Goal: Transaction & Acquisition: Purchase product/service

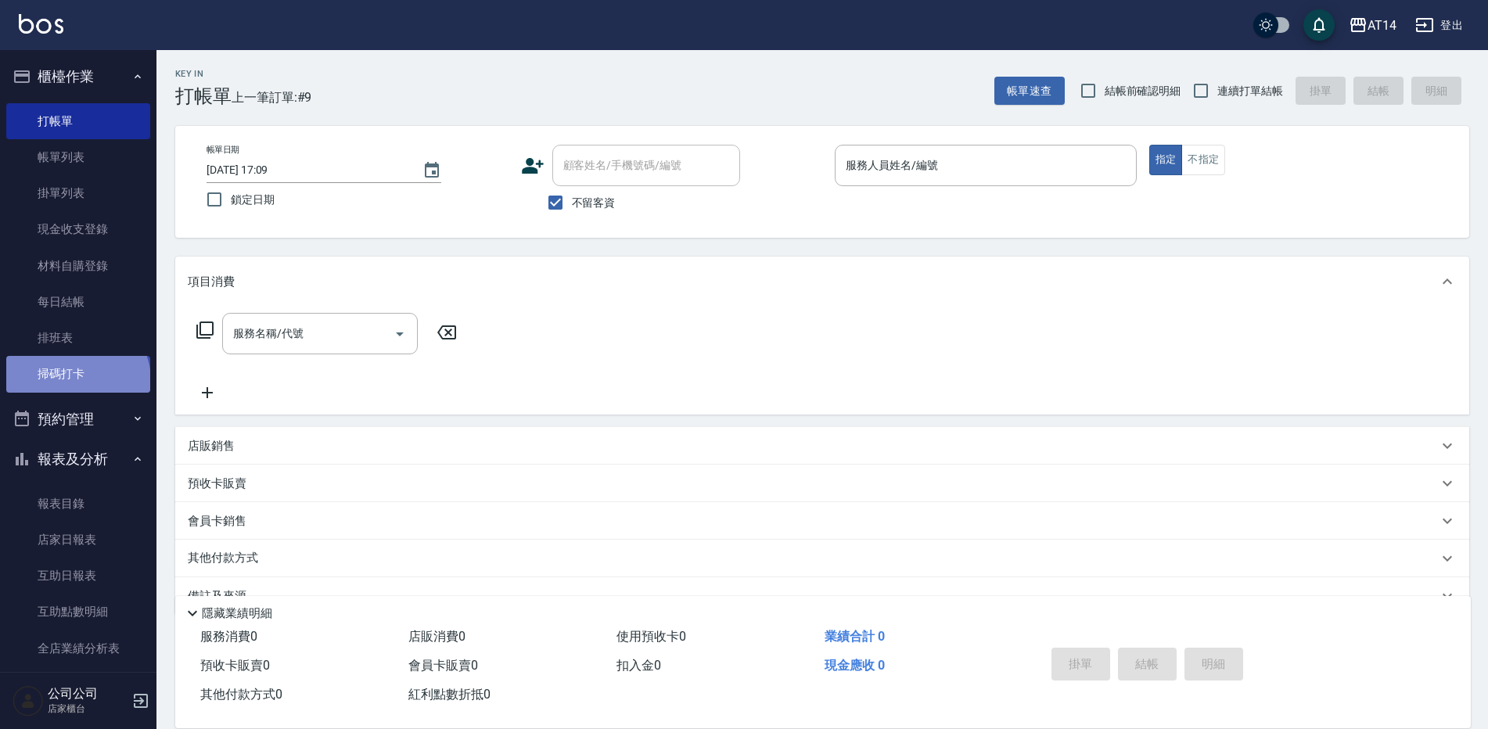
click at [76, 380] on link "掃碼打卡" at bounding box center [78, 374] width 144 height 36
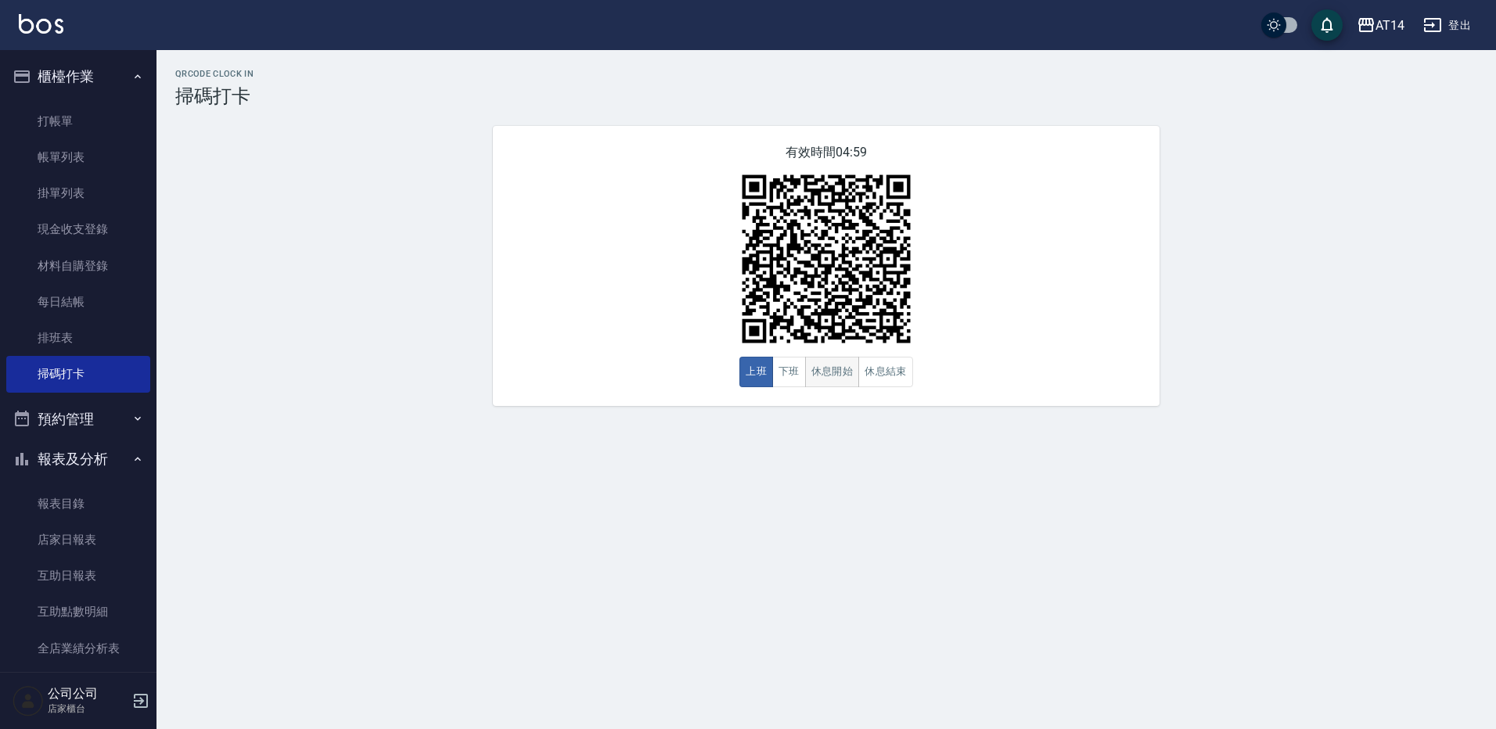
click at [840, 377] on button "休息開始" at bounding box center [832, 372] width 55 height 31
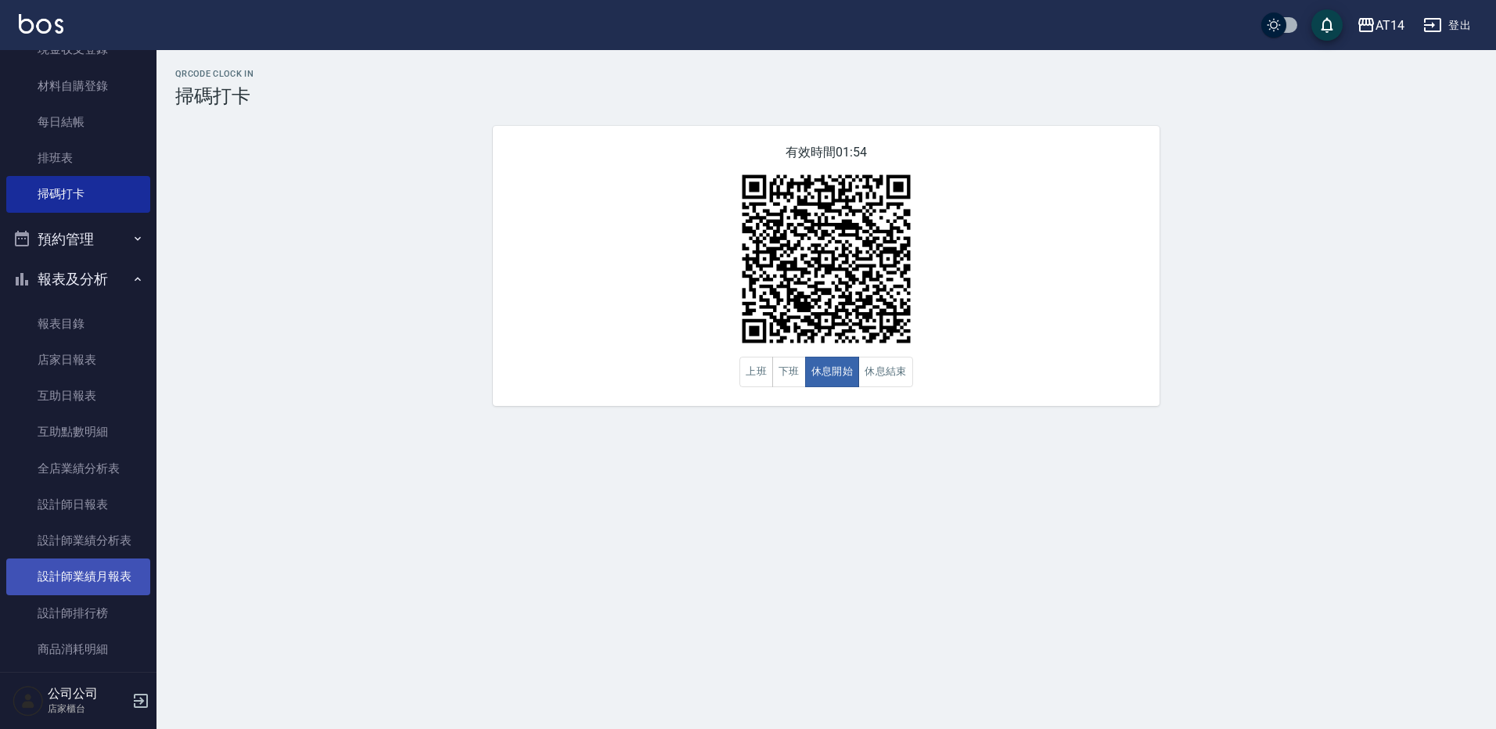
scroll to position [235, 0]
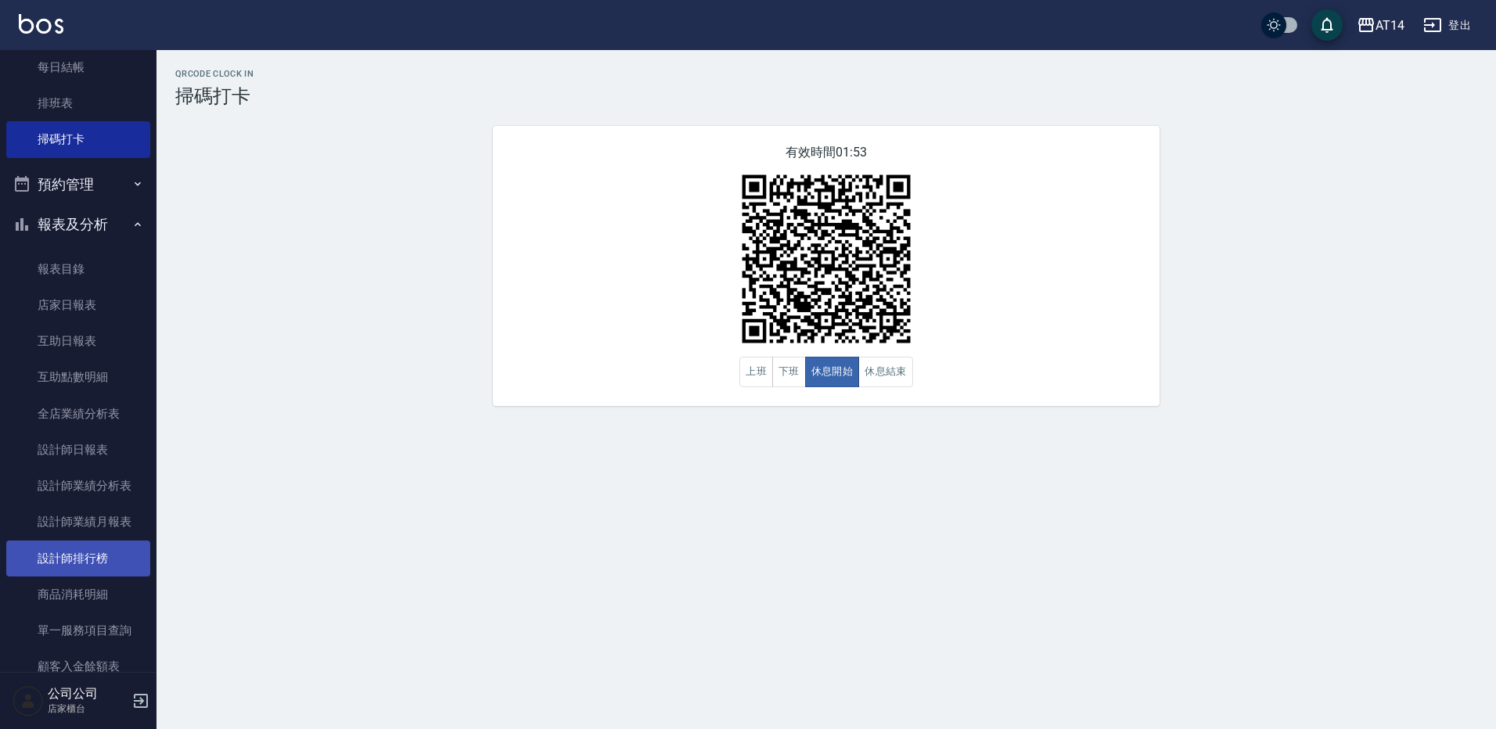
click at [106, 561] on link "設計師排行榜" at bounding box center [78, 559] width 144 height 36
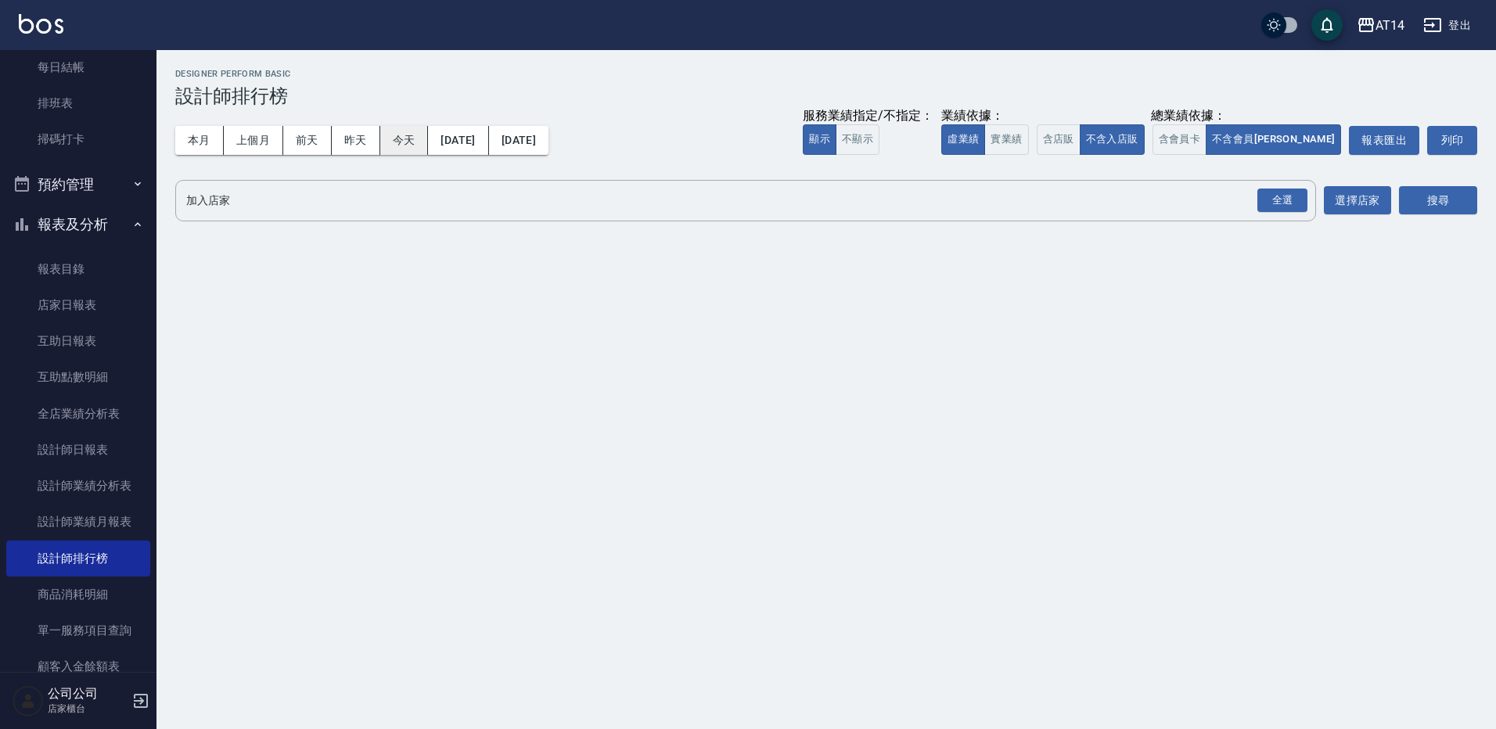
click at [421, 143] on button "今天" at bounding box center [404, 140] width 49 height 29
click at [1272, 201] on div "全選" at bounding box center [1283, 201] width 50 height 24
click at [1397, 200] on div "加入店家 AT14 全選 加入店家 選擇店家 搜尋" at bounding box center [826, 202] width 1302 height 44
click at [1403, 200] on button "搜尋" at bounding box center [1438, 201] width 78 height 29
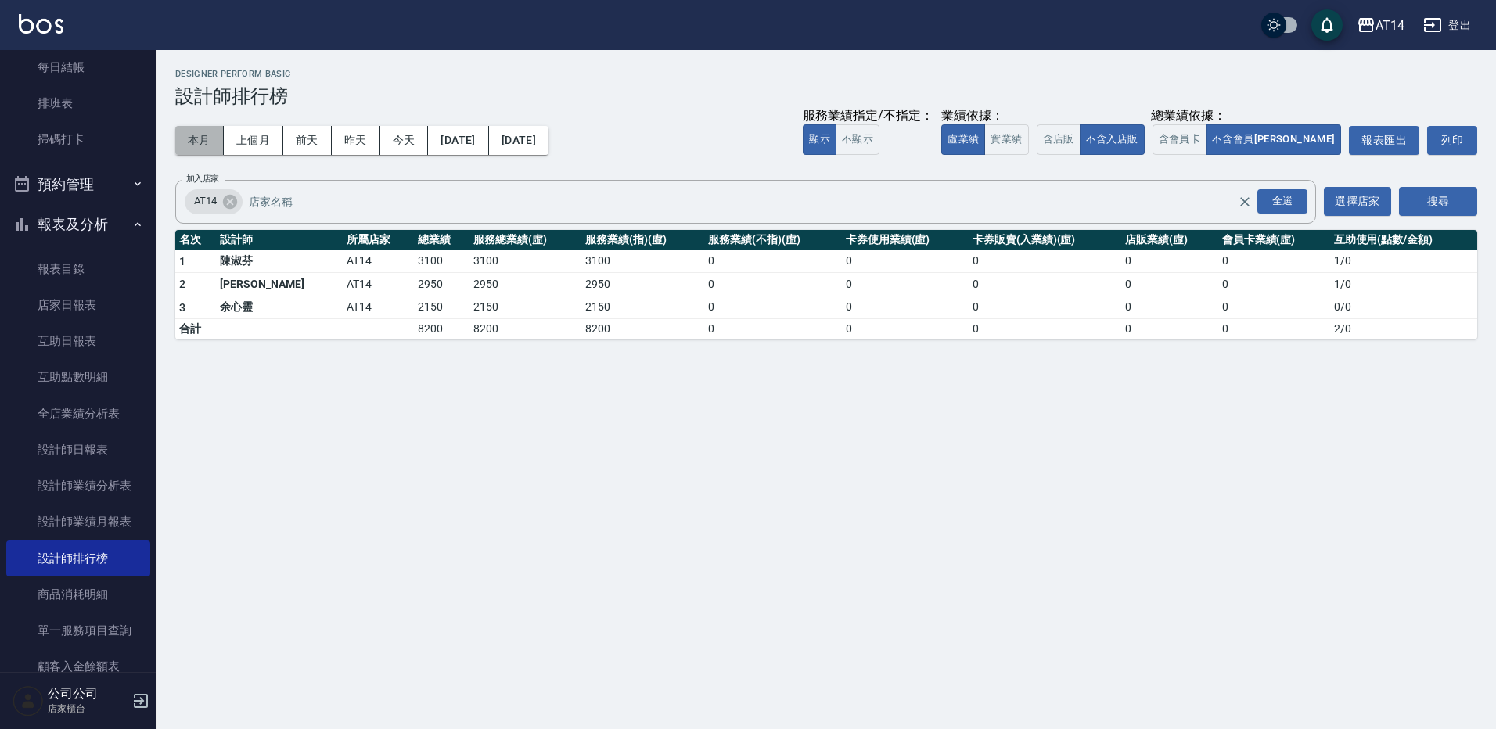
click at [209, 135] on button "本月" at bounding box center [199, 140] width 49 height 29
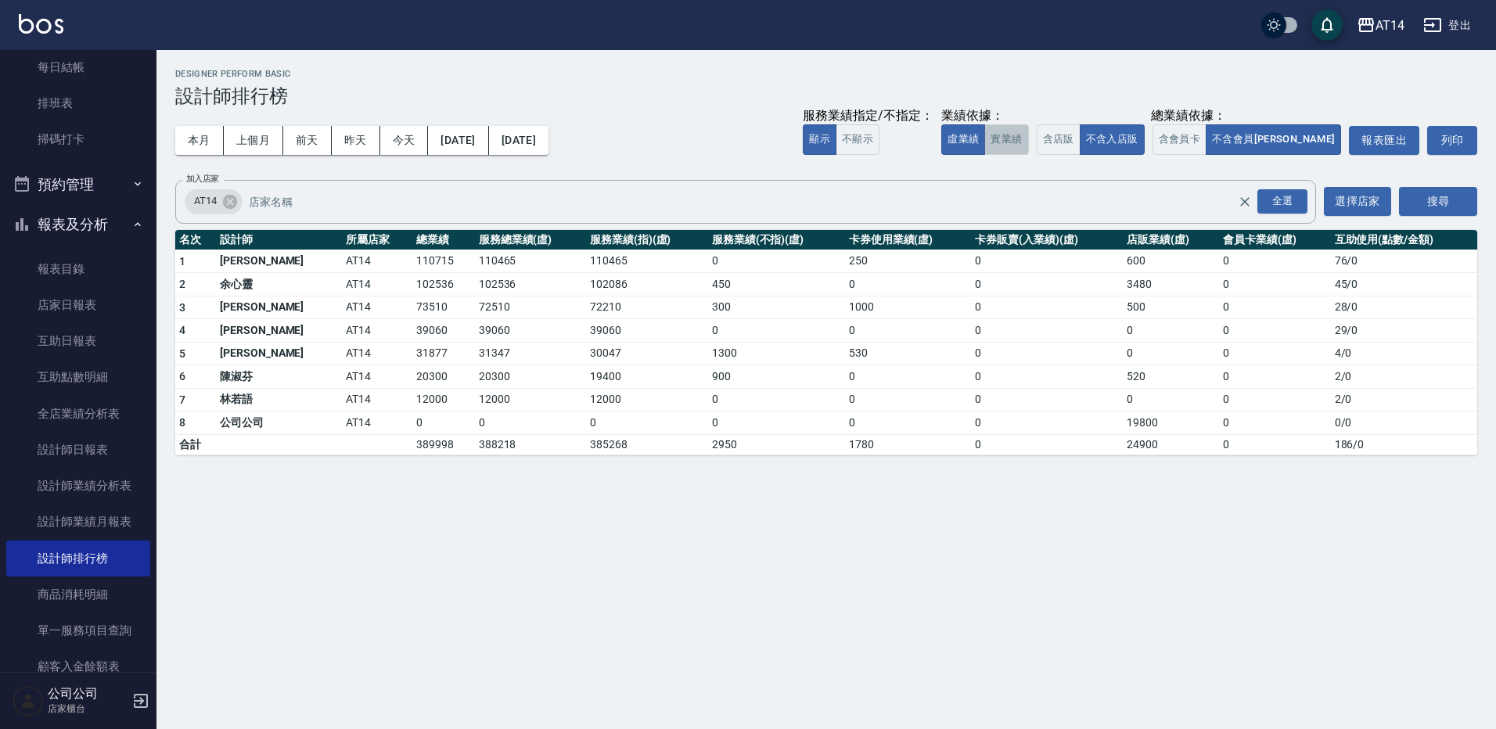
click at [1028, 140] on button "實業績" at bounding box center [1006, 139] width 44 height 31
click at [985, 140] on button "虛業績" at bounding box center [963, 139] width 44 height 31
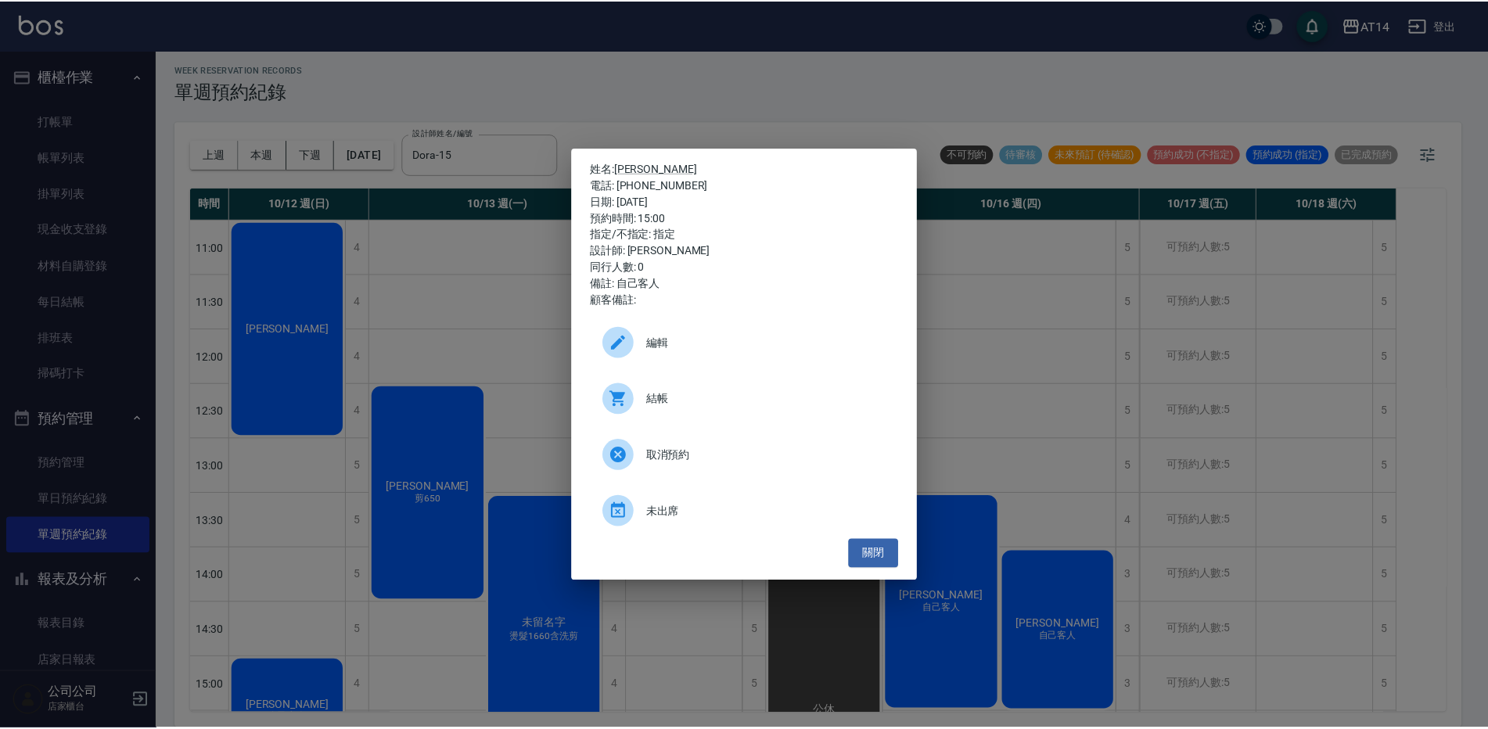
scroll to position [235, 0]
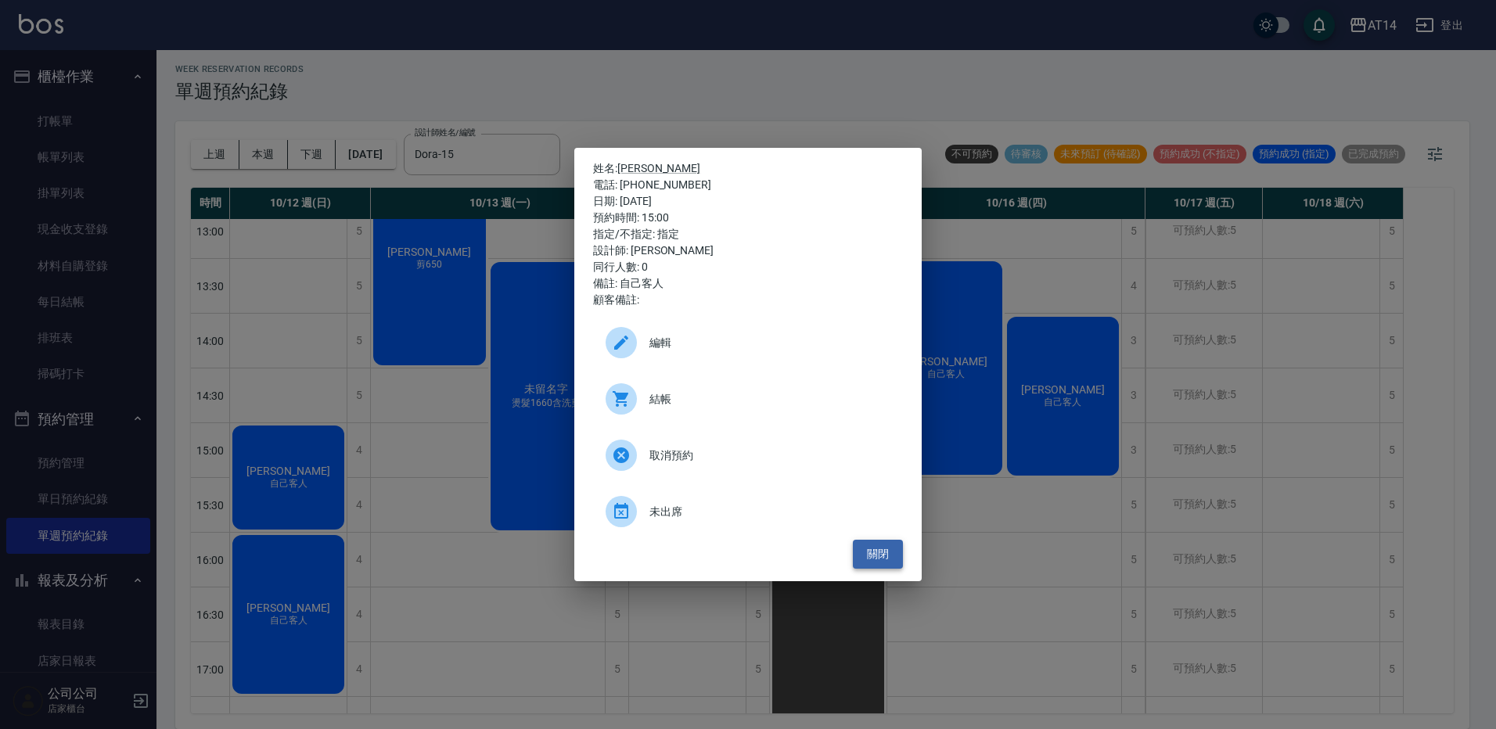
click at [875, 548] on button "關閉" at bounding box center [878, 554] width 50 height 29
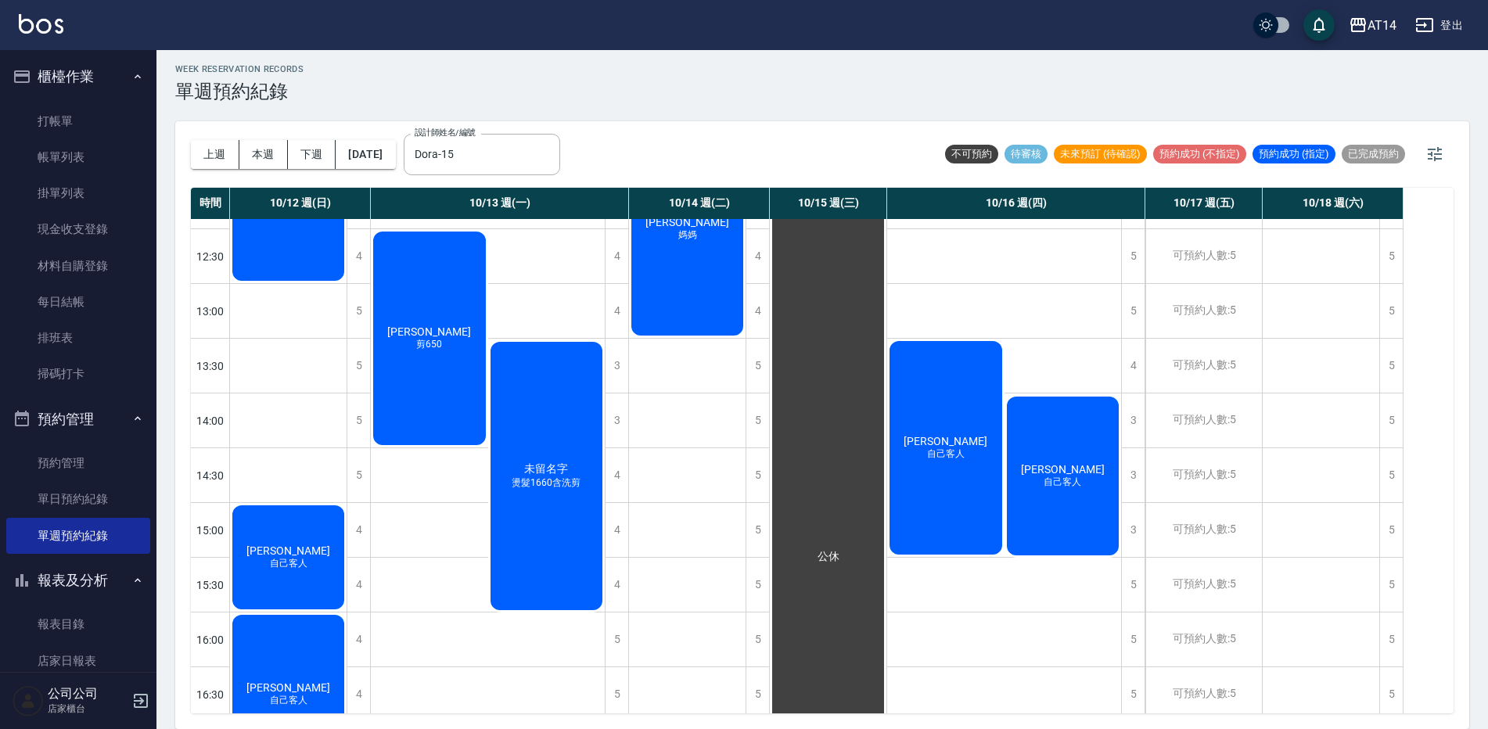
scroll to position [157, 0]
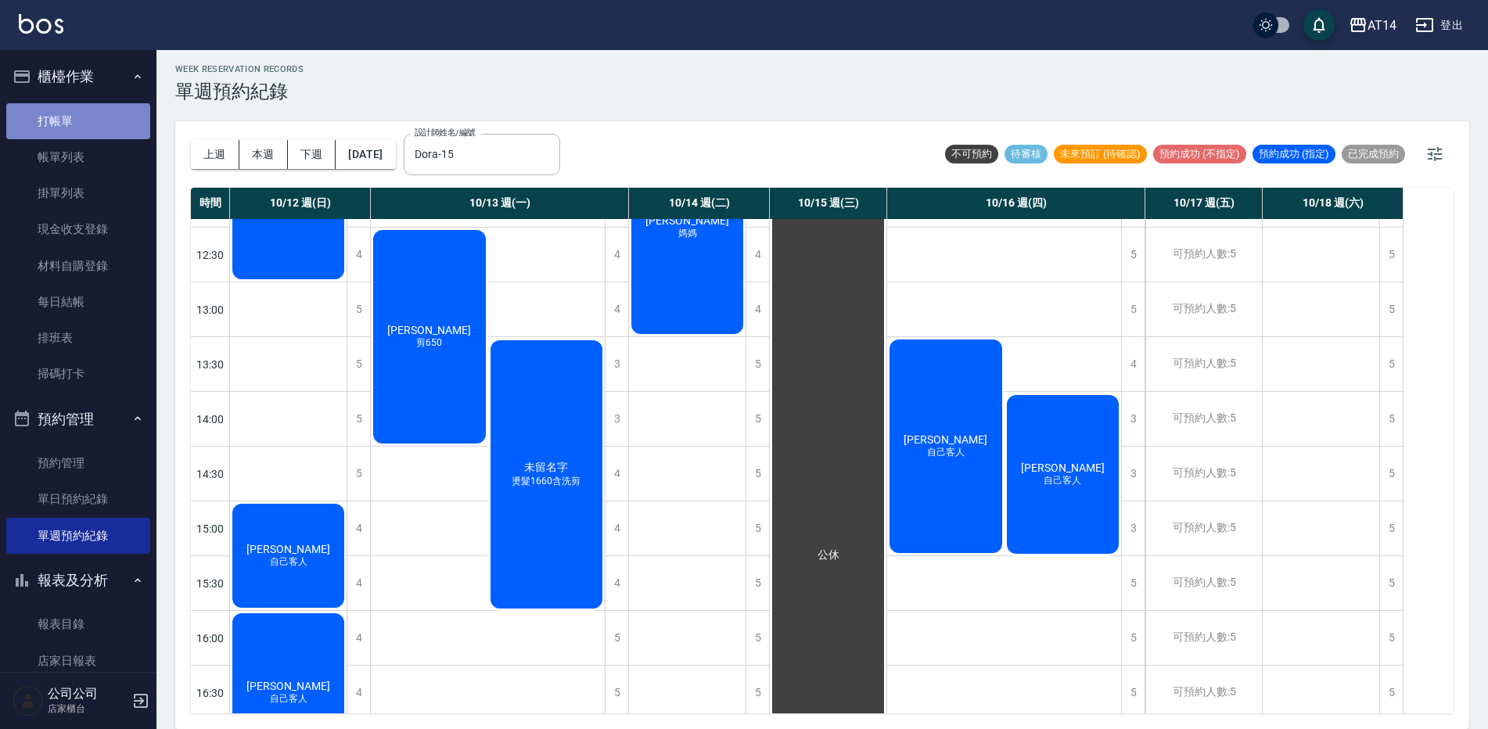
click at [78, 117] on link "打帳單" at bounding box center [78, 121] width 144 height 36
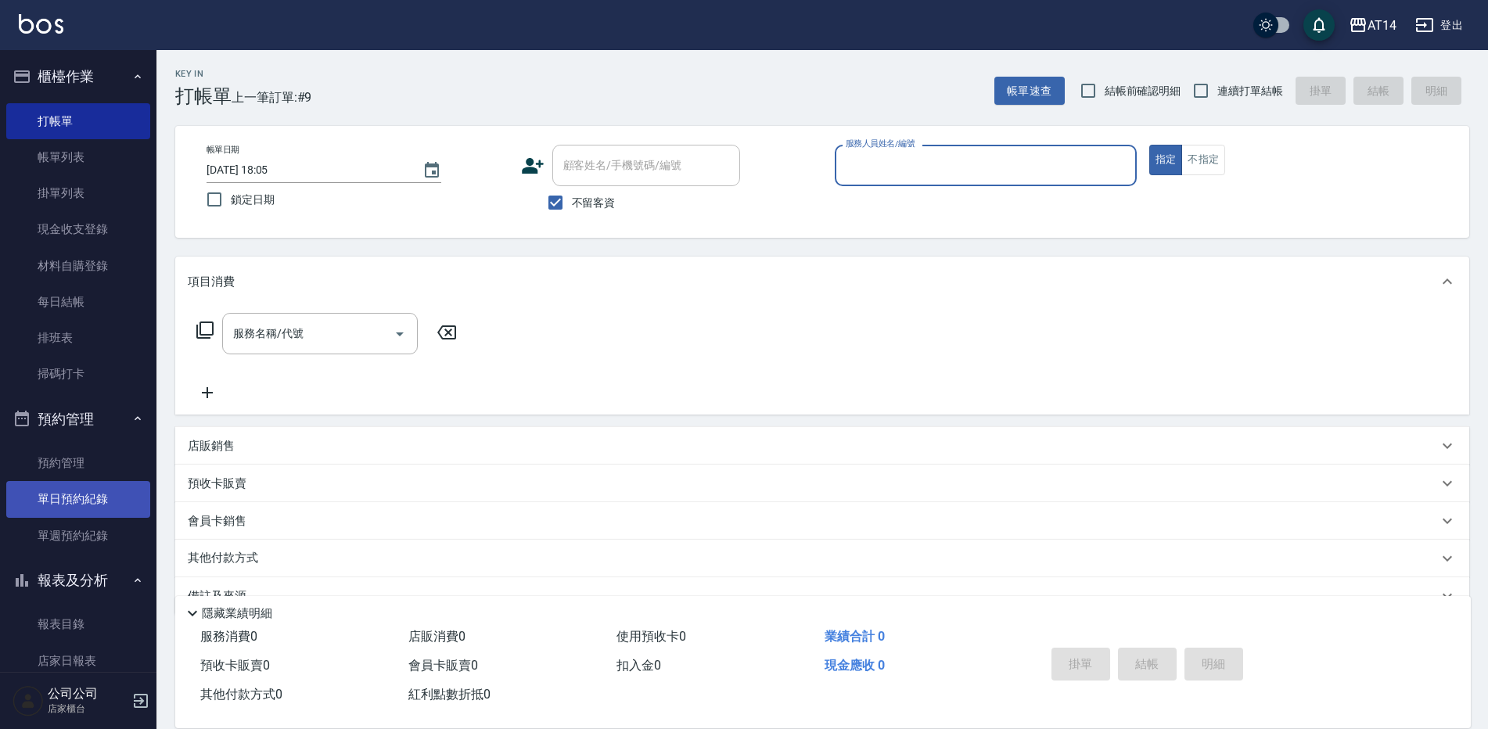
click at [119, 485] on link "單日預約紀錄" at bounding box center [78, 499] width 144 height 36
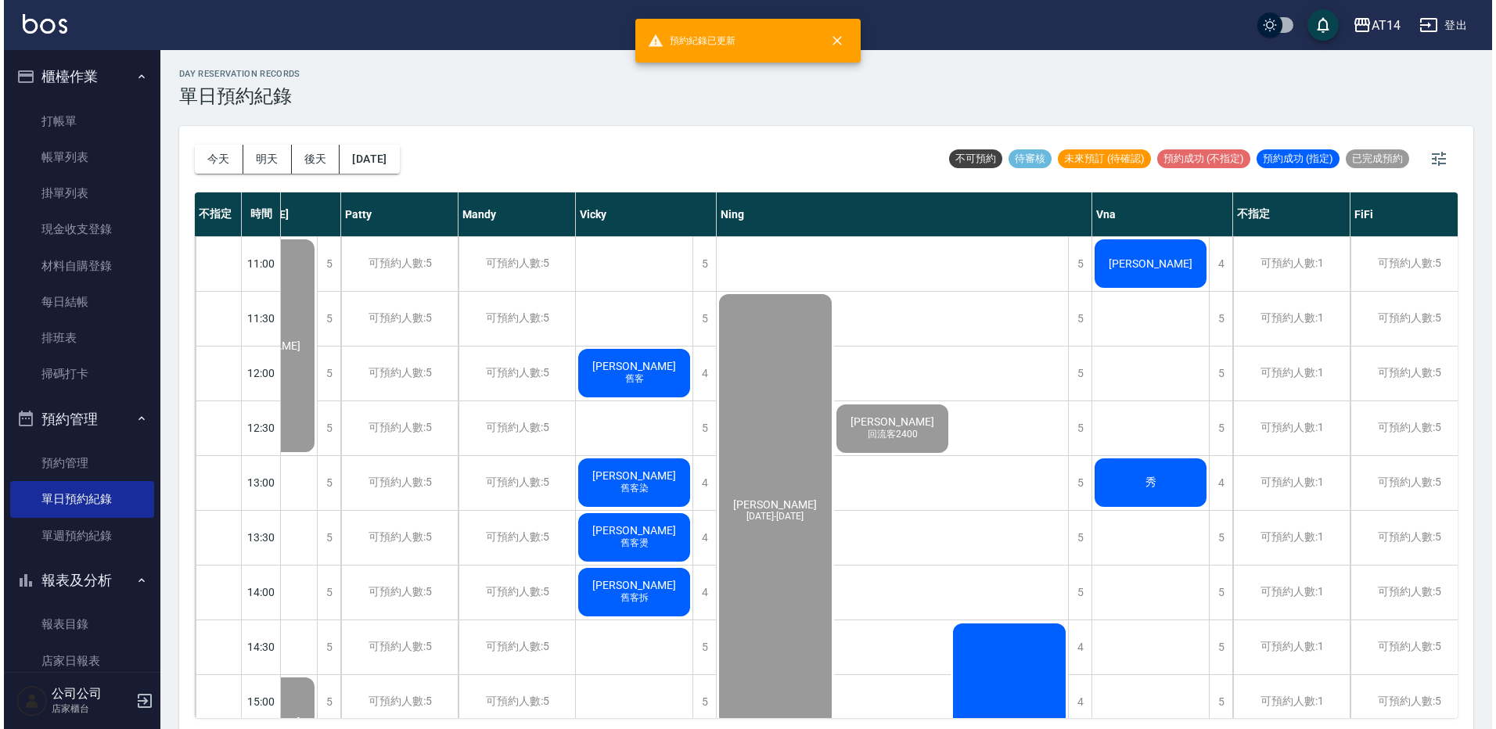
scroll to position [0, 116]
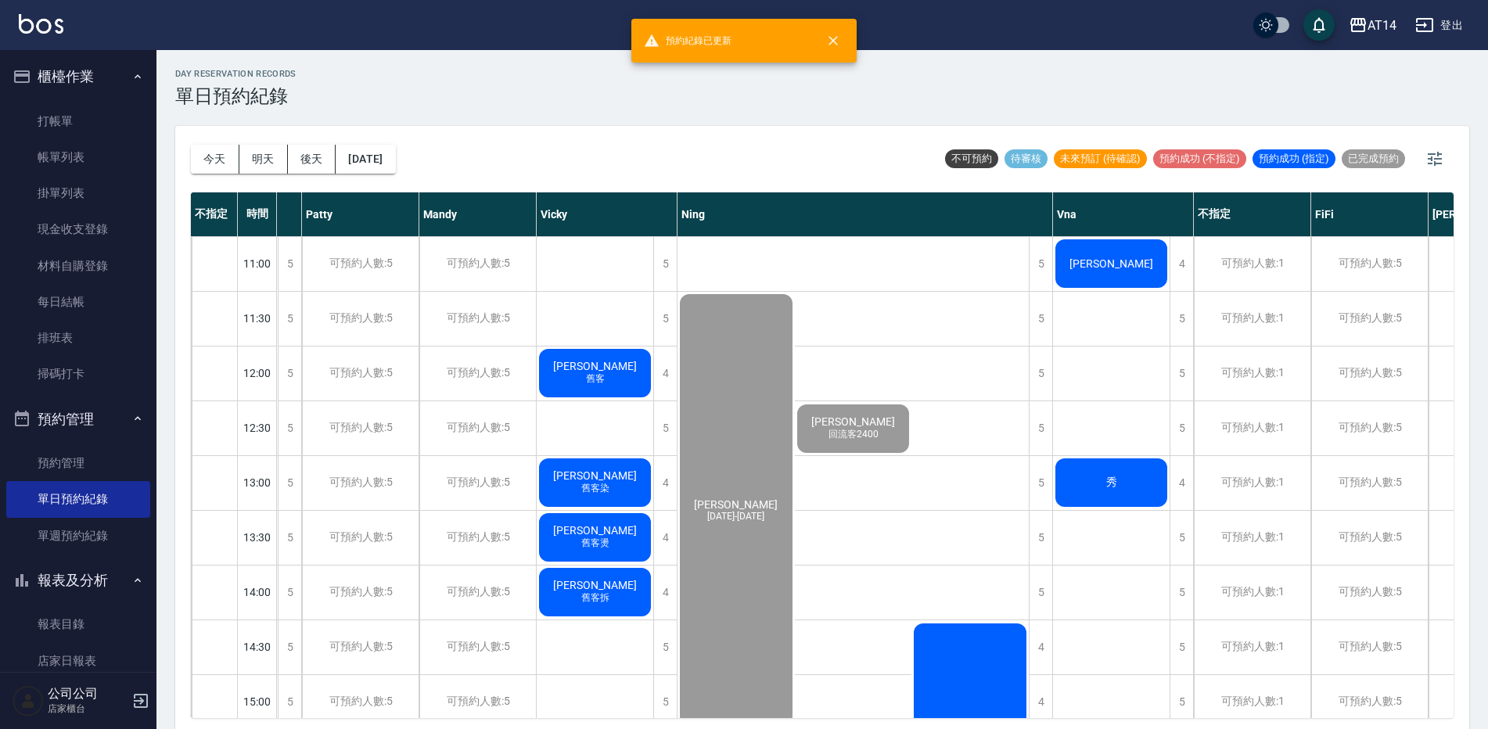
click at [1103, 267] on span "吳家卉" at bounding box center [1112, 263] width 90 height 13
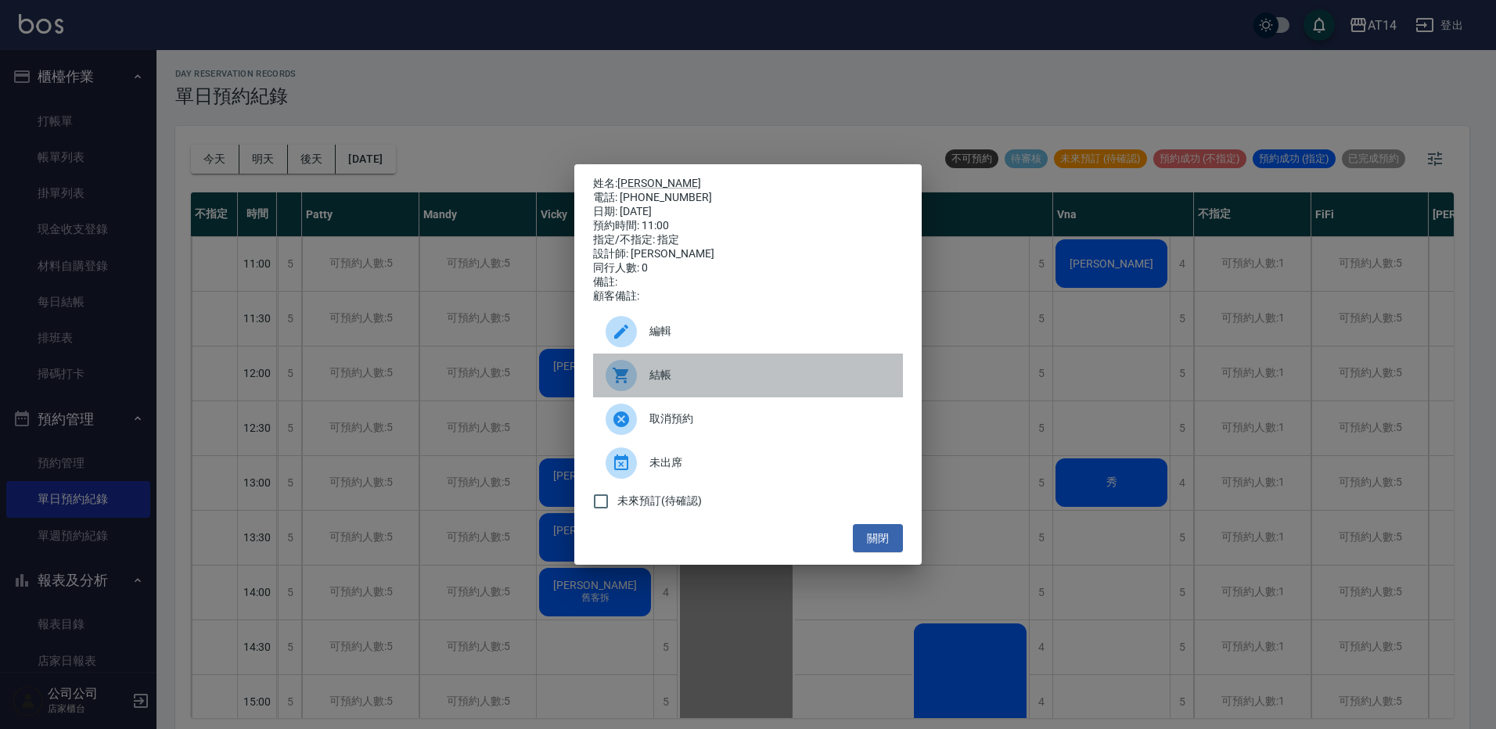
click at [721, 373] on div "結帳" at bounding box center [748, 376] width 310 height 44
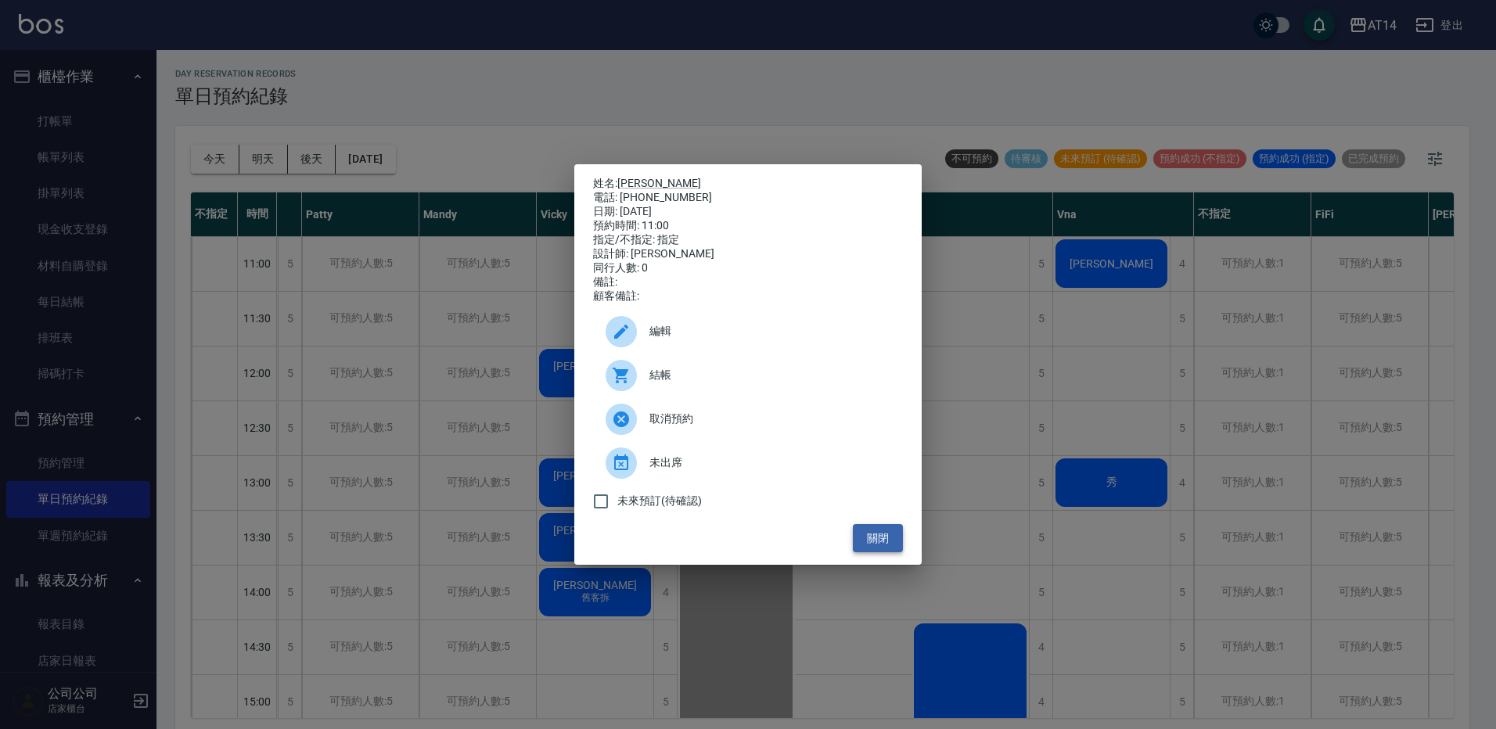
click at [889, 549] on button "關閉" at bounding box center [878, 538] width 50 height 29
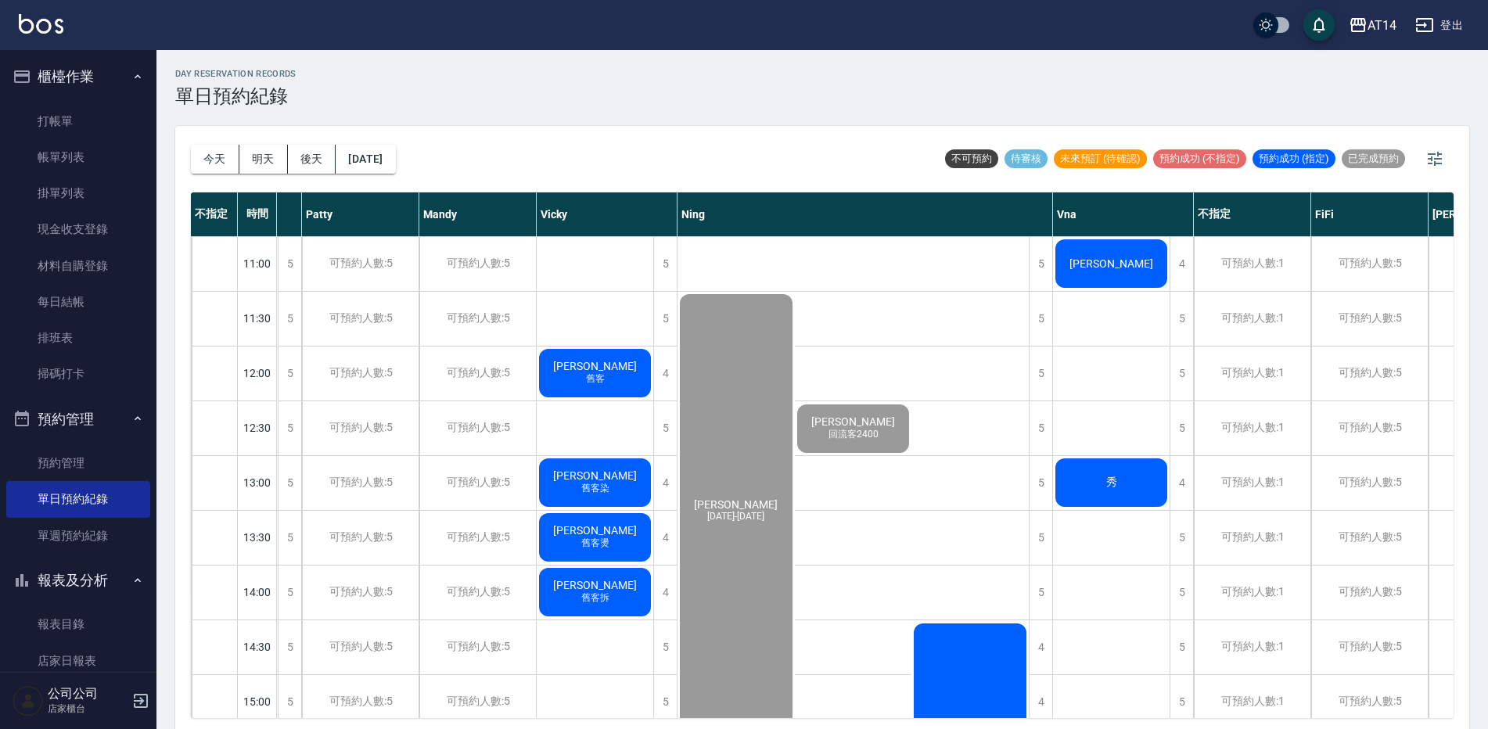
click at [1101, 500] on div "秀" at bounding box center [1111, 482] width 117 height 53
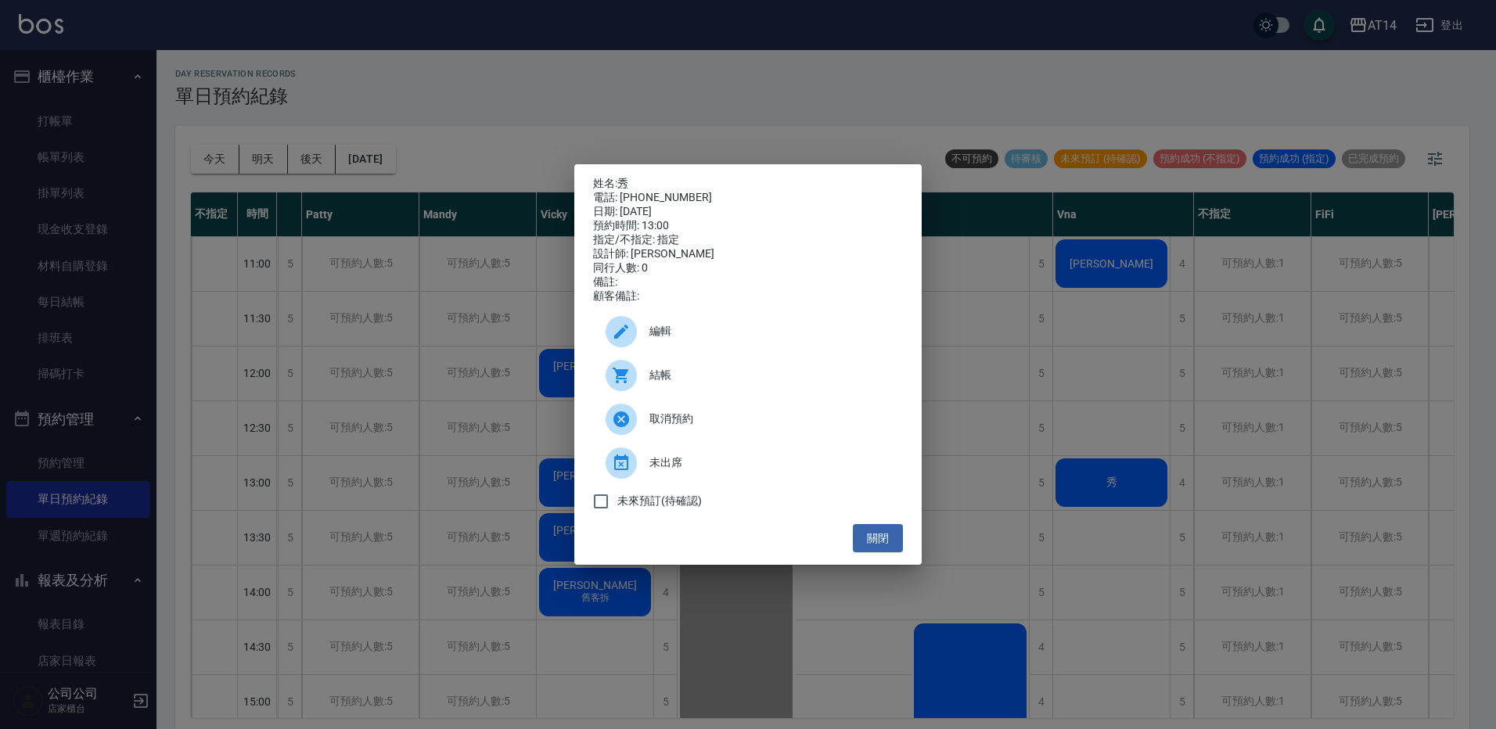
click at [676, 383] on span "結帳" at bounding box center [770, 375] width 241 height 16
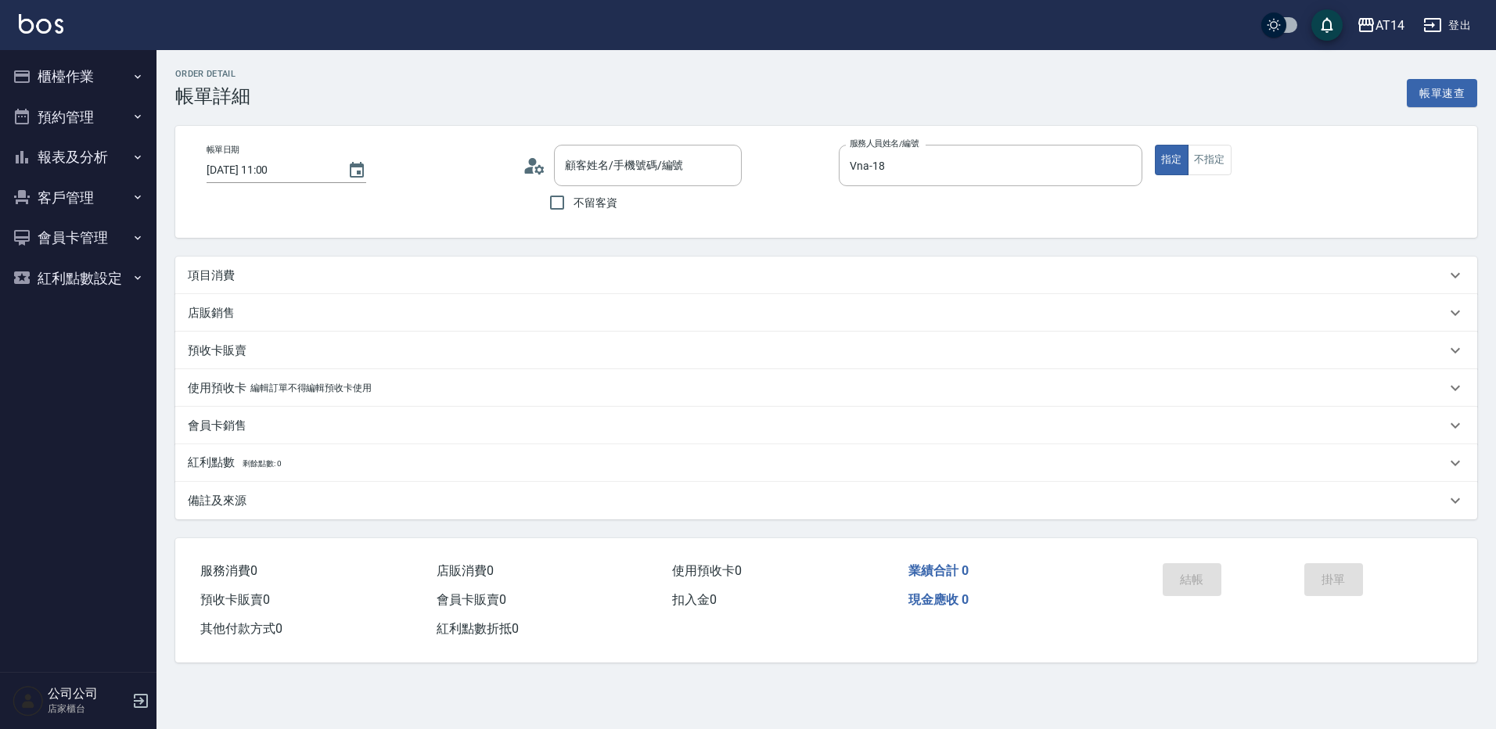
type input "2025/10/12 11:00"
type input "Vna-18"
type input "吳家卉/0928855959/null"
click at [539, 163] on icon at bounding box center [534, 165] width 23 height 23
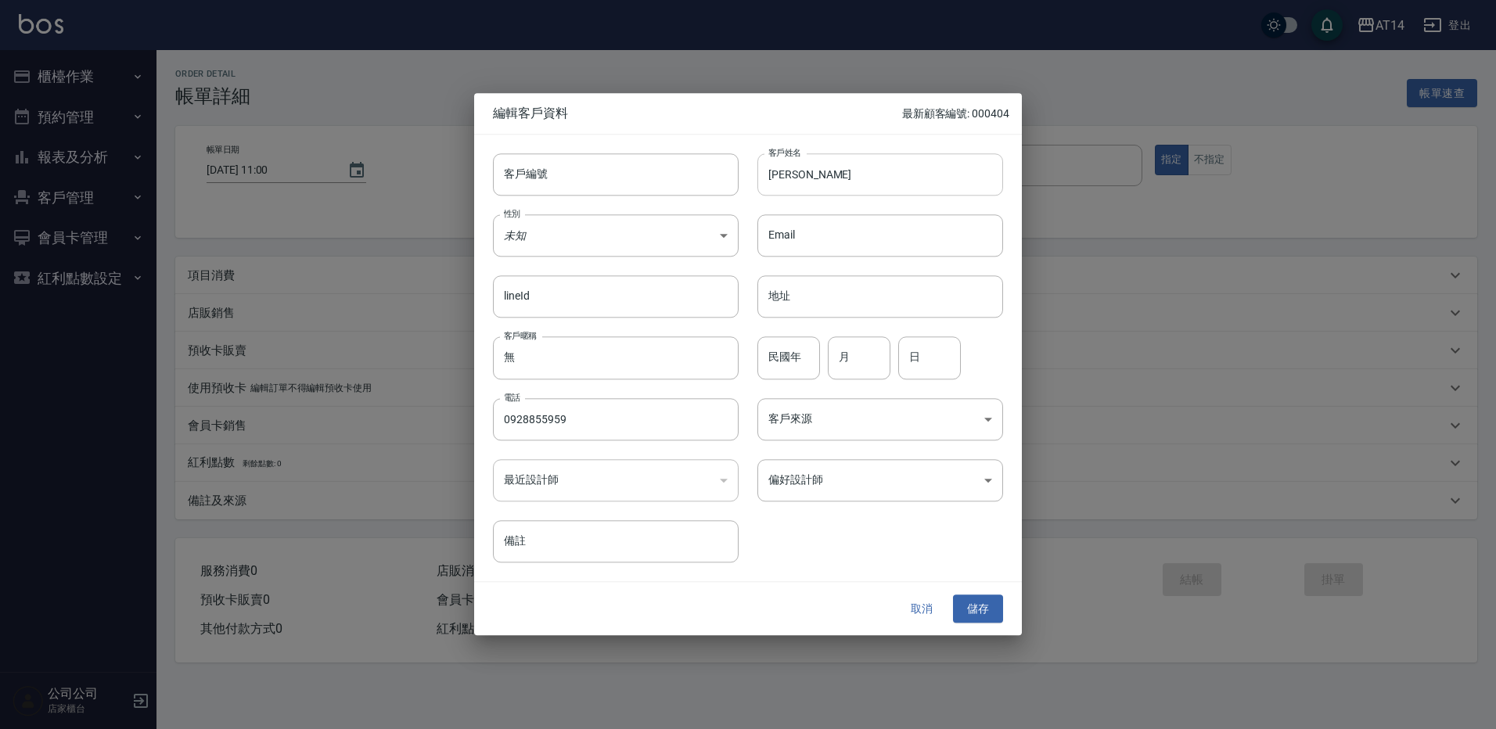
click at [767, 177] on input "吳家卉" at bounding box center [881, 174] width 246 height 42
paste input "♒"
type input "♒吳家卉"
click at [799, 358] on input "民國年" at bounding box center [789, 358] width 63 height 42
type input "67"
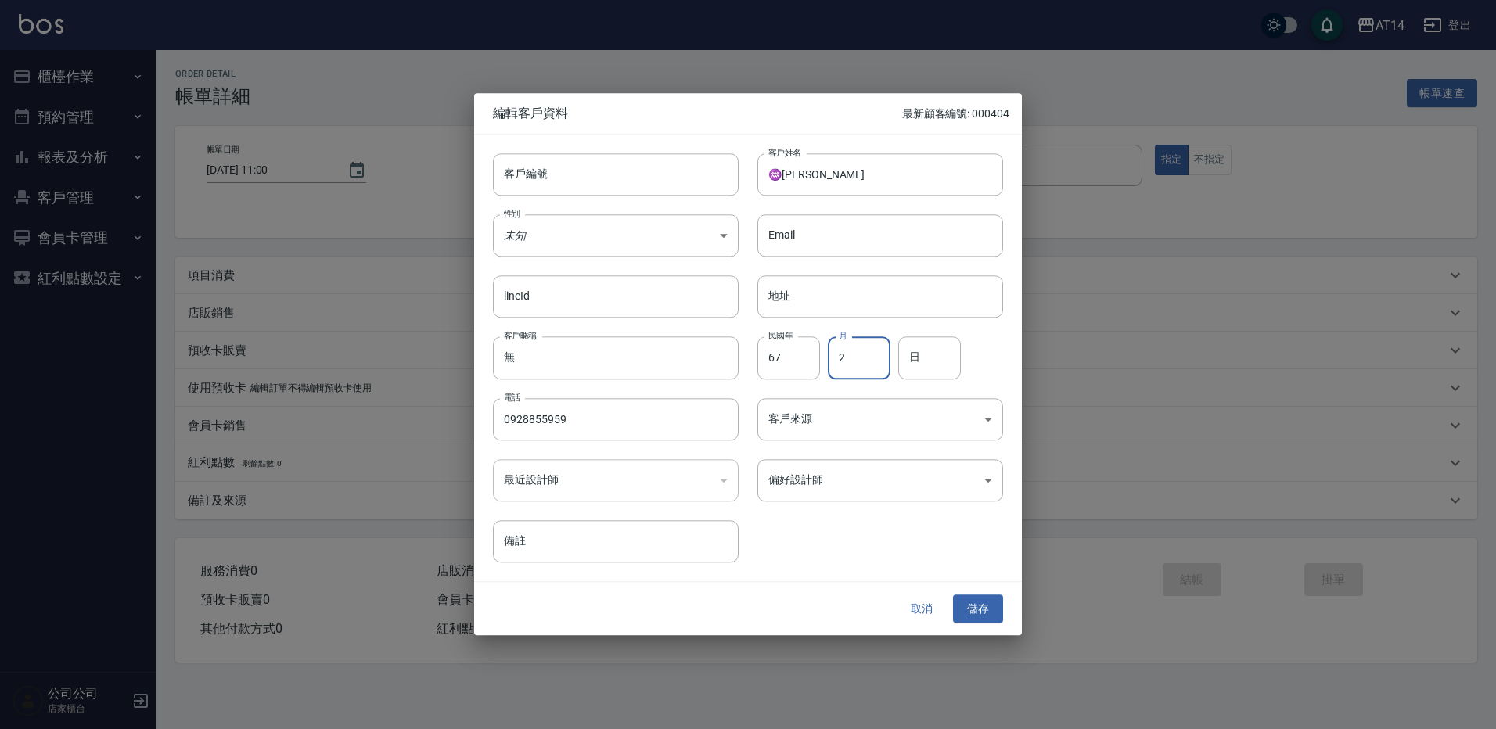
type input "2"
type input "12"
click at [671, 238] on body "AT14 登出 櫃檯作業 打帳單 帳單列表 掛單列表 現金收支登錄 材料自購登錄 每日結帳 排班表 掃碼打卡 預約管理 預約管理 單日預約紀錄 單週預約紀錄 …" at bounding box center [748, 364] width 1496 height 729
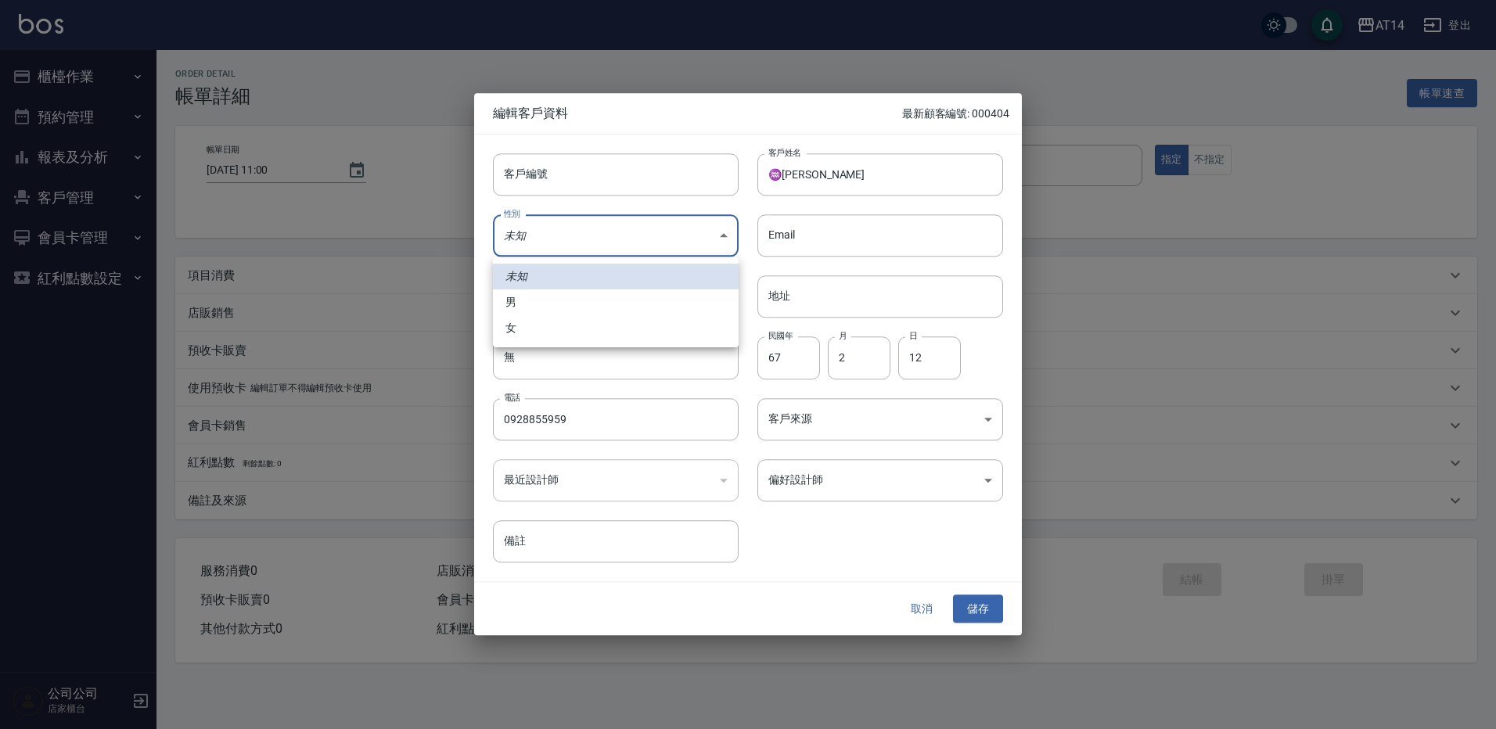
click at [599, 322] on li "女" at bounding box center [616, 328] width 246 height 26
type input "FEMALE"
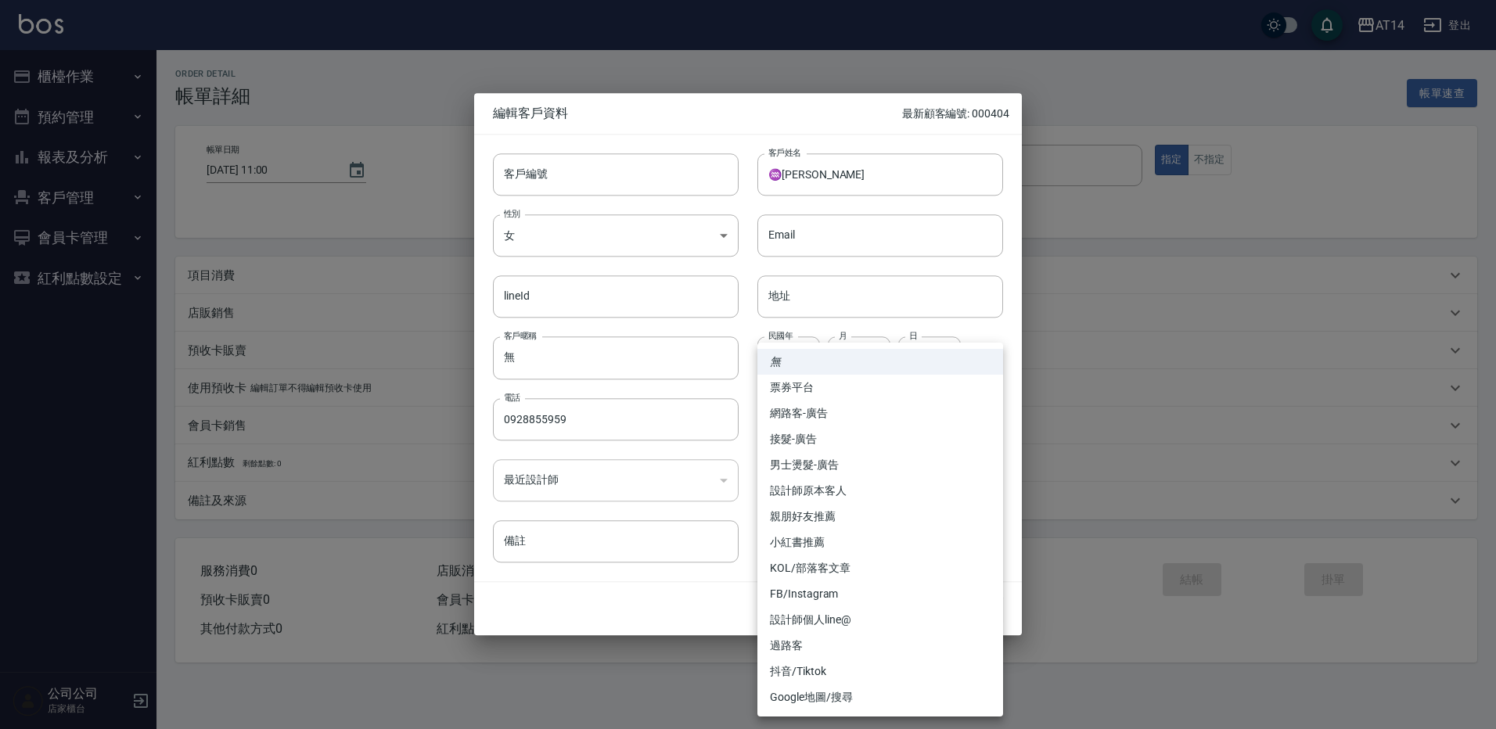
click at [797, 420] on body "AT14 登出 櫃檯作業 打帳單 帳單列表 掛單列表 現金收支登錄 材料自購登錄 每日結帳 排班表 掃碼打卡 預約管理 預約管理 單日預約紀錄 單週預約紀錄 …" at bounding box center [748, 364] width 1496 height 729
click at [800, 411] on li "網路客-廣告" at bounding box center [881, 414] width 246 height 26
type input "網路客-廣告"
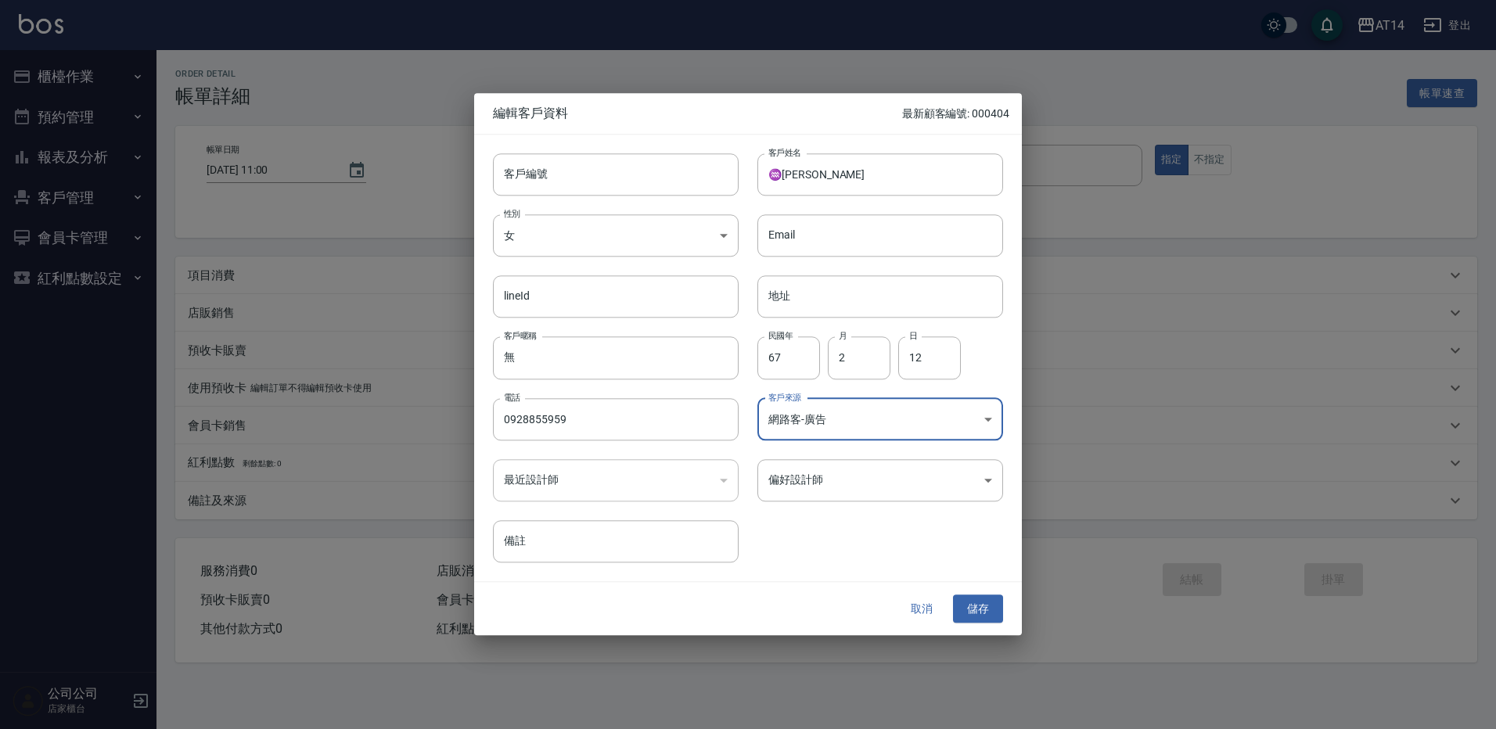
click at [825, 481] on body "AT14 登出 櫃檯作業 打帳單 帳單列表 掛單列表 現金收支登錄 材料自購登錄 每日結帳 排班表 掃碼打卡 預約管理 預約管理 單日預約紀錄 單週預約紀錄 …" at bounding box center [748, 364] width 1496 height 729
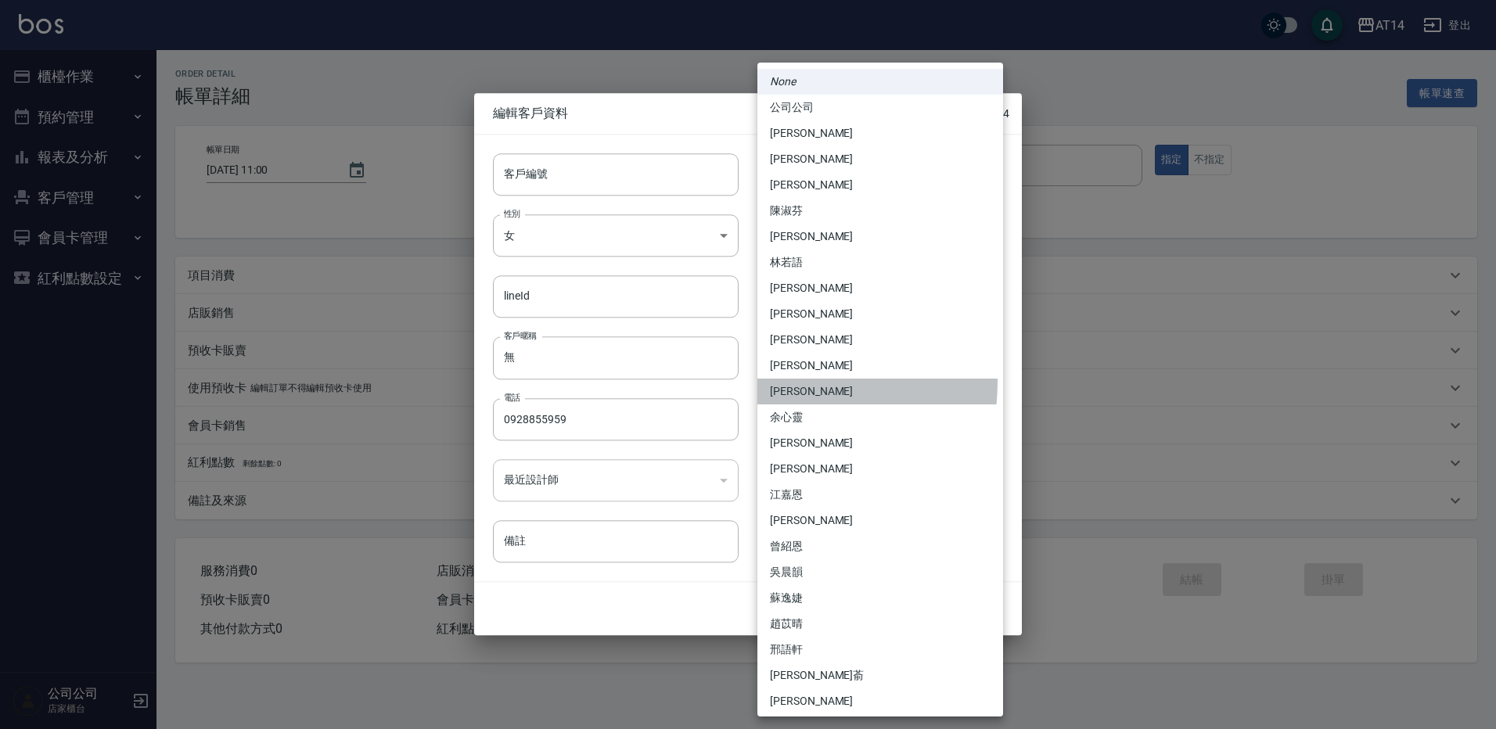
click at [782, 382] on li "[PERSON_NAME]" at bounding box center [881, 392] width 246 height 26
type input "a28628ff-da1c-4c39-97bc-07c072e98a5a"
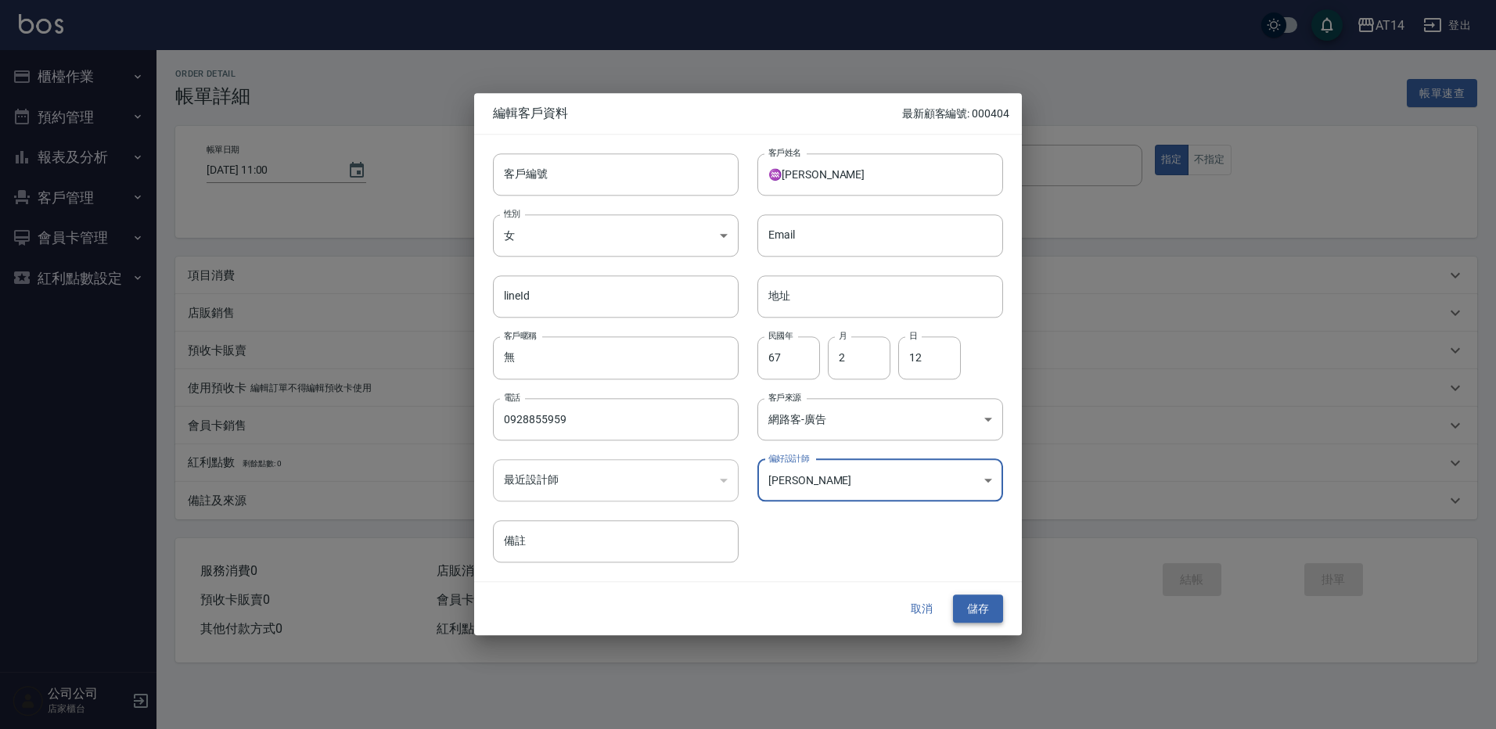
click at [986, 607] on button "儲存" at bounding box center [978, 609] width 50 height 29
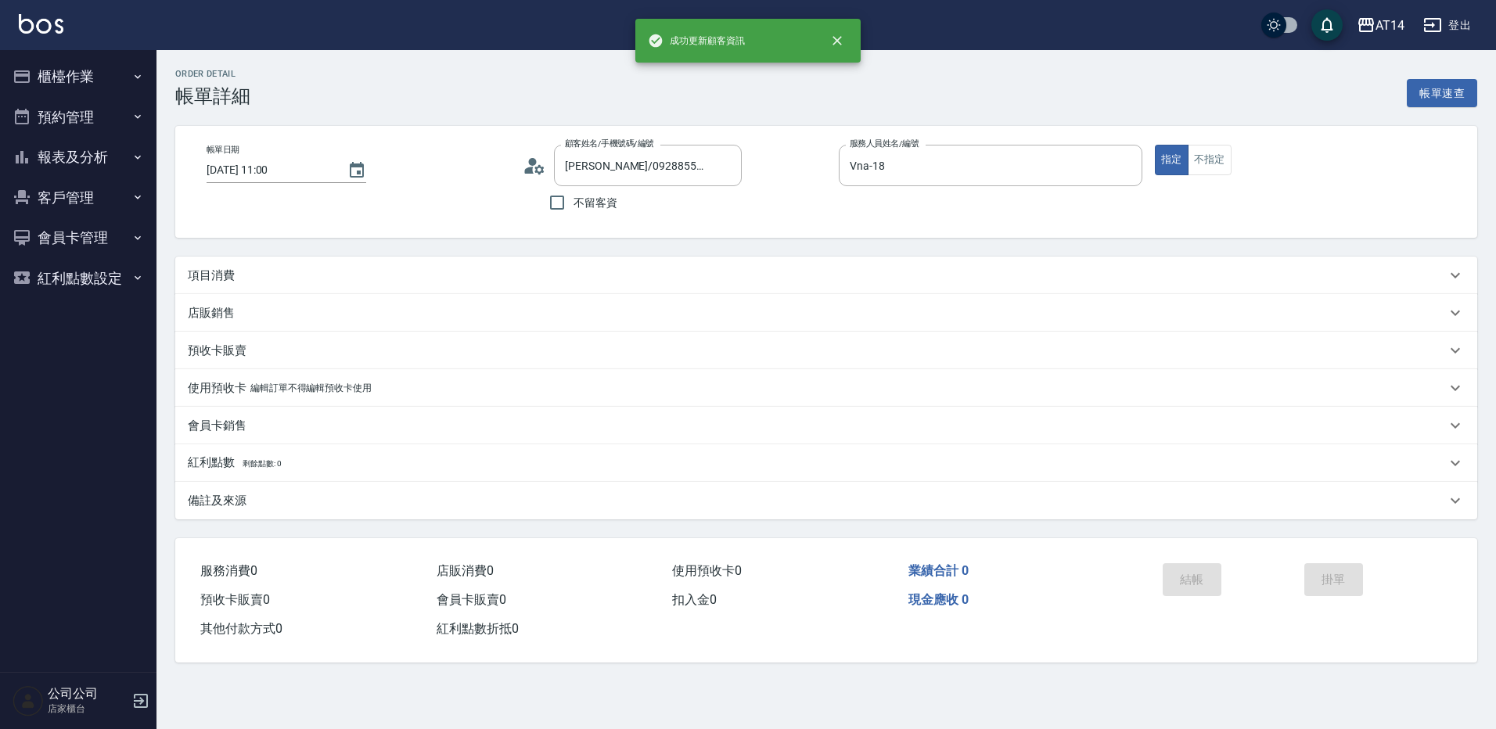
type input "♒吳家卉/0928855959/"
click at [250, 277] on div "項目消費" at bounding box center [817, 276] width 1258 height 16
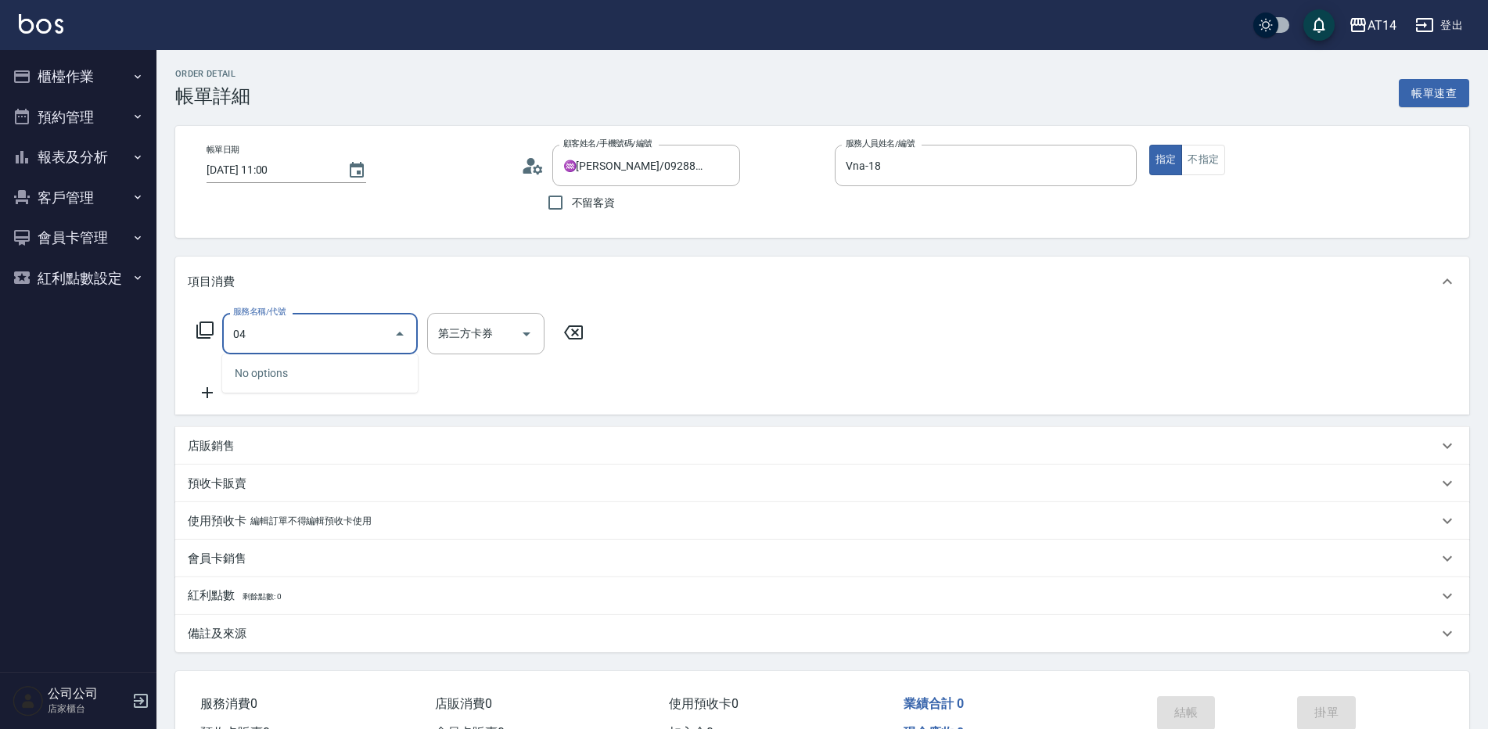
type input "041"
type input "3"
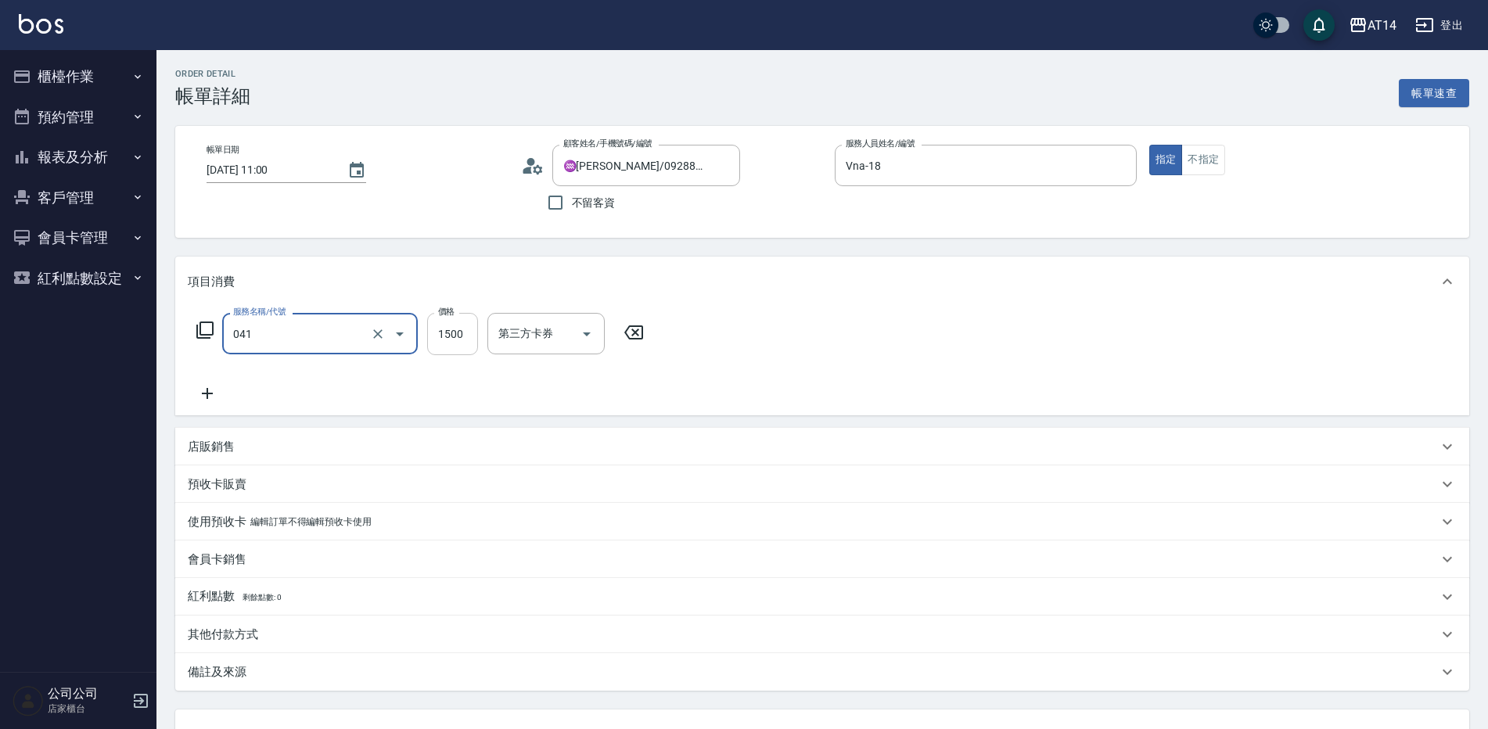
click at [436, 335] on input "1500" at bounding box center [452, 334] width 51 height 42
type input "染髮(041)"
type input "2"
type input "0"
type input "2199"
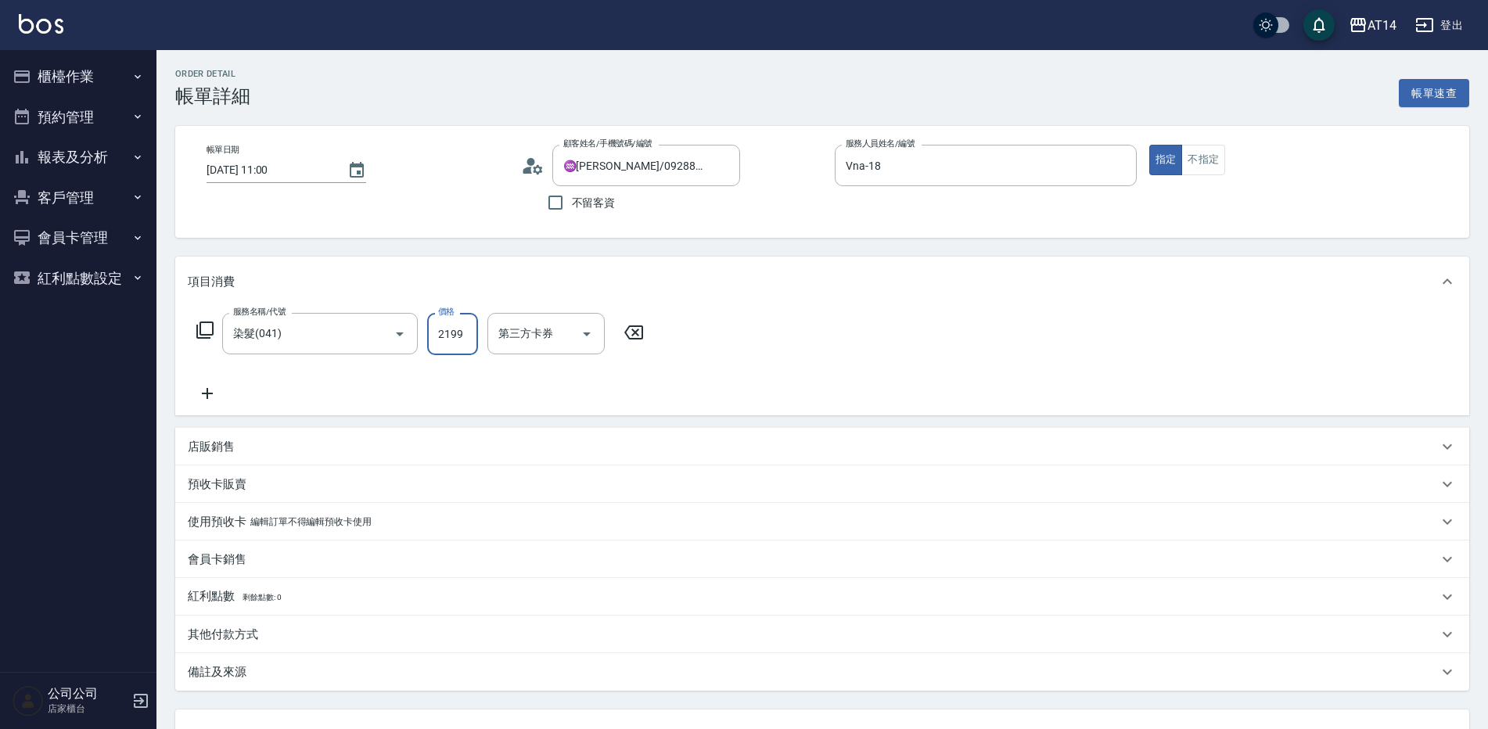
type input "4"
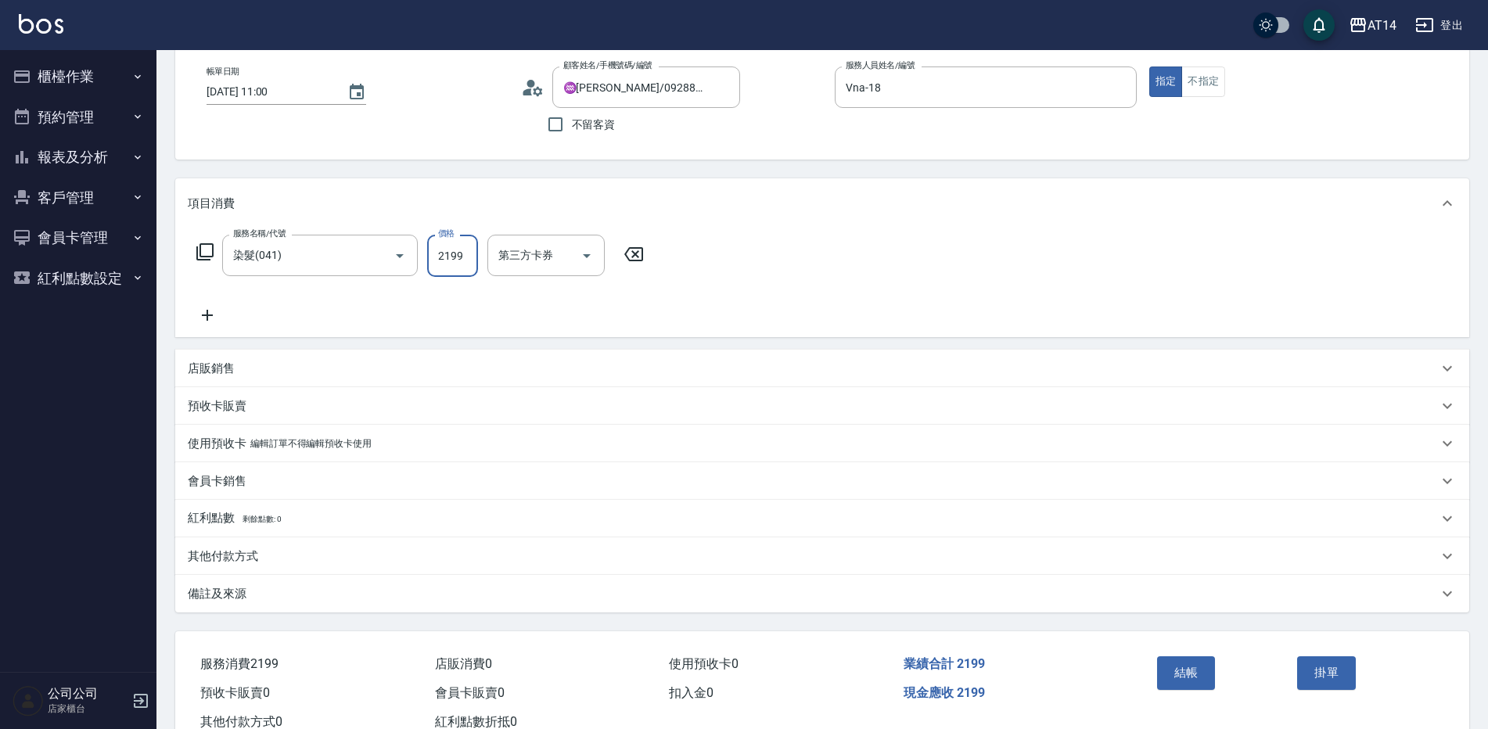
type input "2199"
click at [279, 368] on div "店販銷售" at bounding box center [813, 369] width 1251 height 16
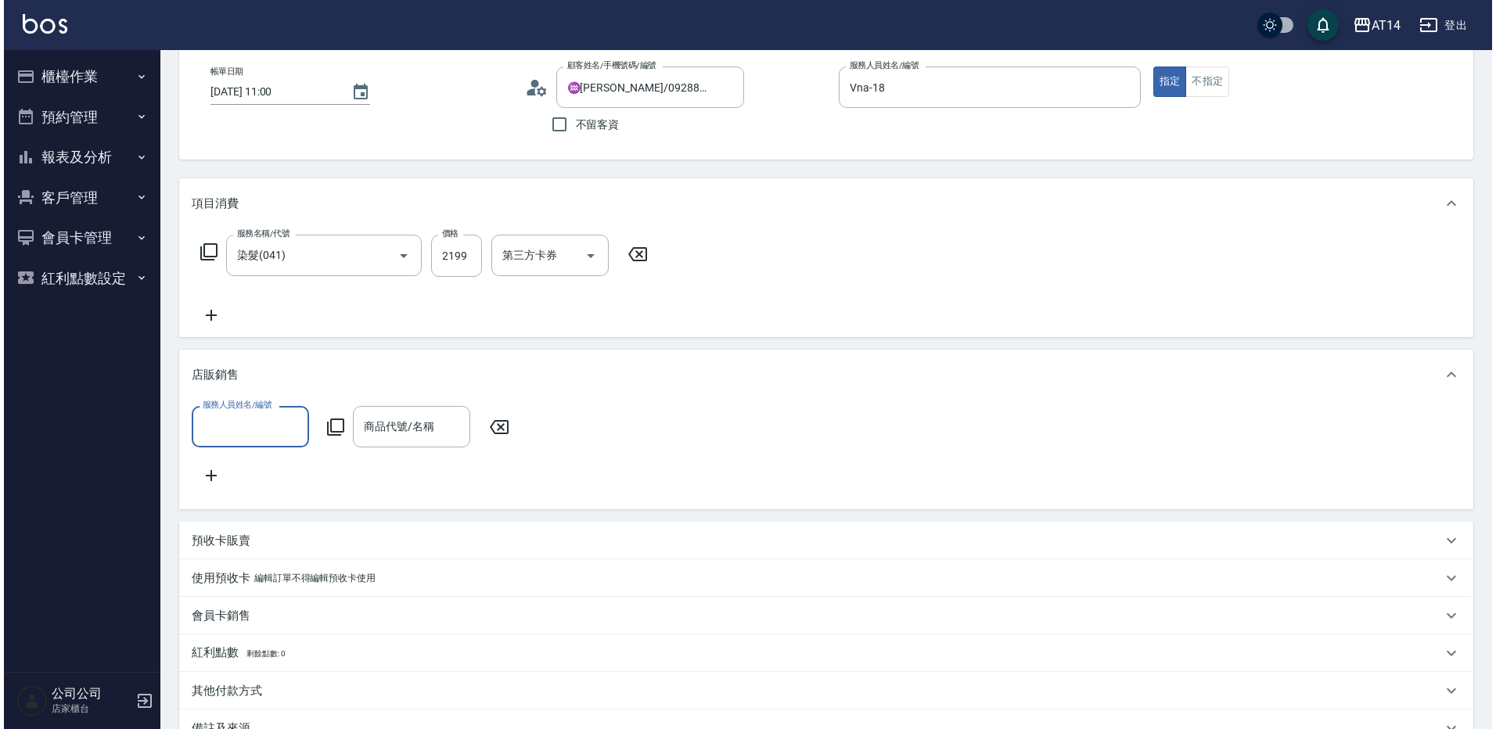
scroll to position [0, 0]
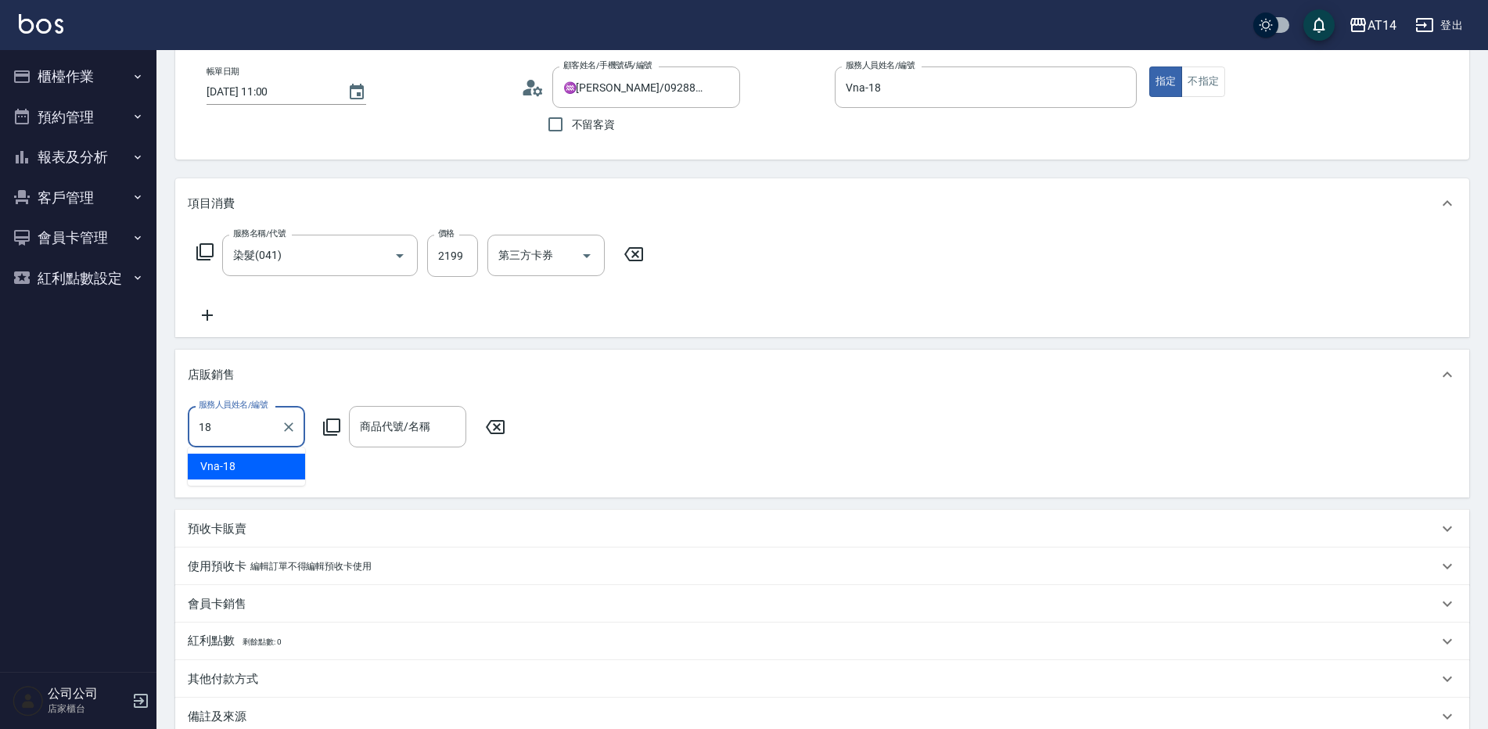
type input "Vna-18"
click at [327, 425] on icon at bounding box center [331, 427] width 17 height 17
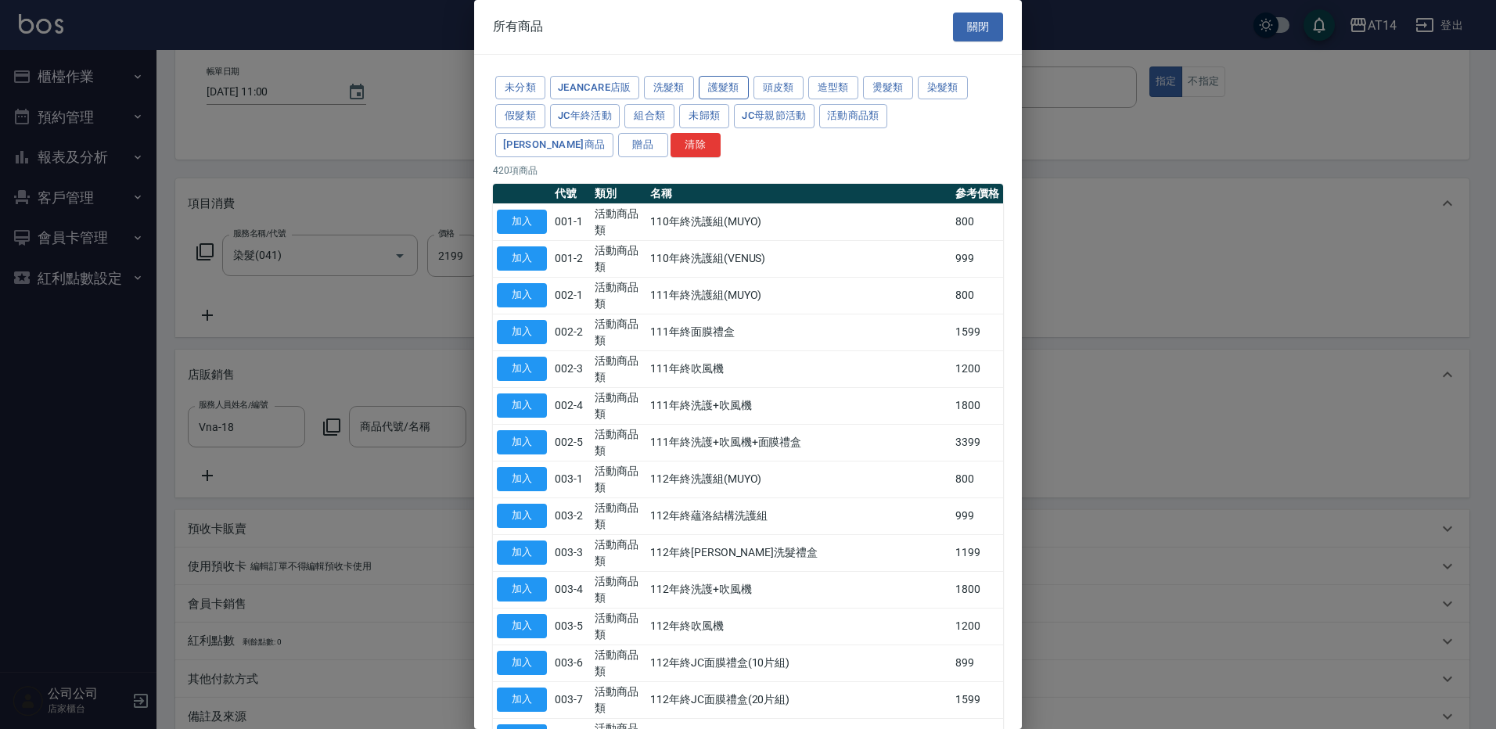
click at [739, 84] on button "護髮類" at bounding box center [724, 88] width 50 height 24
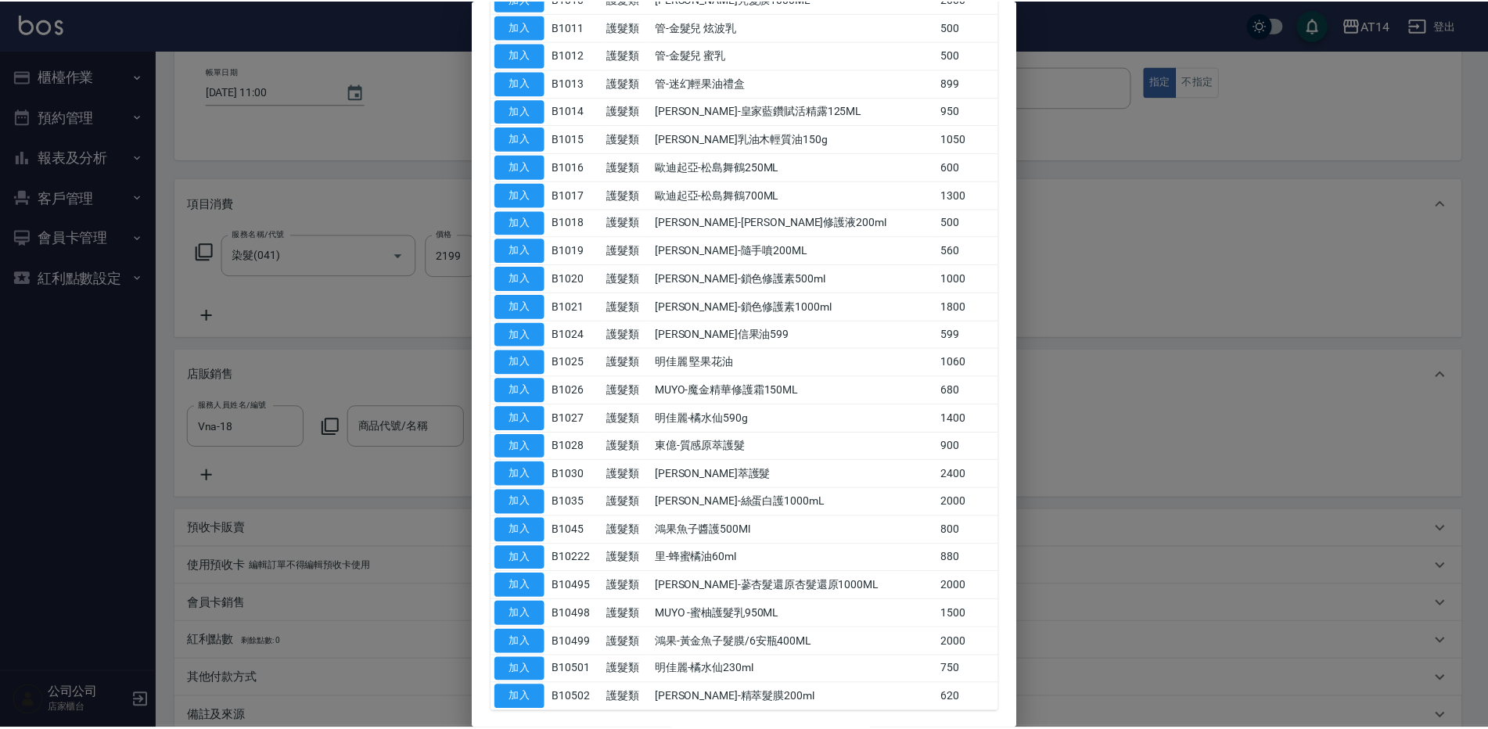
scroll to position [439, 0]
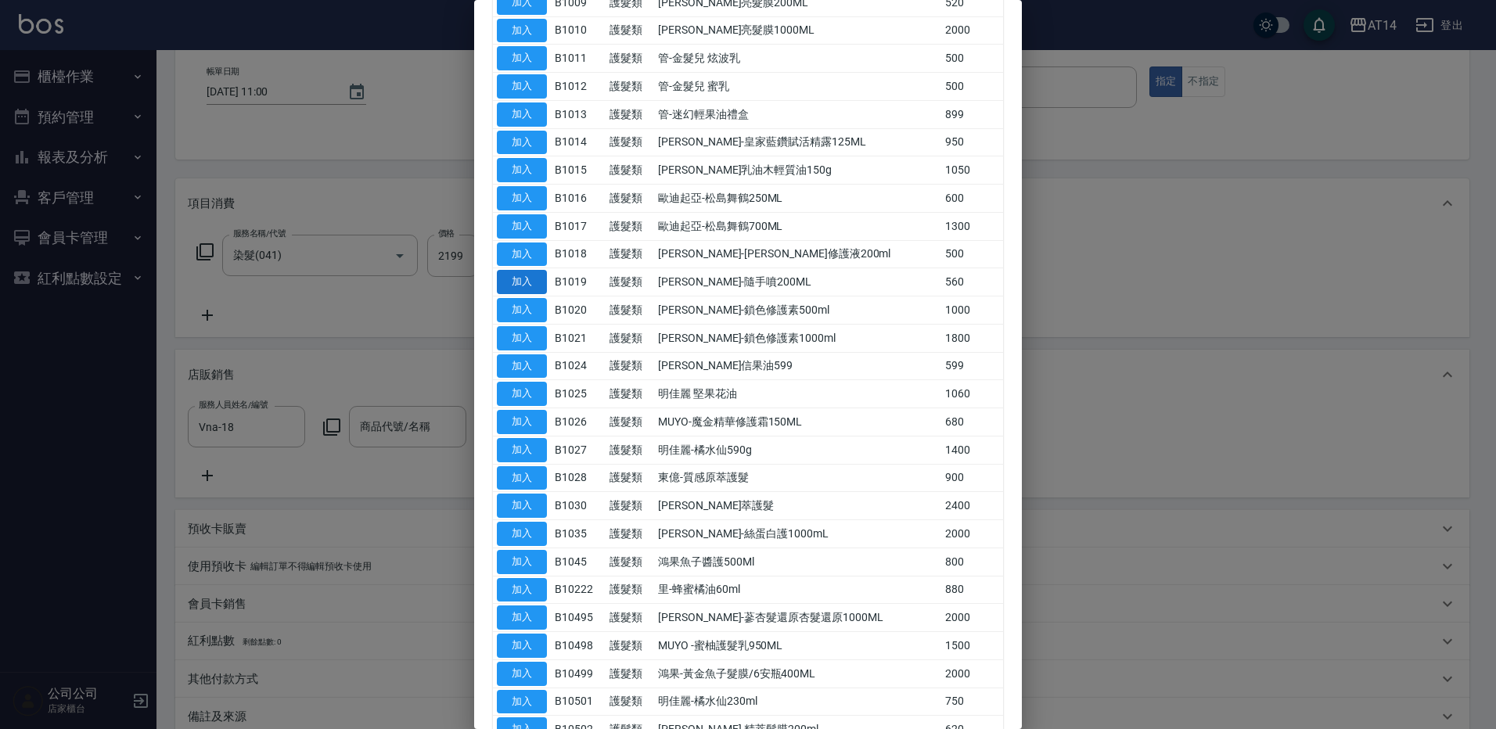
click at [531, 278] on button "加入" at bounding box center [522, 282] width 50 height 24
type input "6"
type input "華旭-隨手噴200ML"
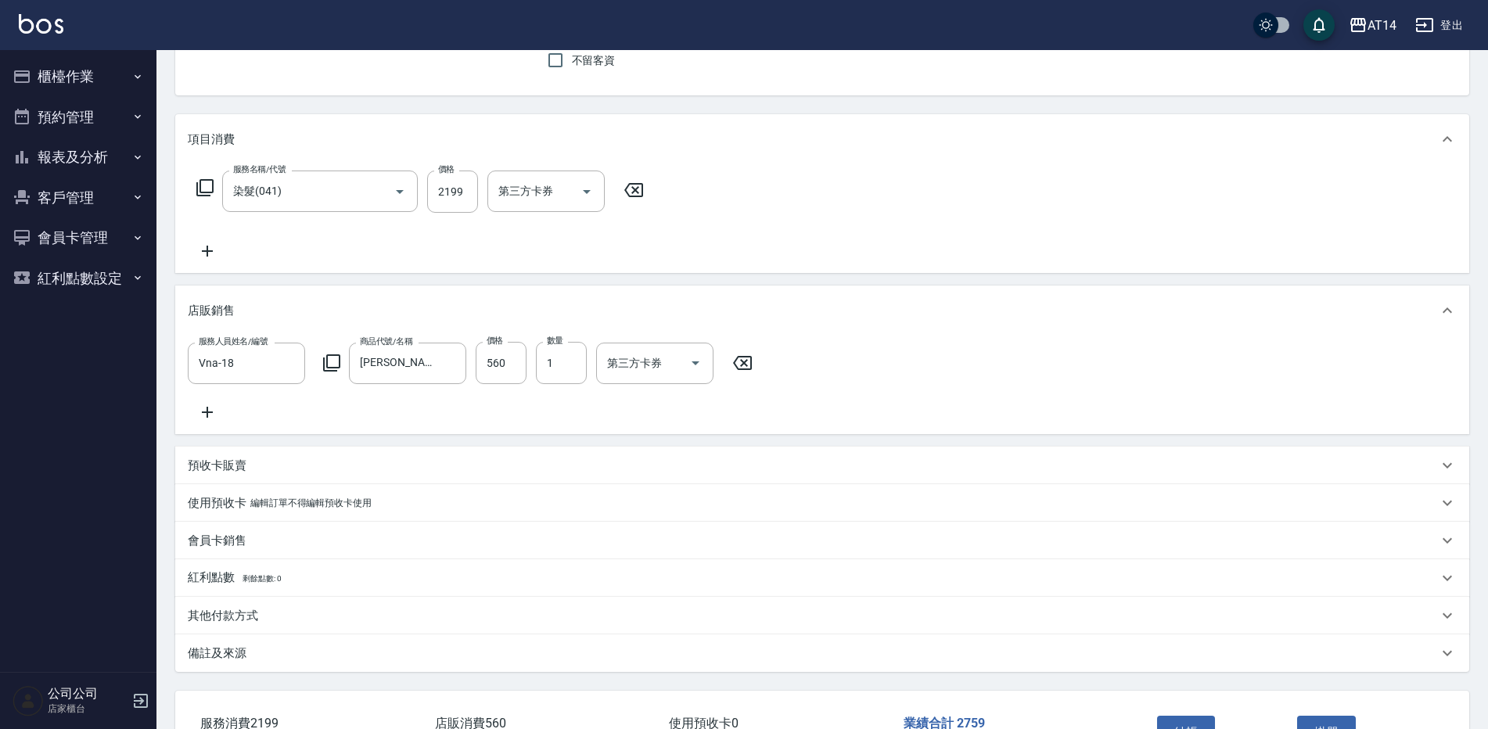
scroll to position [235, 0]
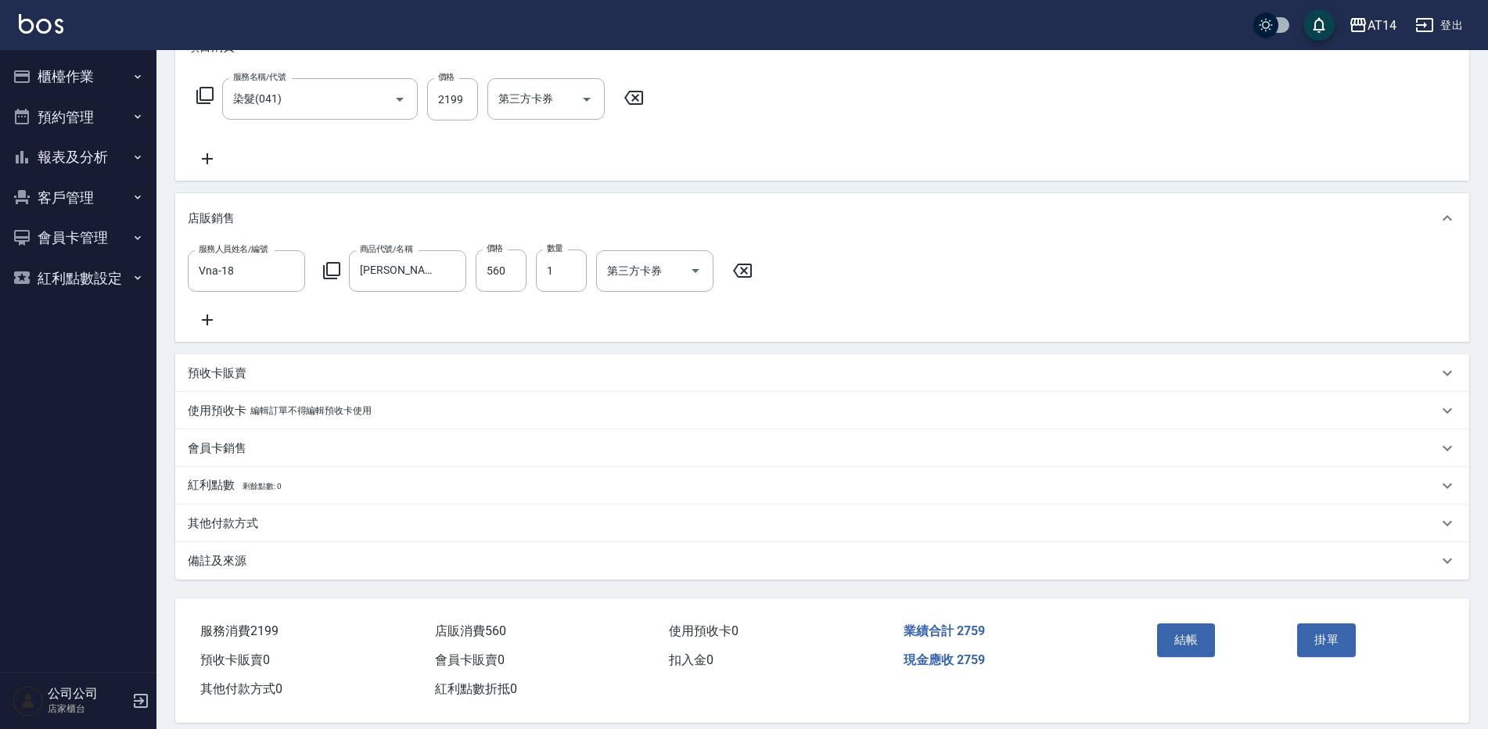
click at [258, 542] on div "其他付款方式" at bounding box center [822, 524] width 1294 height 38
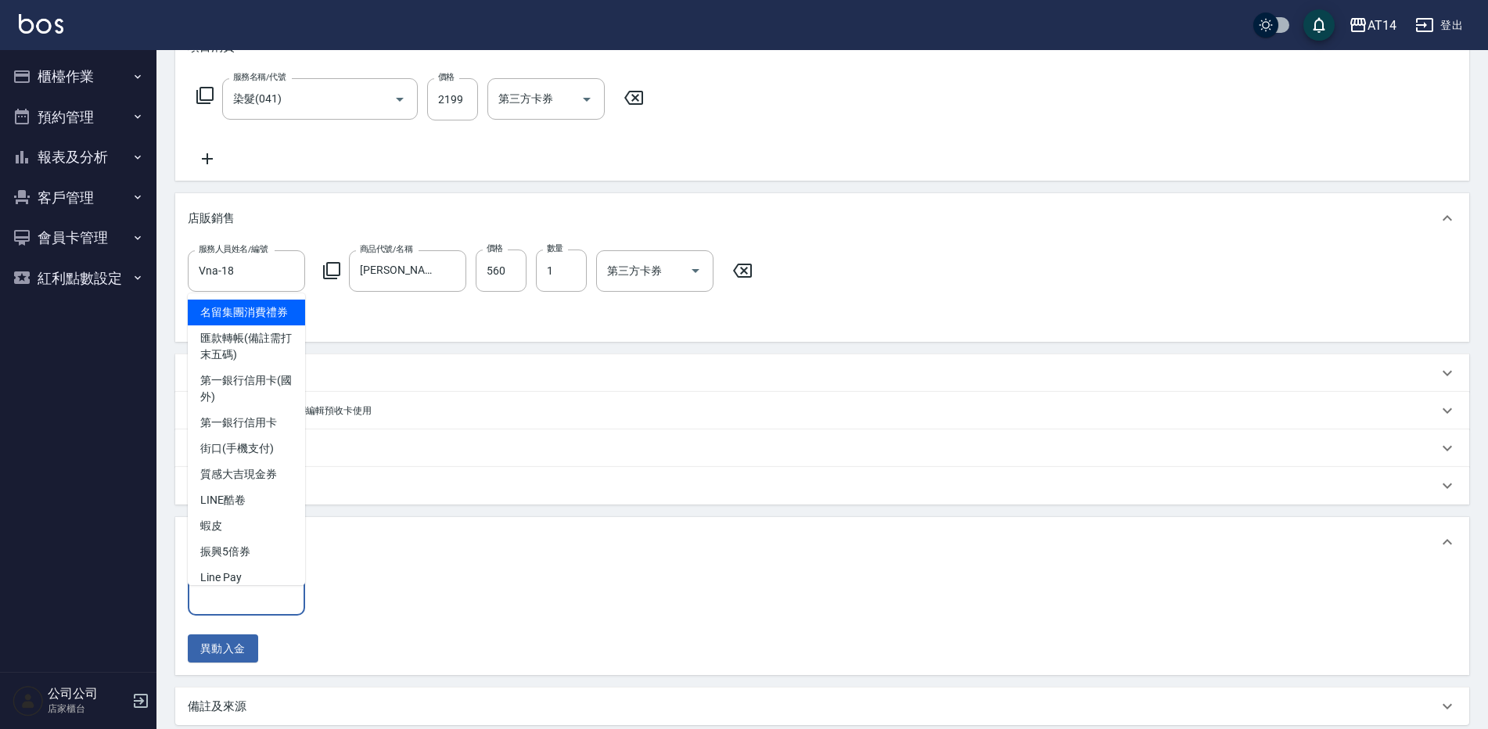
click at [275, 601] on input "其他付款方式" at bounding box center [246, 594] width 103 height 27
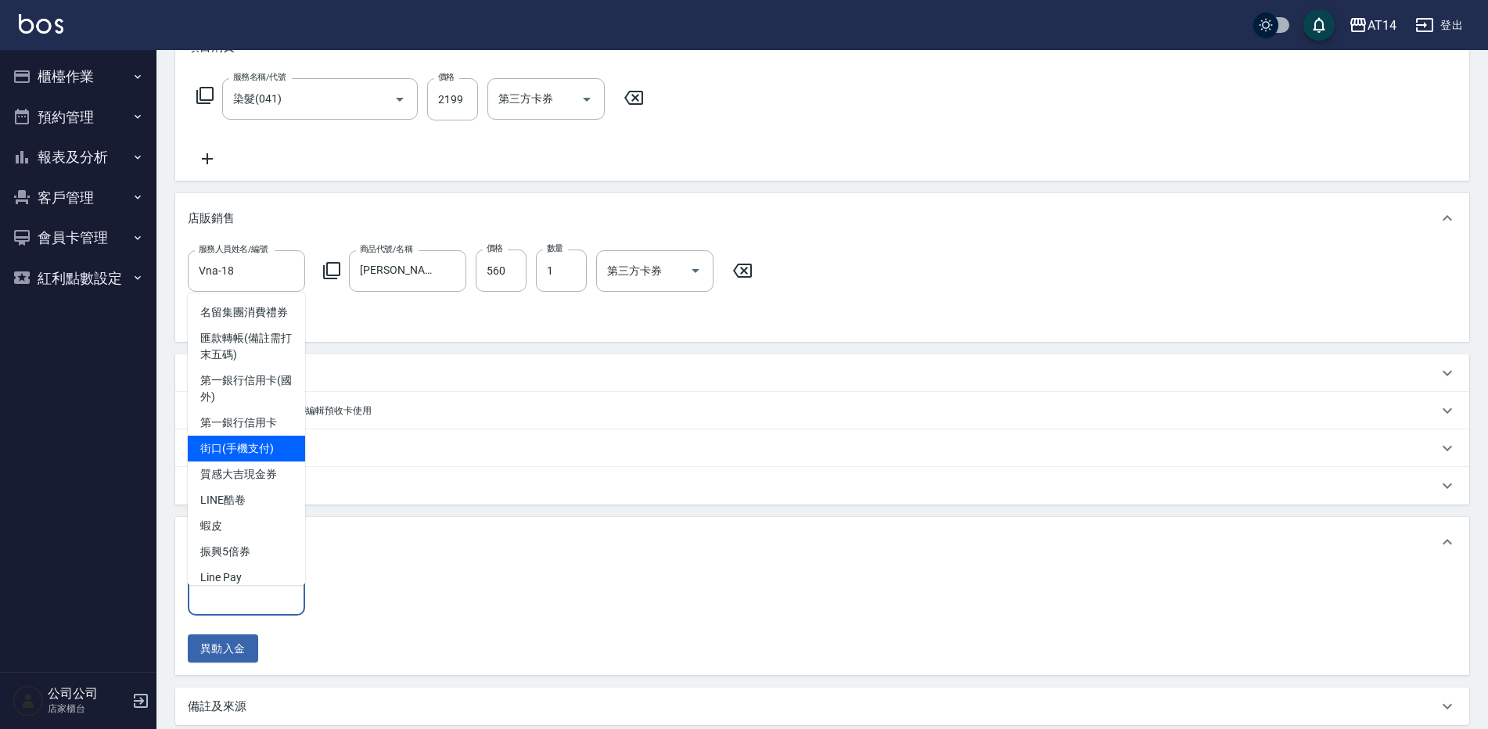
scroll to position [78, 0]
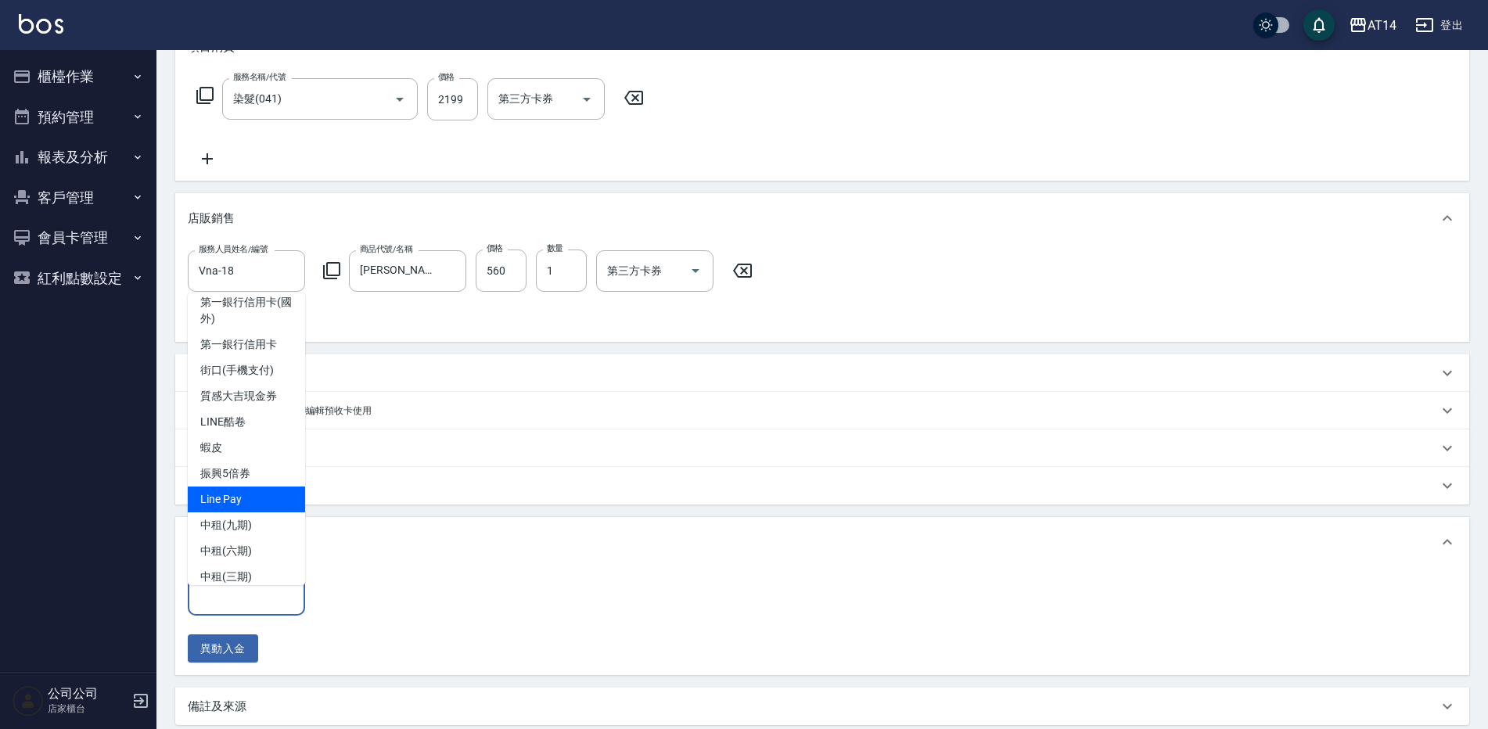
click at [233, 510] on span "Line Pay" at bounding box center [246, 500] width 117 height 26
type input "Line Pay"
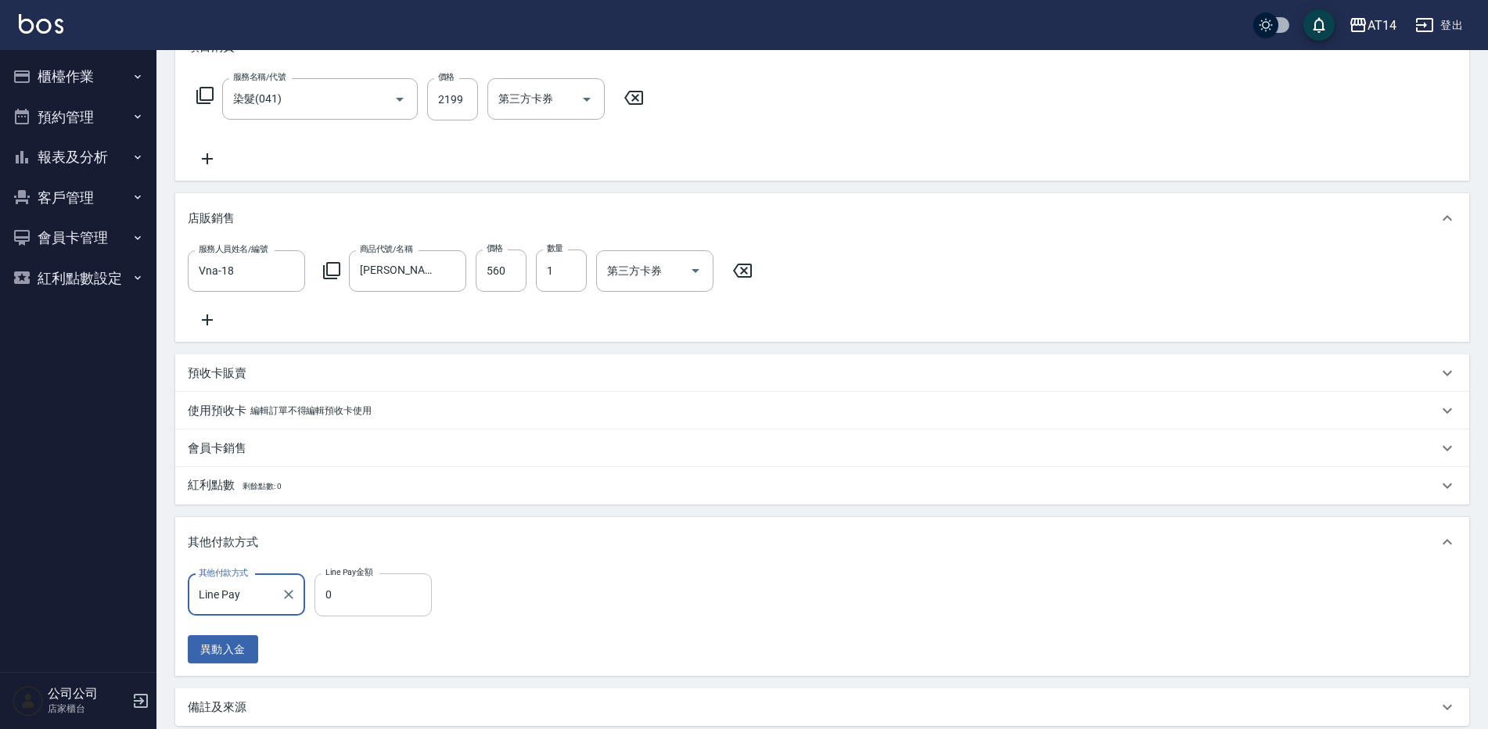
click at [350, 596] on input "0" at bounding box center [373, 595] width 117 height 42
type input "27"
type input "5"
type input "2759"
type input "0"
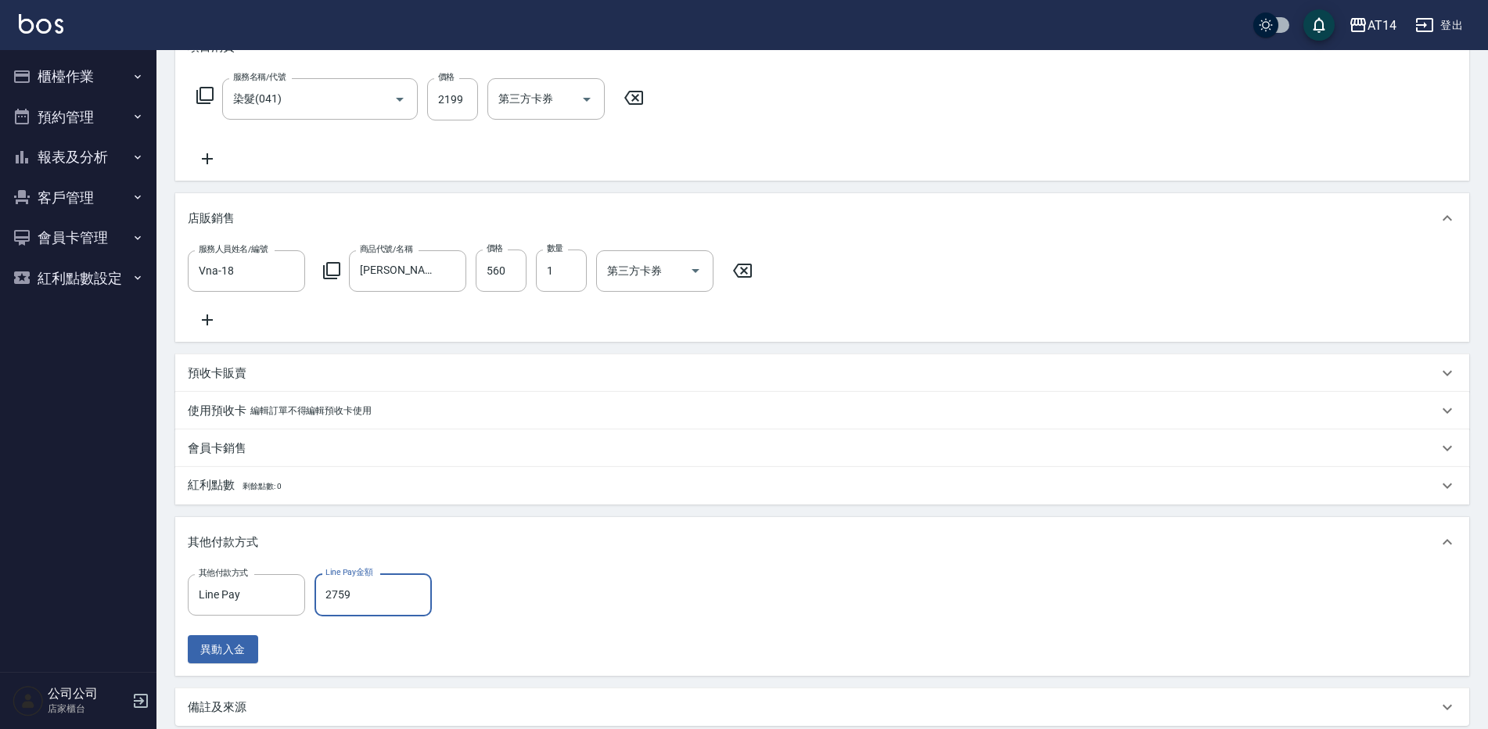
scroll to position [313, 0]
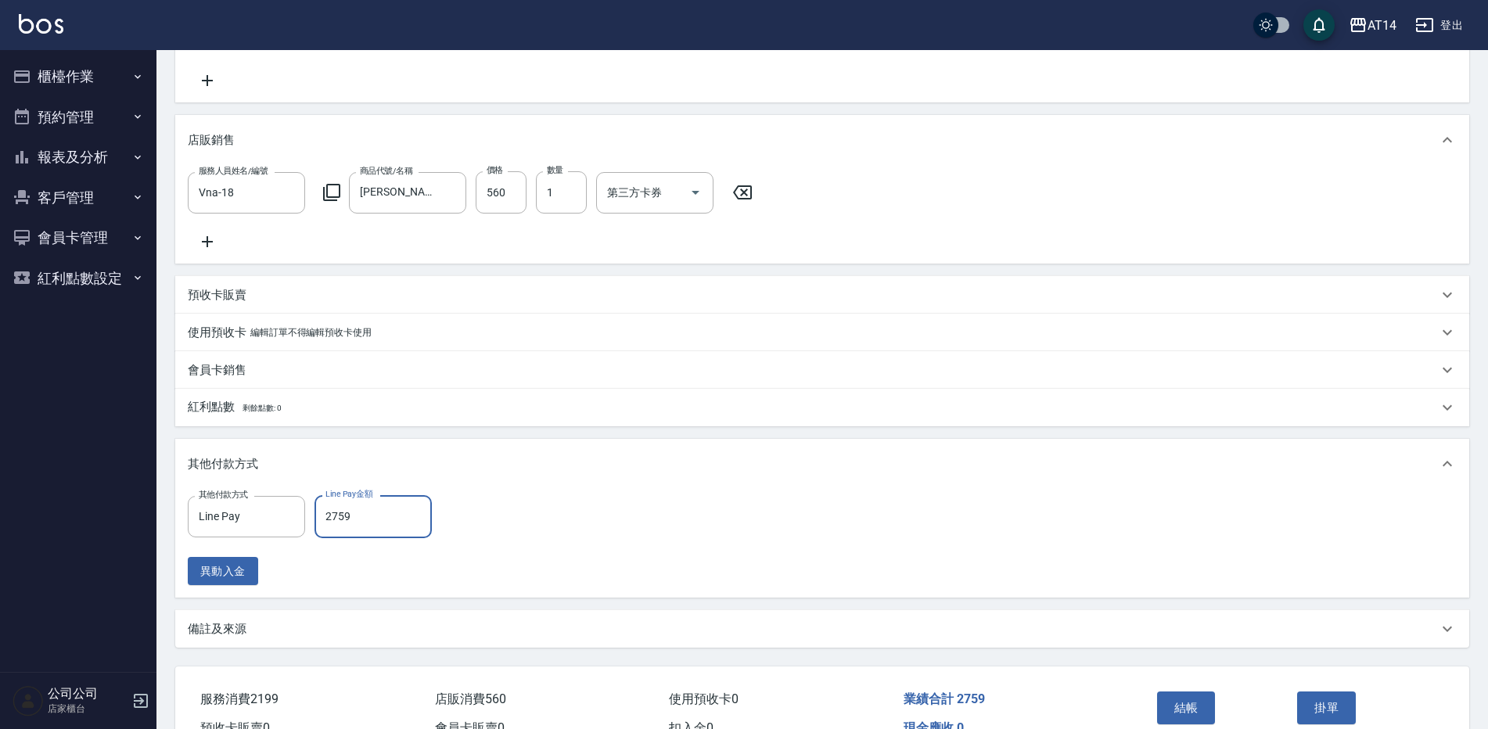
type input "2759"
click at [237, 648] on div "備註及來源" at bounding box center [822, 629] width 1294 height 38
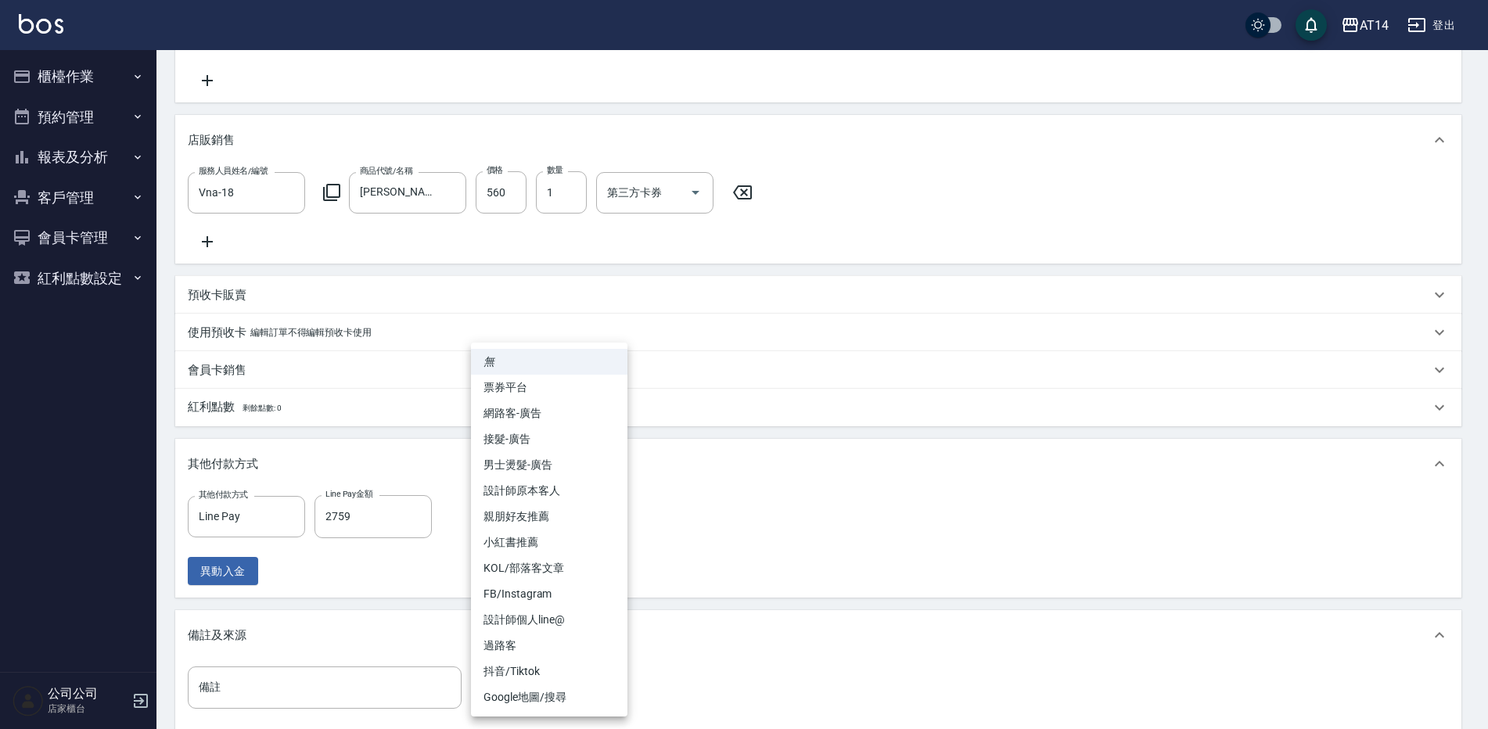
click at [517, 716] on body "AT14 登出 櫃檯作業 打帳單 帳單列表 掛單列表 現金收支登錄 材料自購登錄 每日結帳 排班表 掃碼打卡 預約管理 預約管理 單日預約紀錄 單週預約紀錄 …" at bounding box center [744, 294] width 1488 height 1215
click at [576, 418] on li "網路客-廣告" at bounding box center [549, 414] width 157 height 26
type input "網路客-廣告"
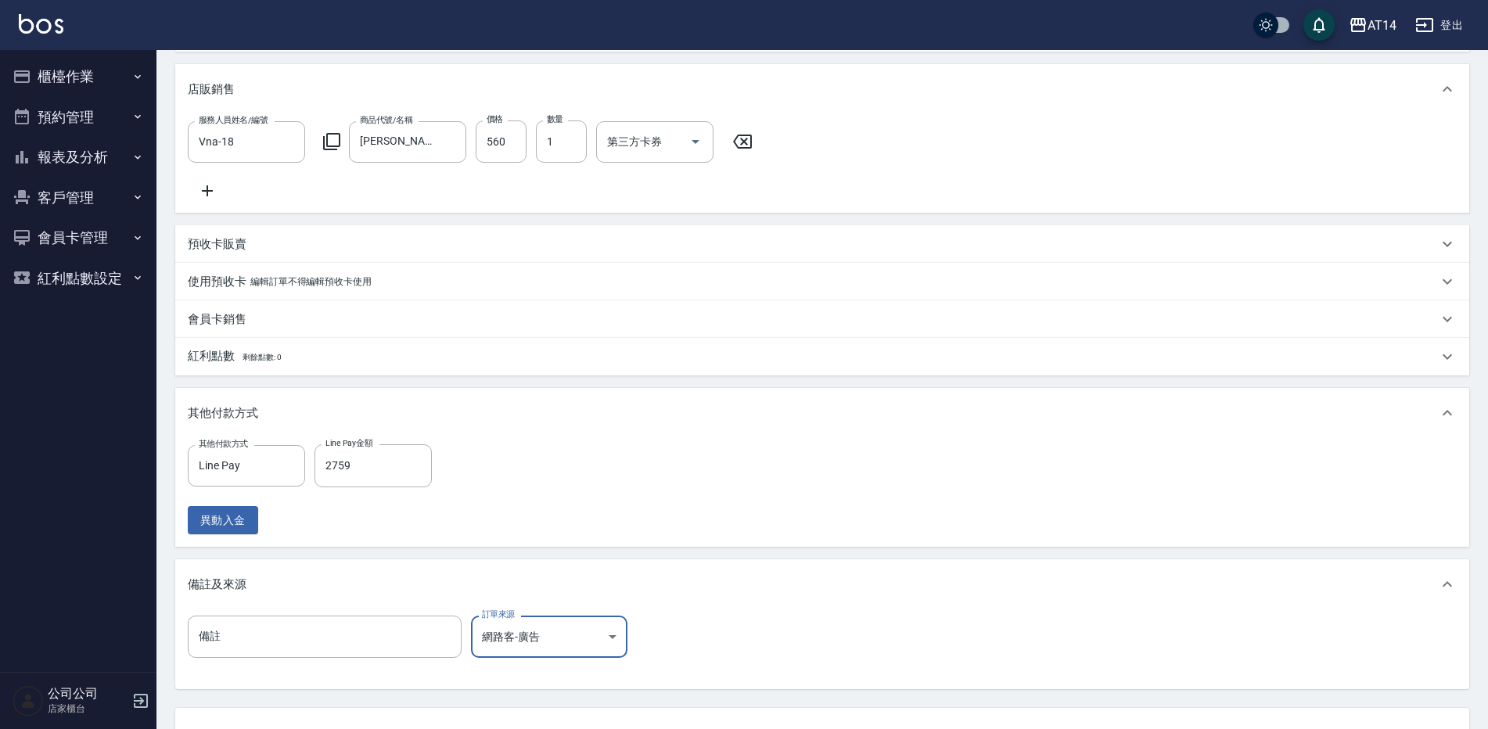
scroll to position [391, 0]
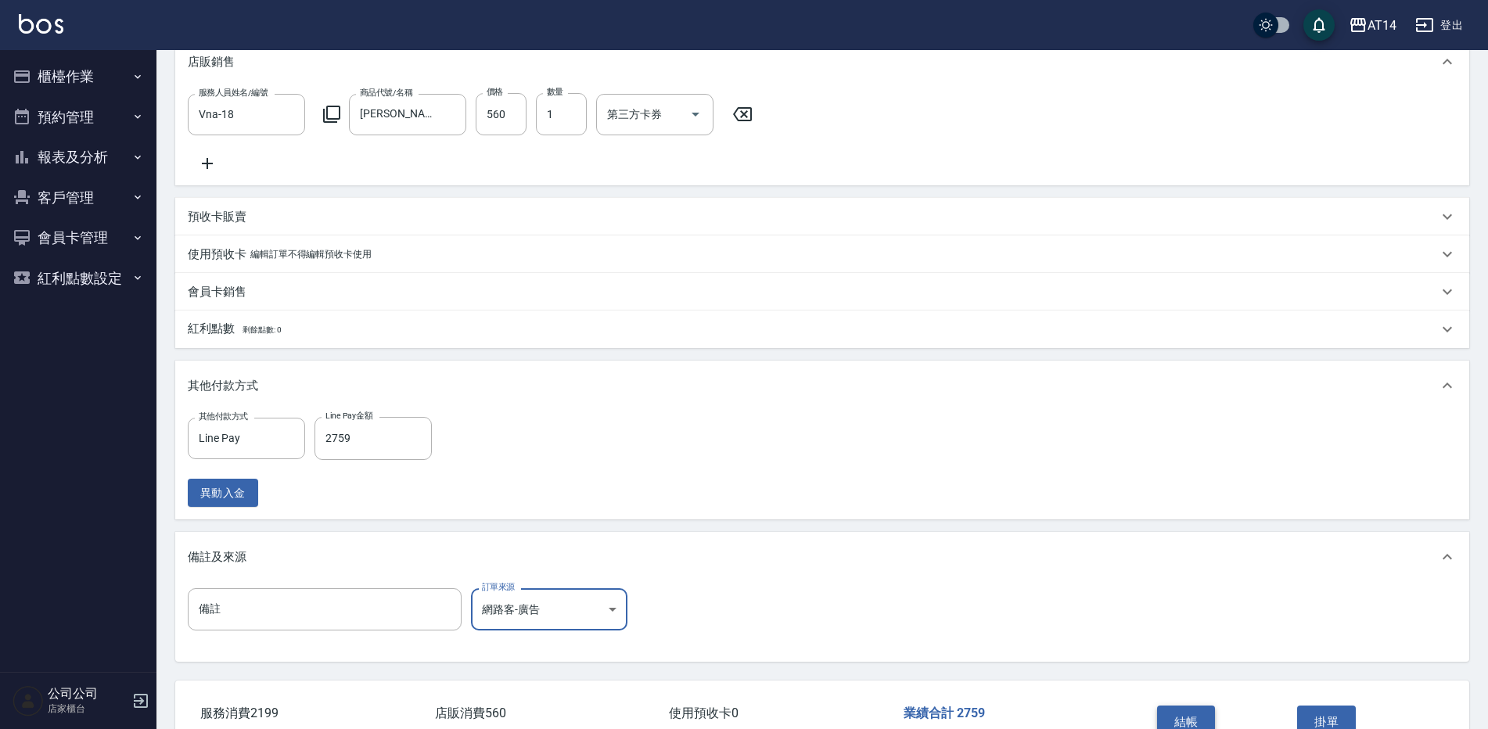
click at [1178, 726] on button "結帳" at bounding box center [1186, 722] width 59 height 33
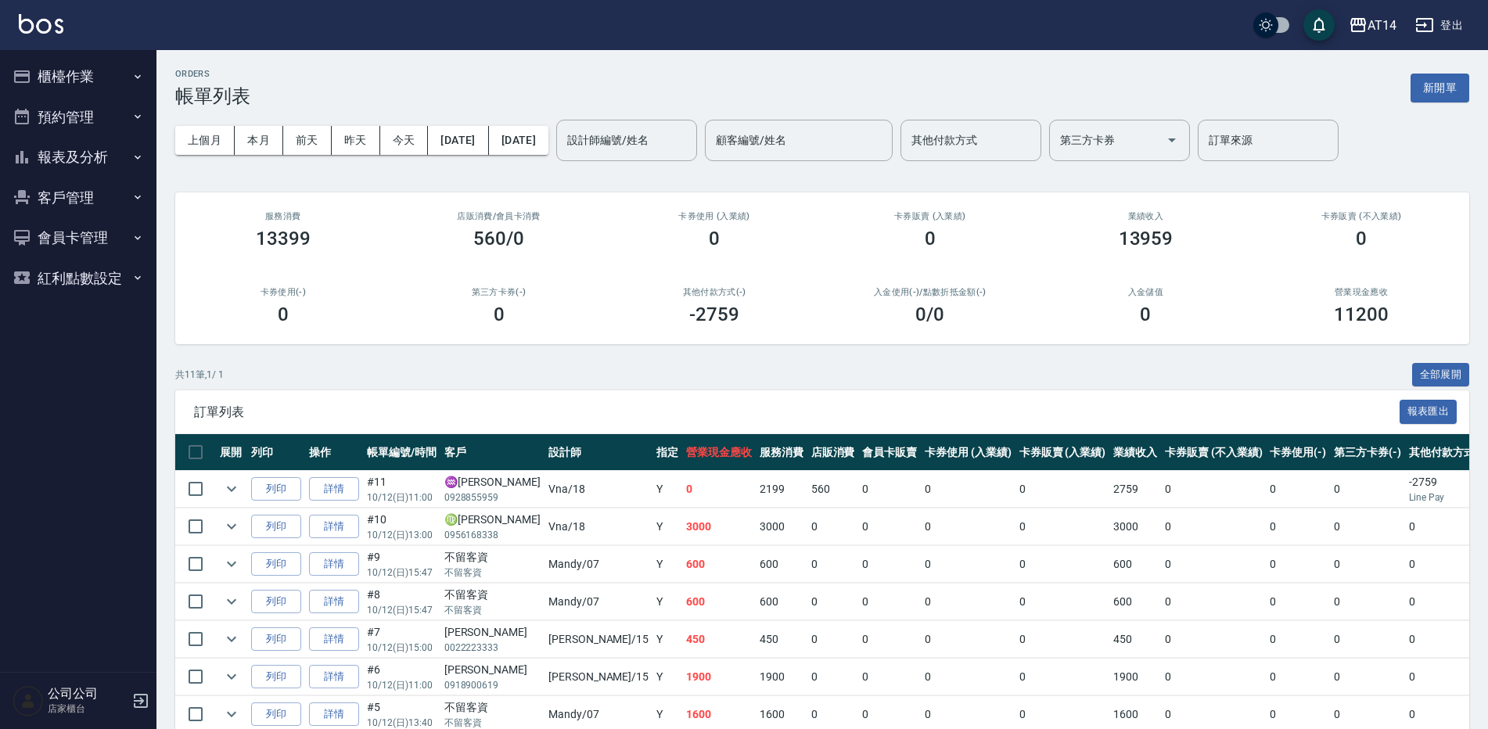
click at [140, 66] on button "櫃檯作業" at bounding box center [78, 76] width 144 height 41
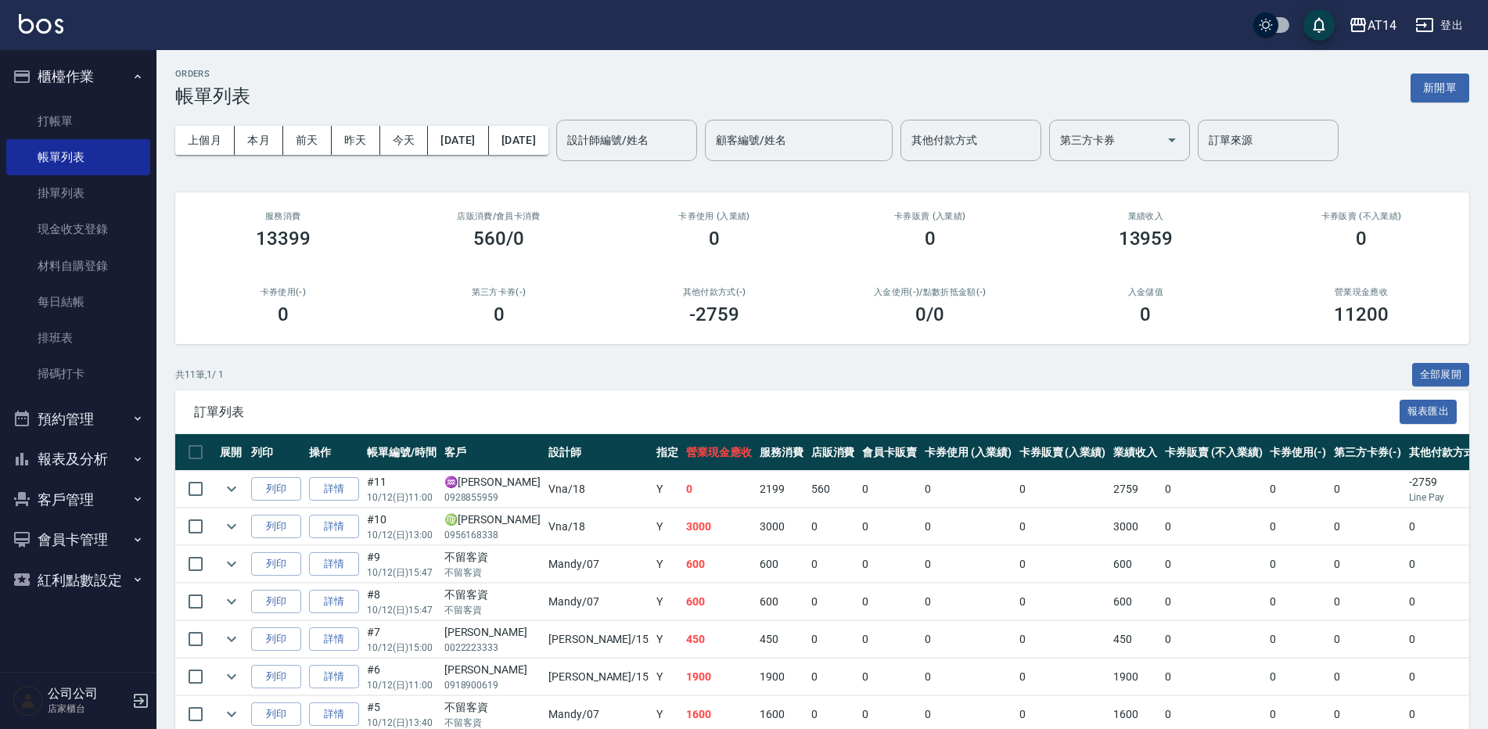
click at [140, 66] on button "櫃檯作業" at bounding box center [78, 76] width 144 height 41
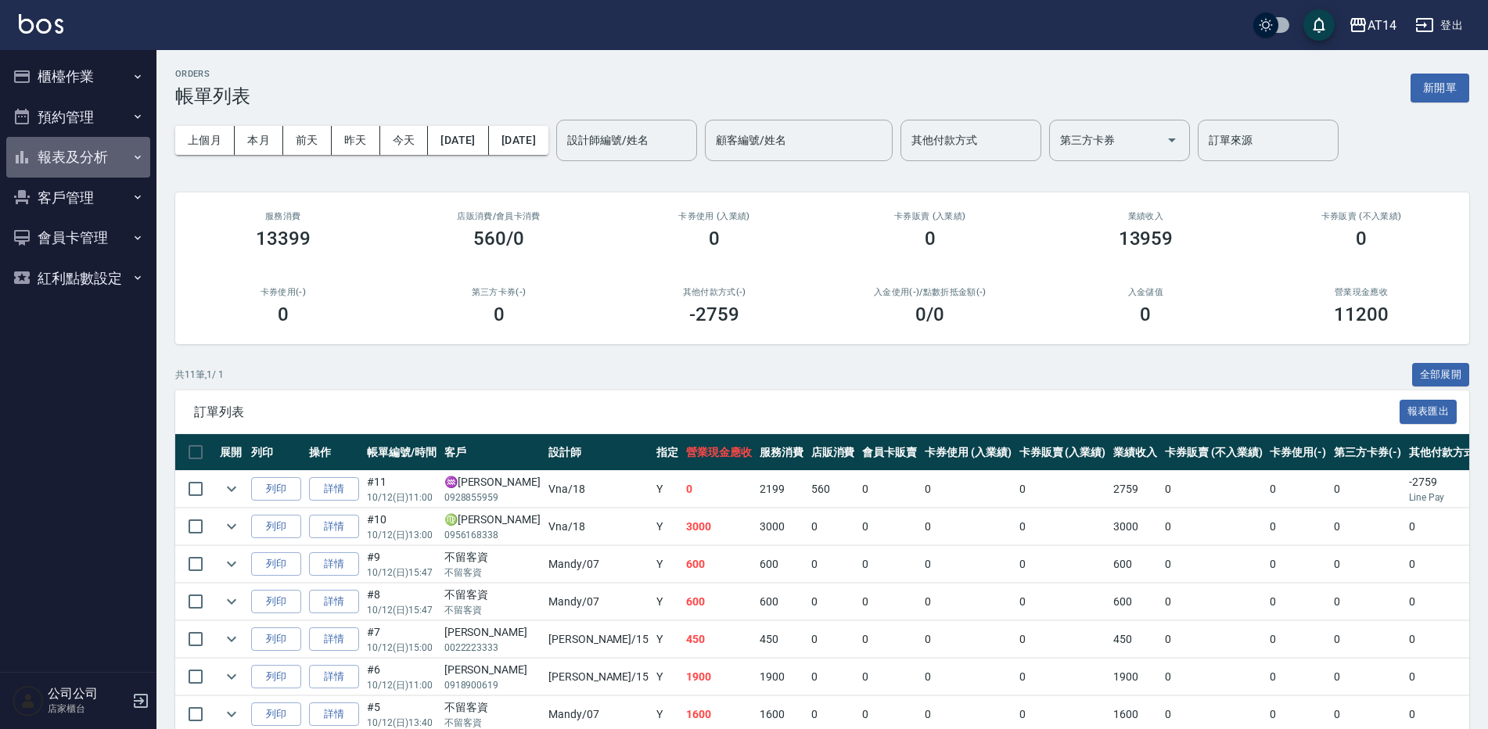
click at [115, 164] on button "報表及分析" at bounding box center [78, 157] width 144 height 41
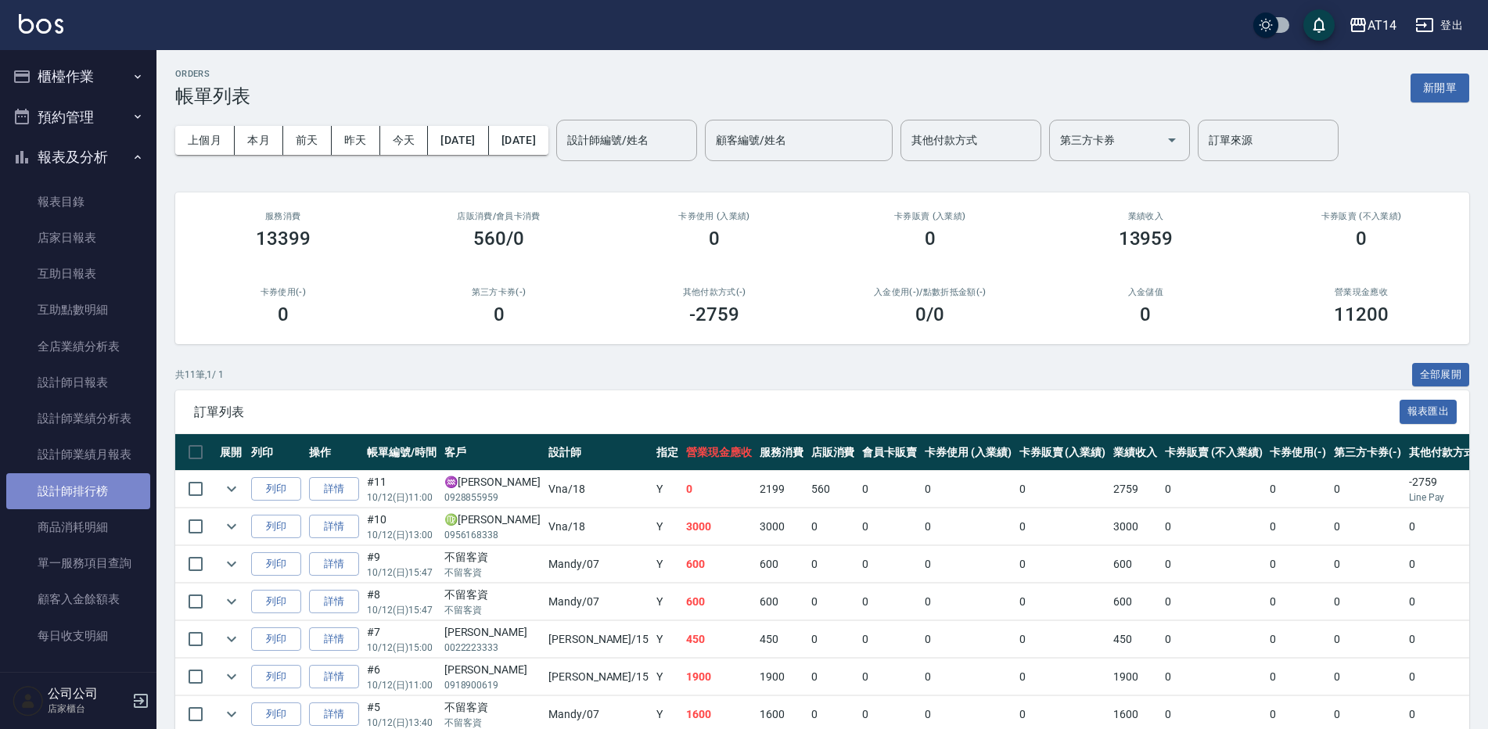
click at [123, 496] on link "設計師排行榜" at bounding box center [78, 491] width 144 height 36
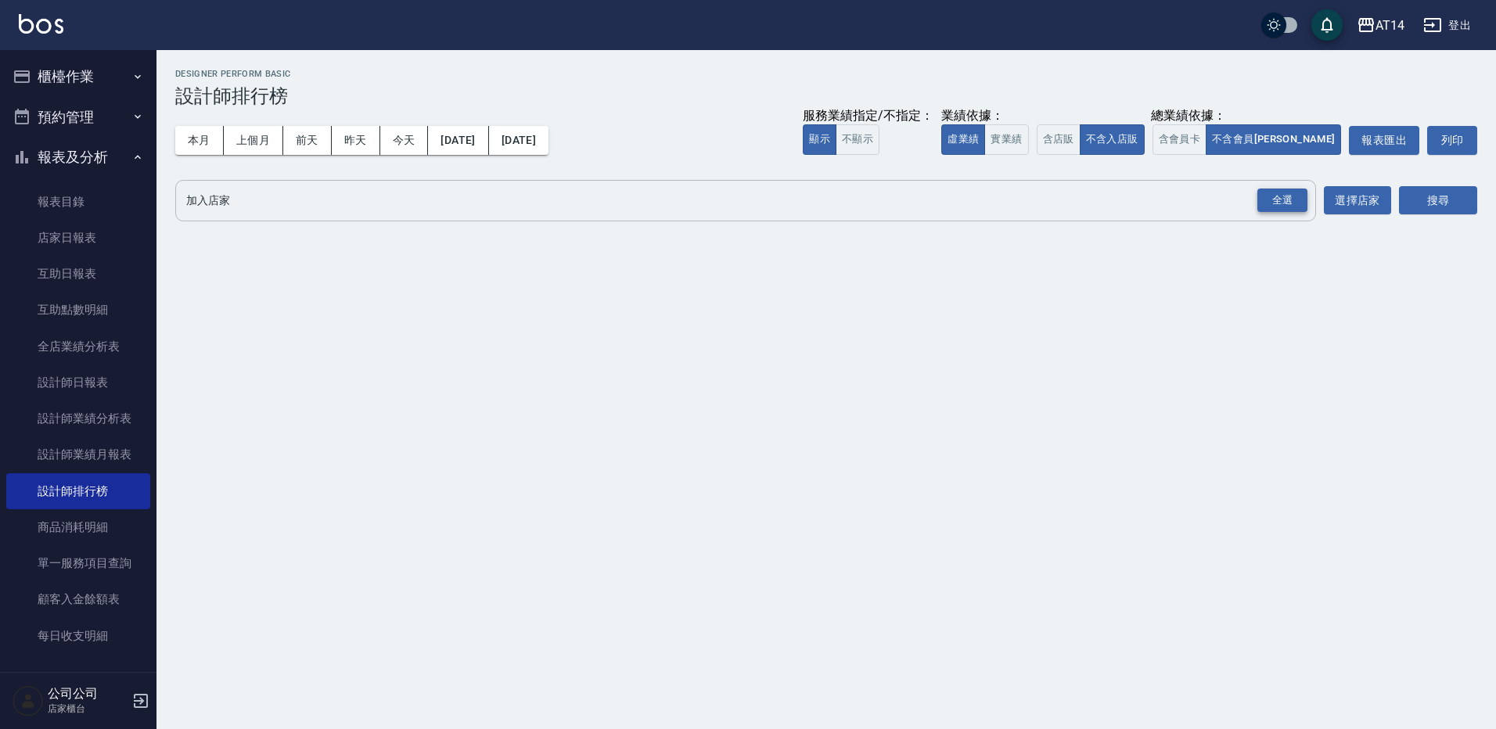
click at [1299, 211] on div "全選" at bounding box center [1283, 201] width 50 height 24
click at [1454, 197] on button "搜尋" at bounding box center [1438, 201] width 78 height 29
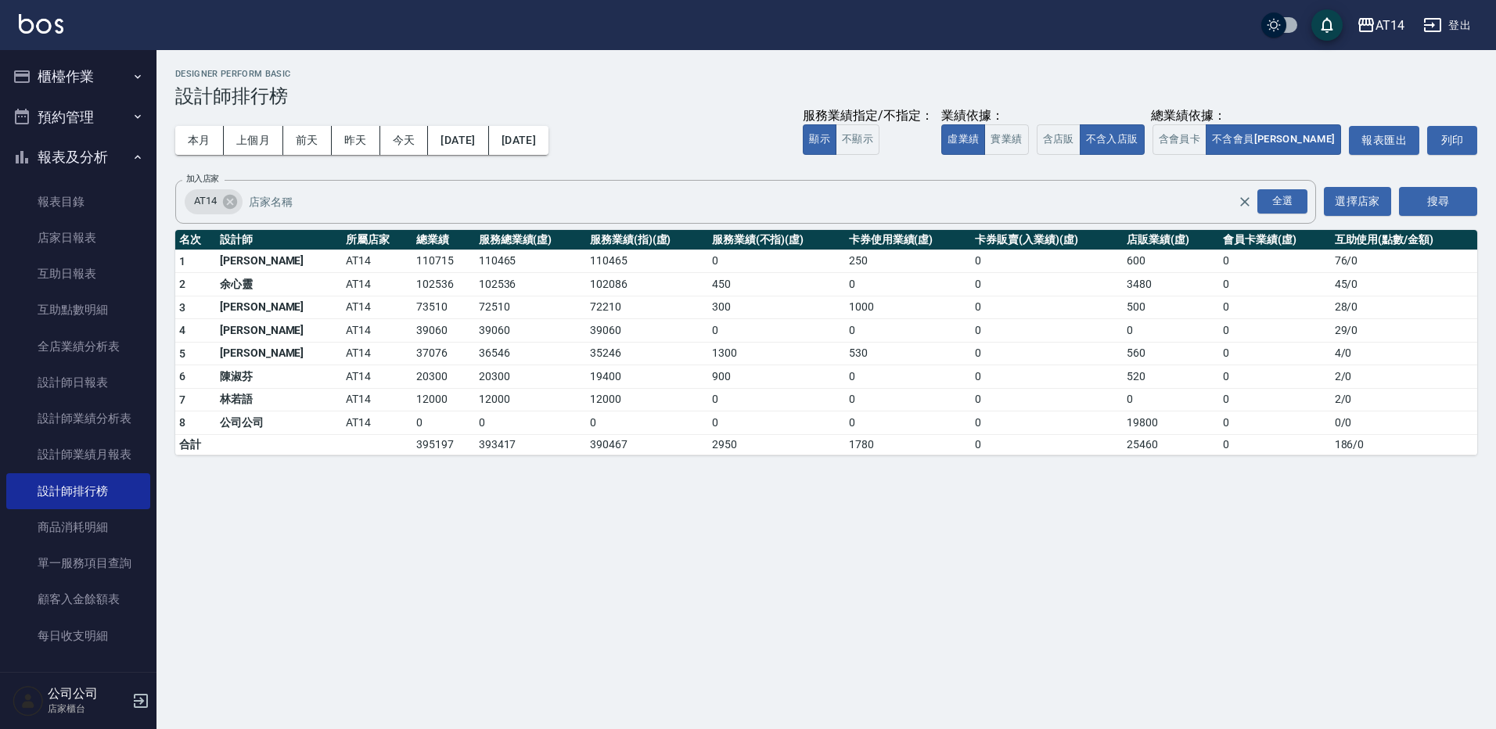
click at [98, 160] on button "報表及分析" at bounding box center [78, 157] width 144 height 41
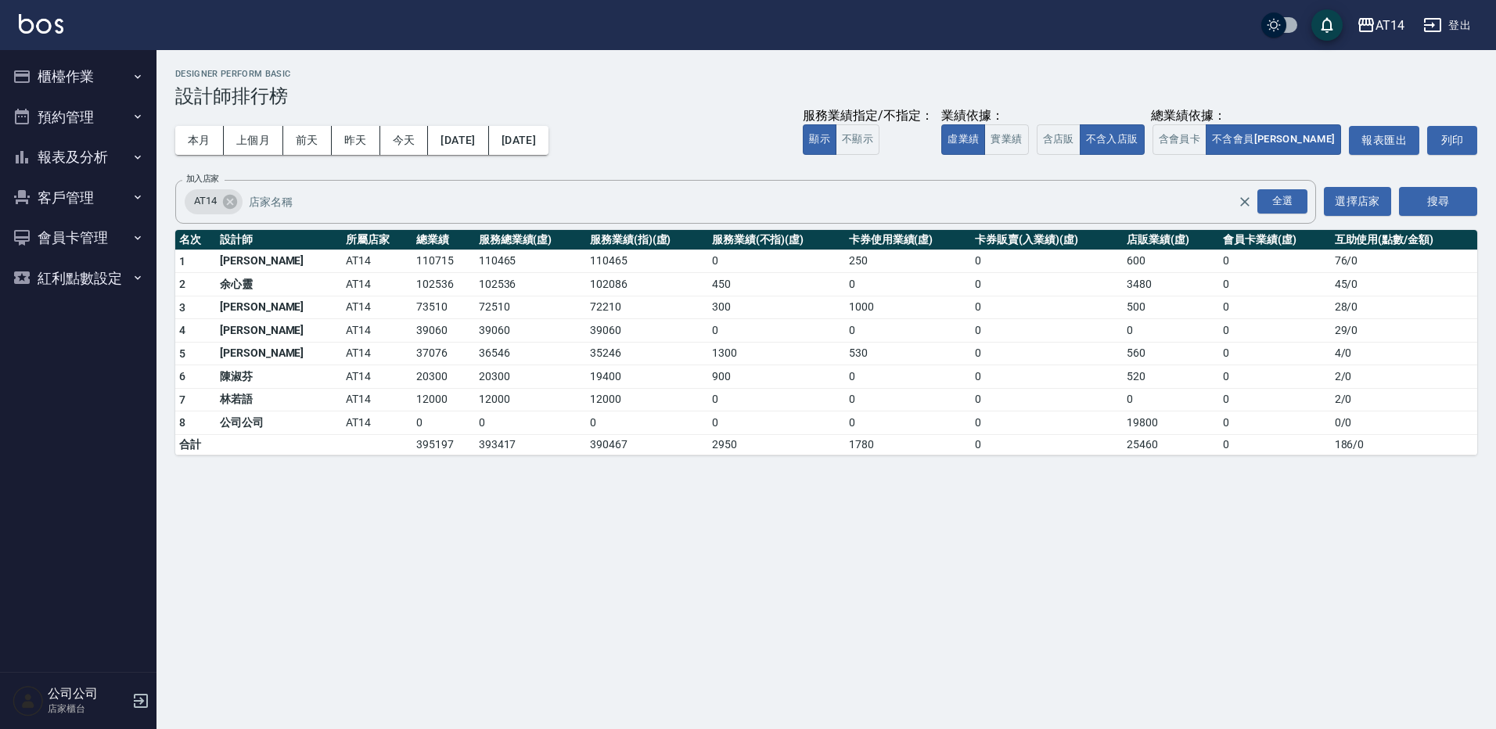
click at [105, 56] on ul "櫃檯作業 打帳單 帳單列表 掛單列表 現金收支登錄 材料自購登錄 每日結帳 排班表 掃碼打卡 預約管理 預約管理 單日預約紀錄 單週預約紀錄 報表及分析 報表…" at bounding box center [78, 177] width 144 height 254
click at [102, 68] on button "櫃檯作業" at bounding box center [78, 76] width 144 height 41
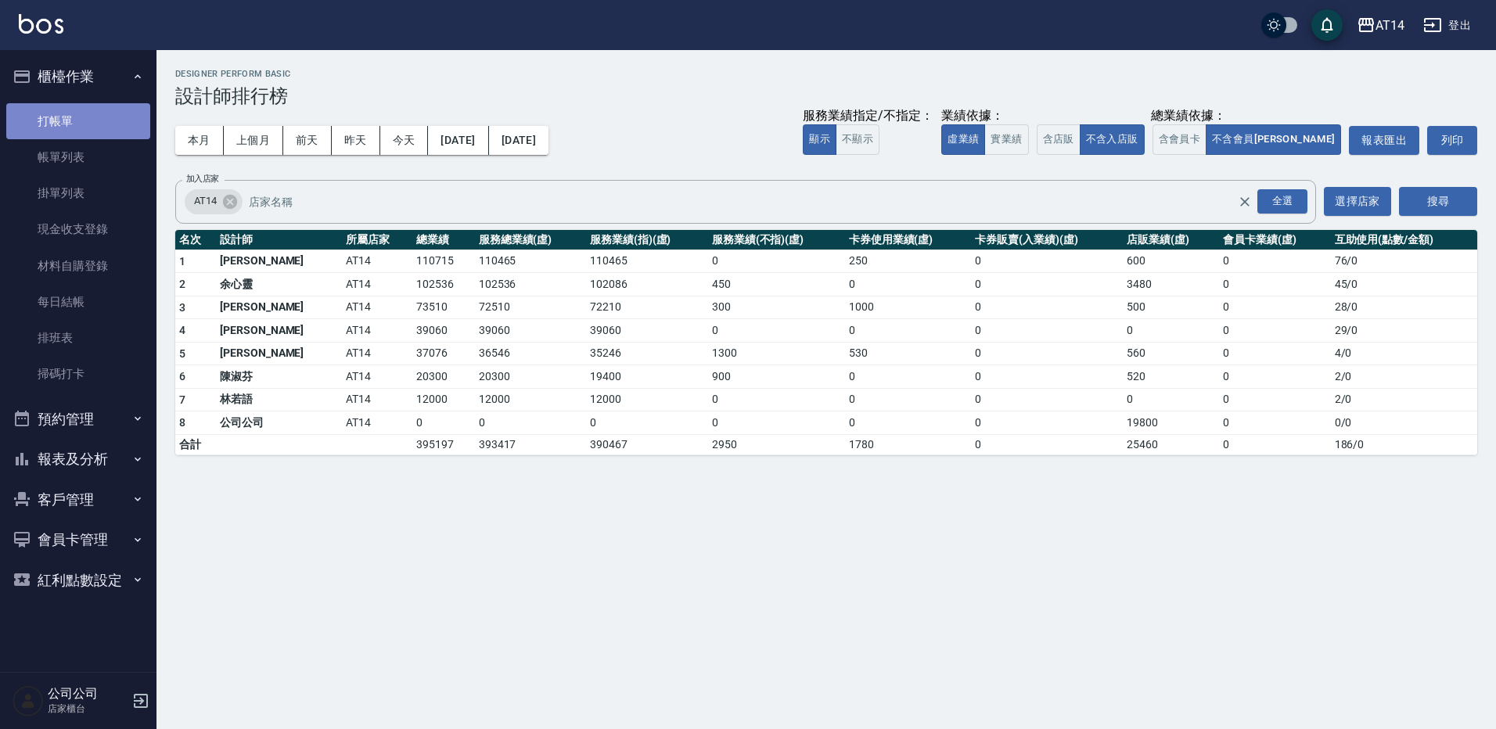
click at [88, 110] on link "打帳單" at bounding box center [78, 121] width 144 height 36
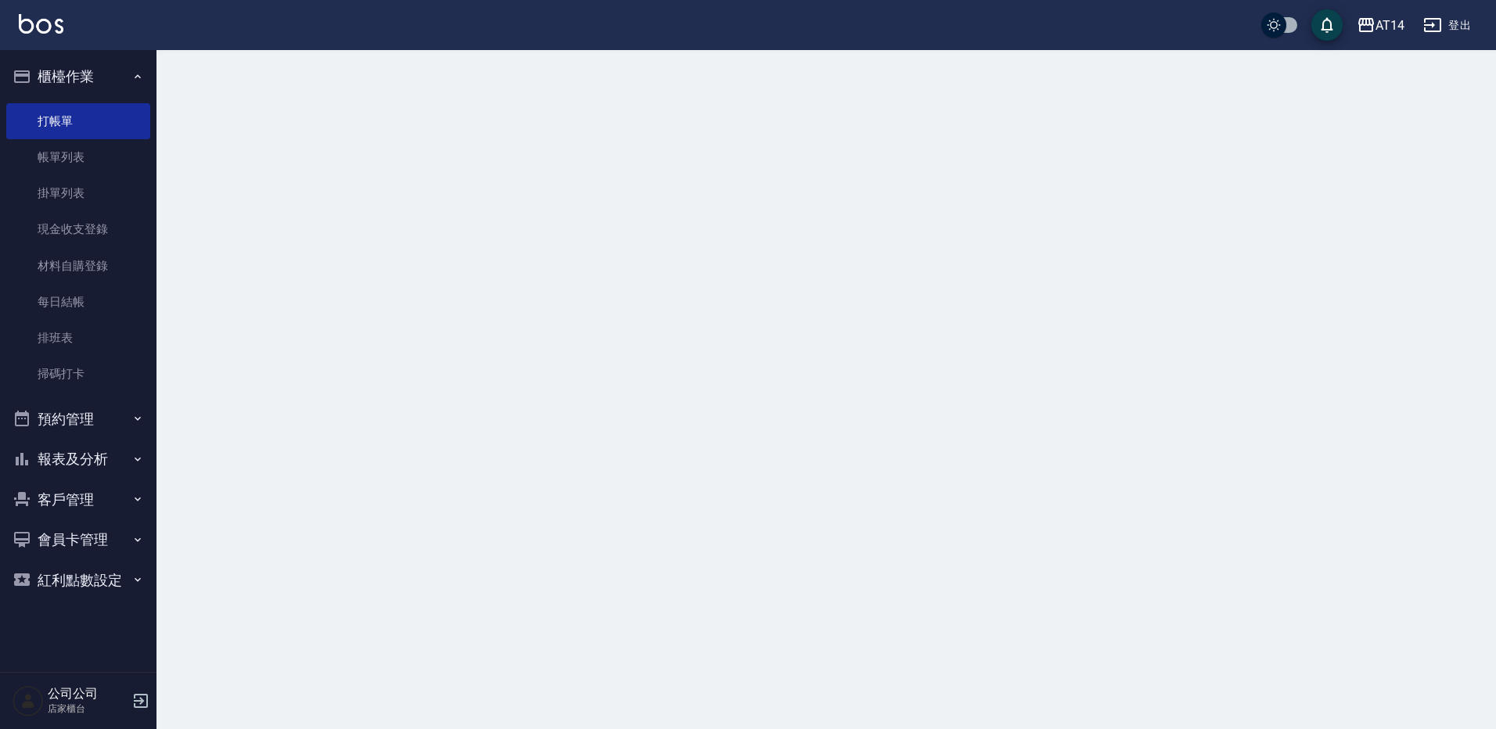
click at [105, 61] on button "櫃檯作業" at bounding box center [78, 76] width 144 height 41
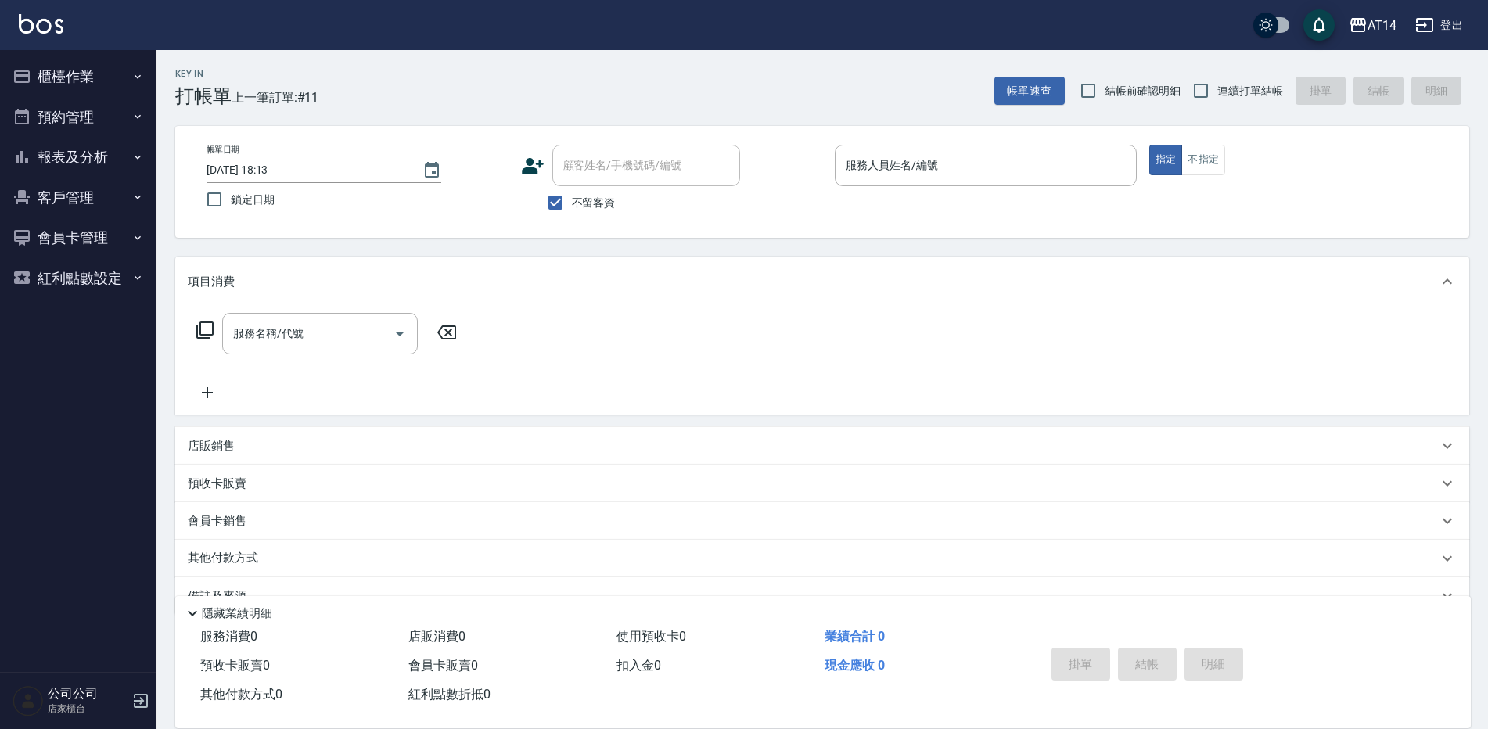
click at [1244, 101] on label "連續打單結帳" at bounding box center [1234, 90] width 99 height 33
click at [1218, 101] on input "連續打單結帳" at bounding box center [1201, 90] width 33 height 33
checkbox input "true"
click at [346, 326] on input "服務名稱/代號" at bounding box center [308, 333] width 158 height 27
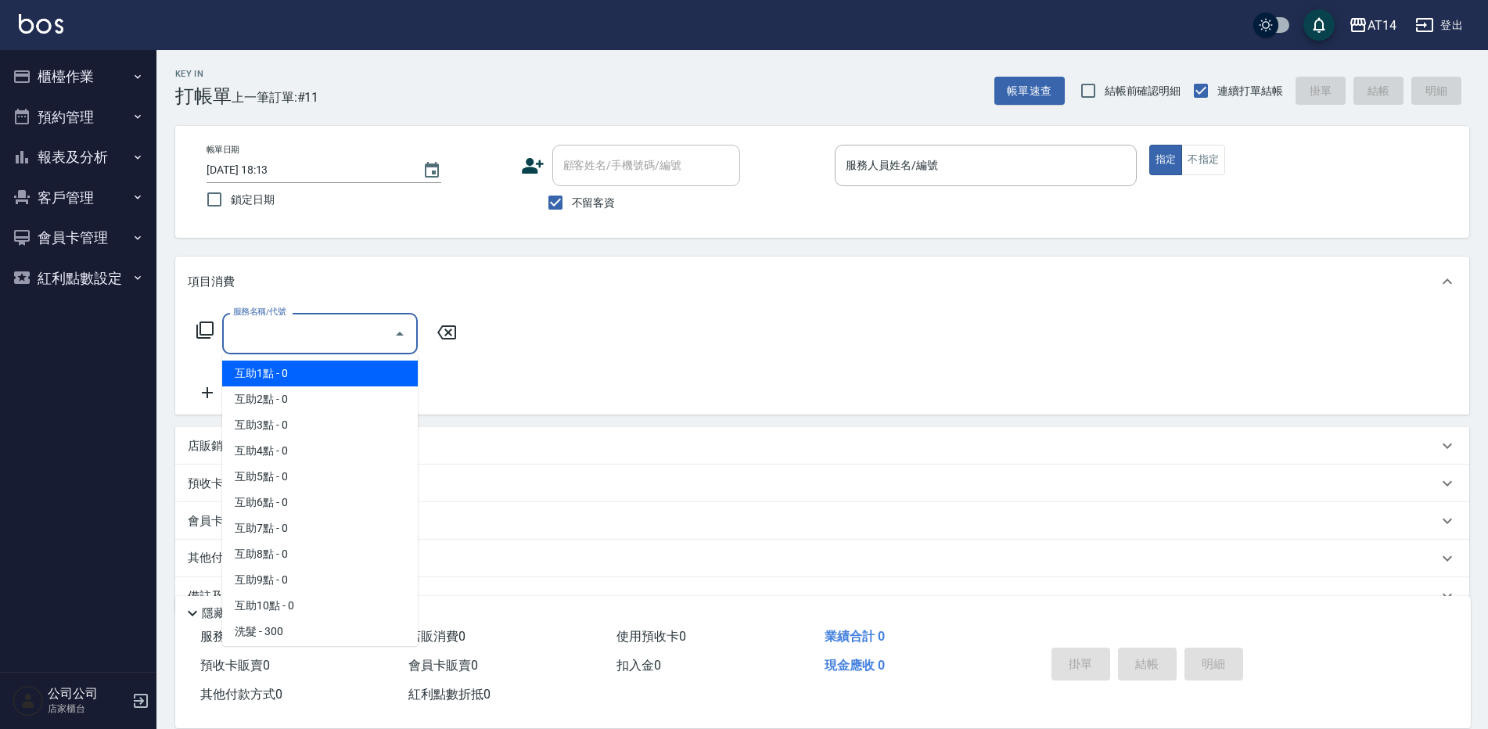
type input "0"
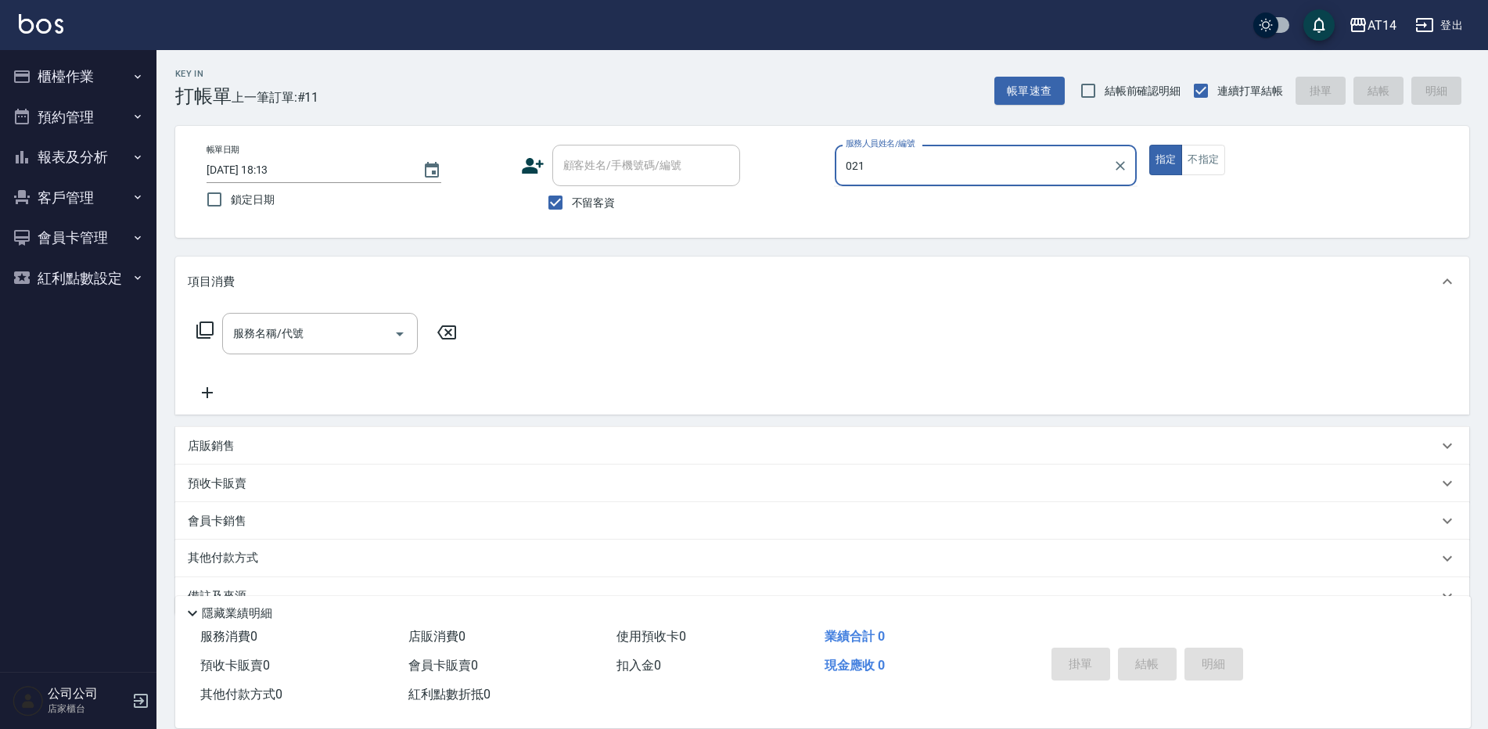
type input "021"
click at [1150, 145] on button "指定" at bounding box center [1167, 160] width 34 height 31
type button "true"
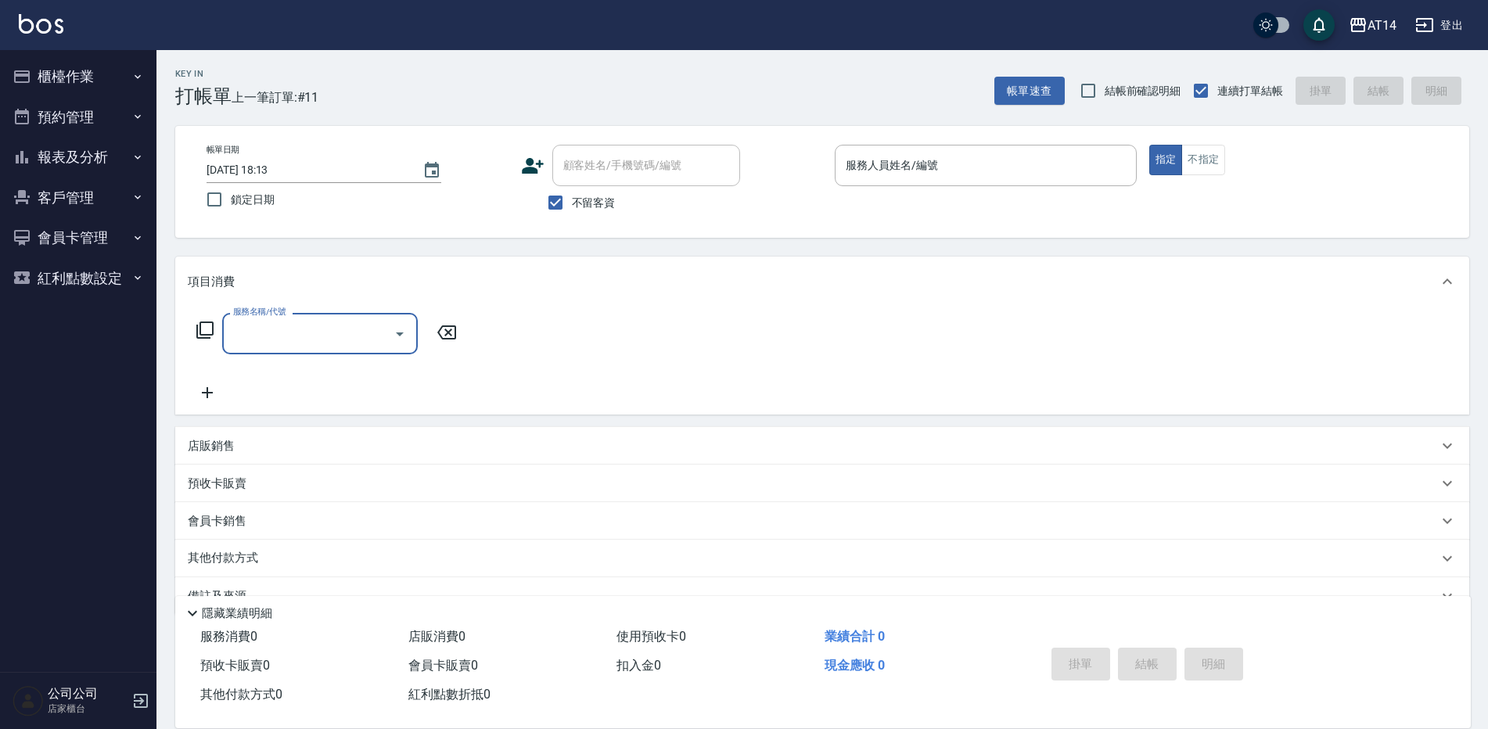
type input "0"
type input "02"
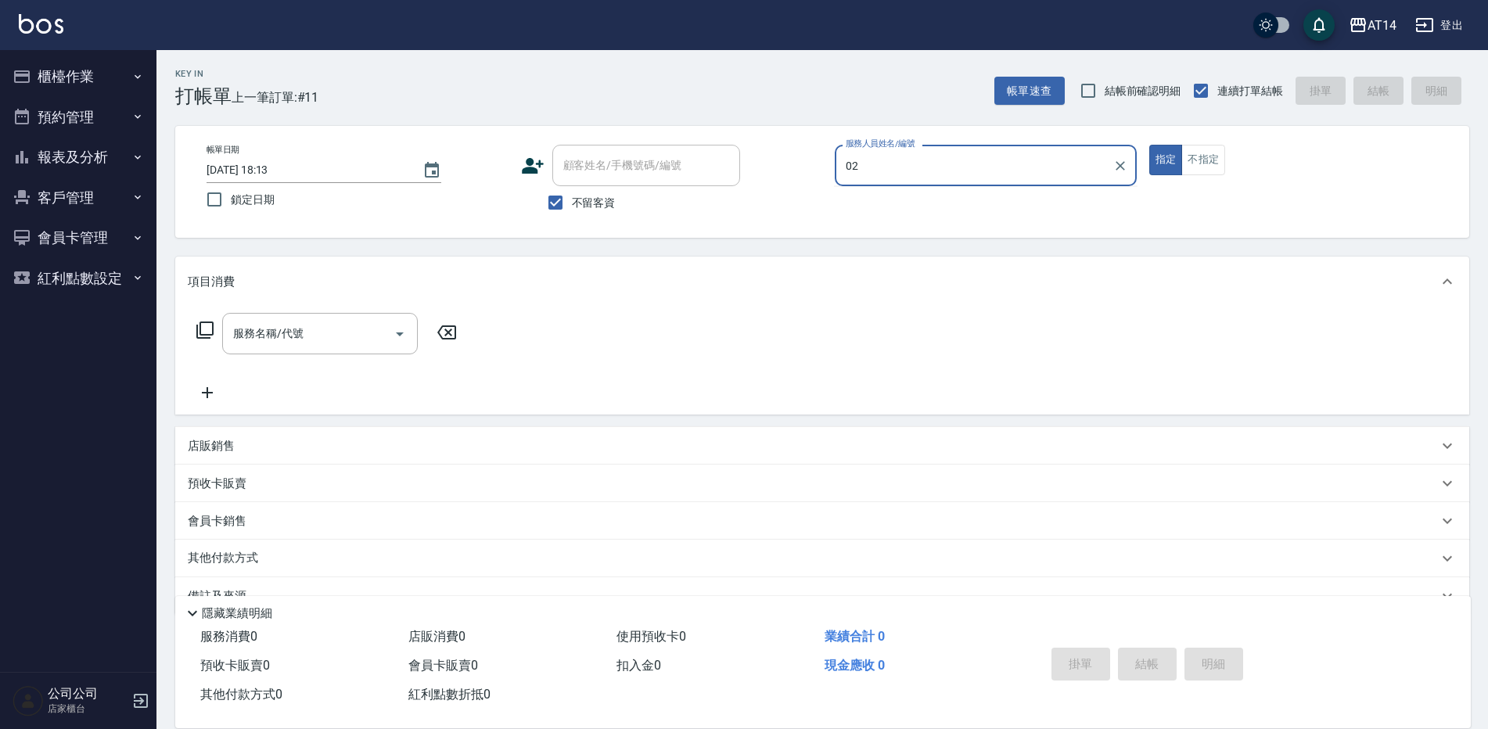
type input "021"
click at [1119, 171] on icon "Clear" at bounding box center [1121, 166] width 16 height 16
click at [1034, 167] on input "服務人員姓名/編號" at bounding box center [986, 165] width 288 height 27
type input "Dora-15"
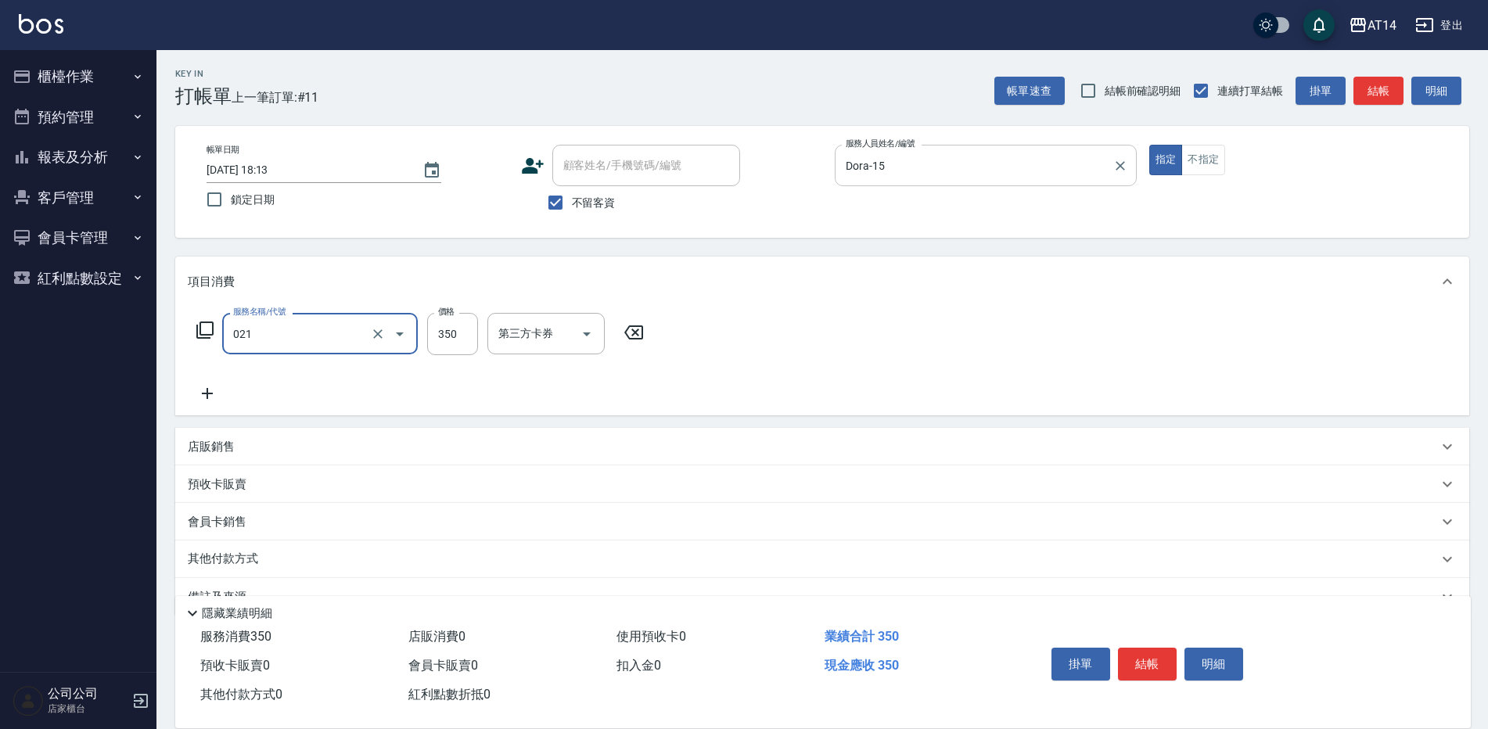
type input "剪髮(021)"
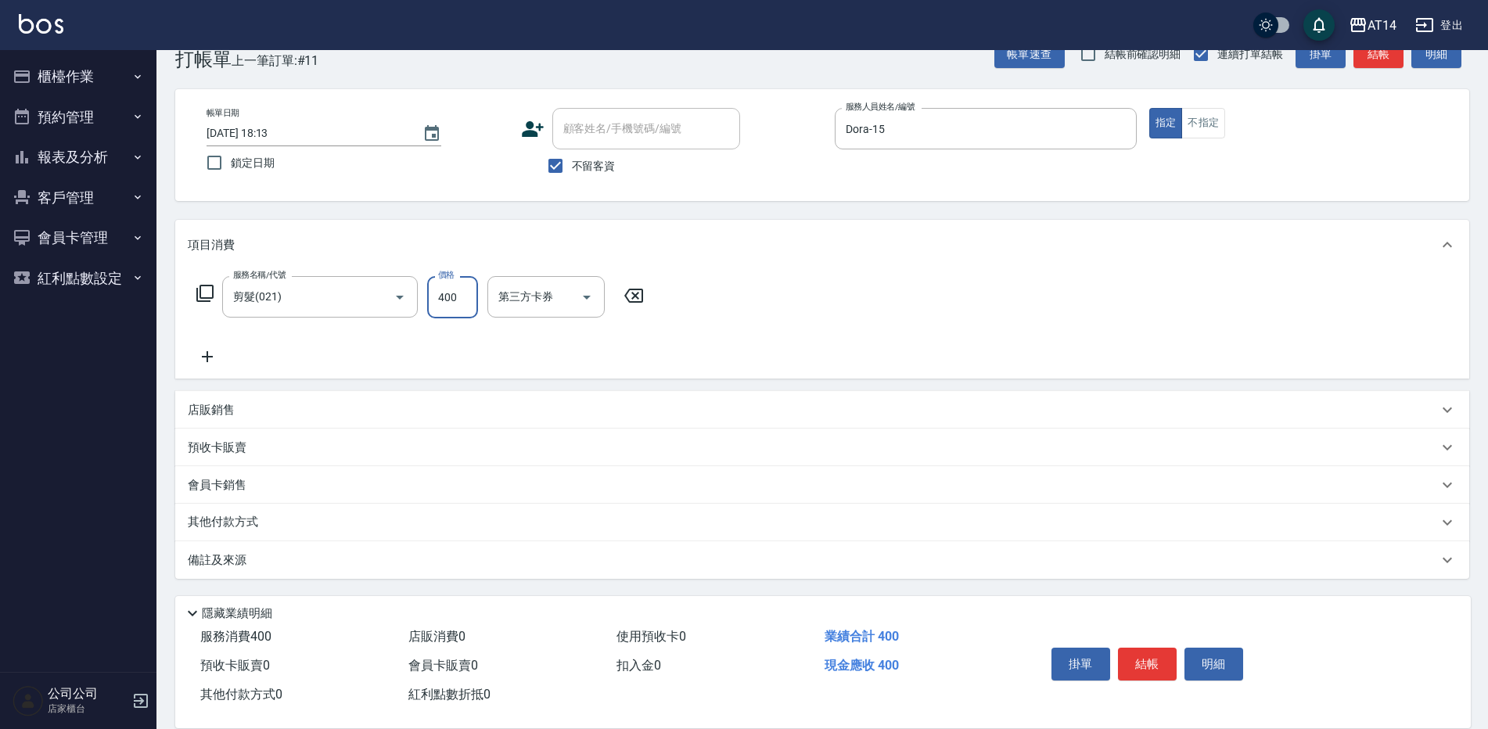
type input "400"
click at [614, 549] on div "備註及來源" at bounding box center [822, 561] width 1294 height 38
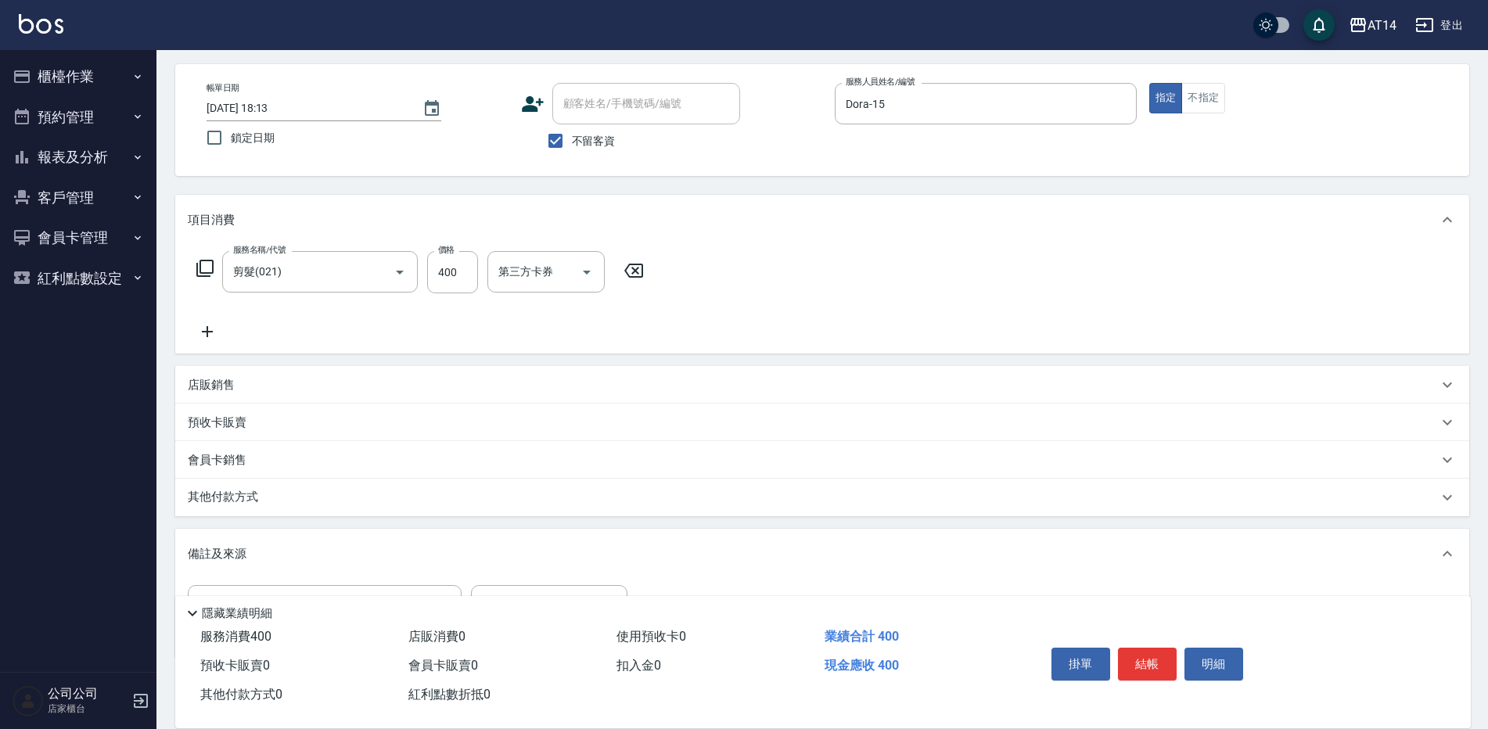
scroll to position [142, 0]
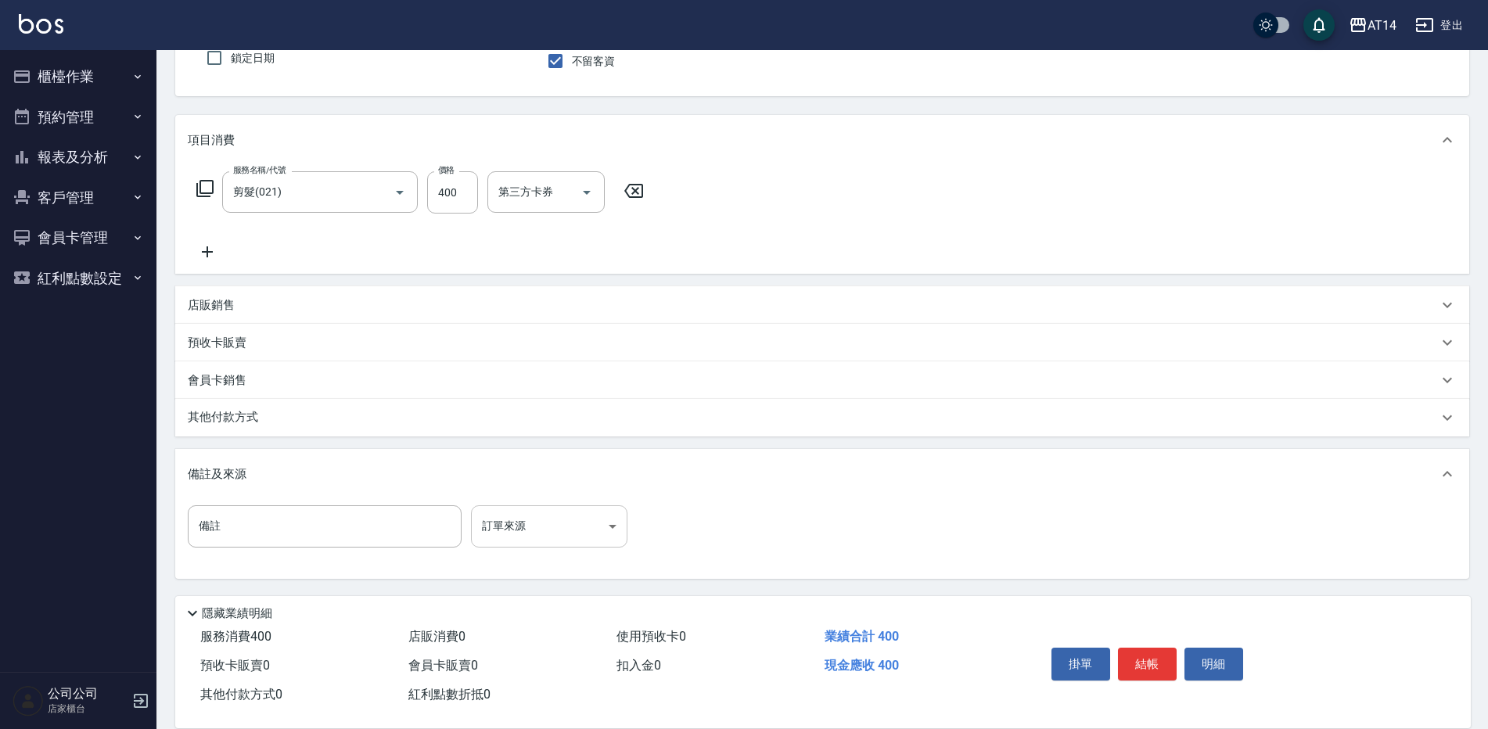
click at [608, 523] on body "AT14 登出 櫃檯作業 打帳單 帳單列表 掛單列表 現金收支登錄 材料自購登錄 每日結帳 排班表 掃碼打卡 預約管理 預約管理 單日預約紀錄 單週預約紀錄 …" at bounding box center [744, 293] width 1488 height 871
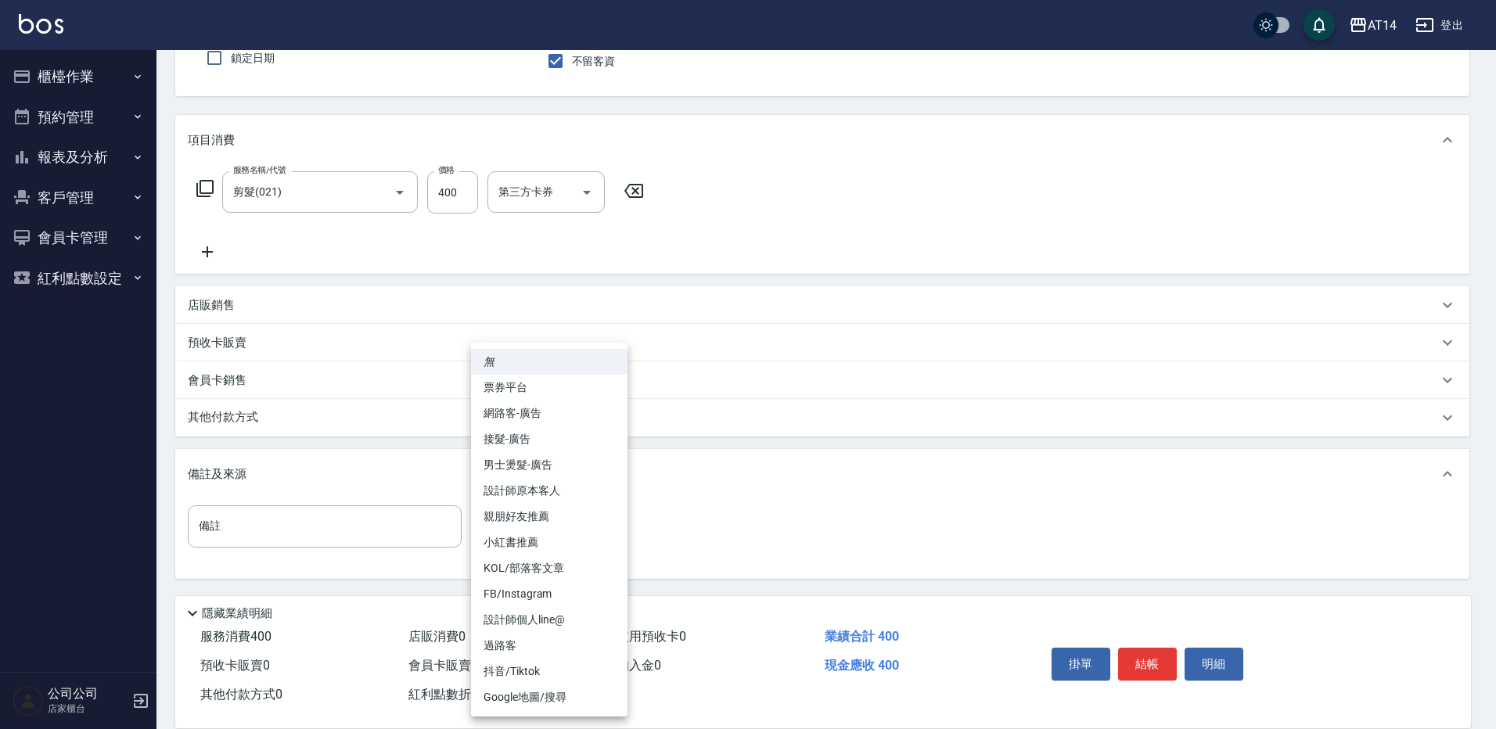
click at [588, 489] on li "設計師原本客人" at bounding box center [549, 491] width 157 height 26
type input "設計師原本客人"
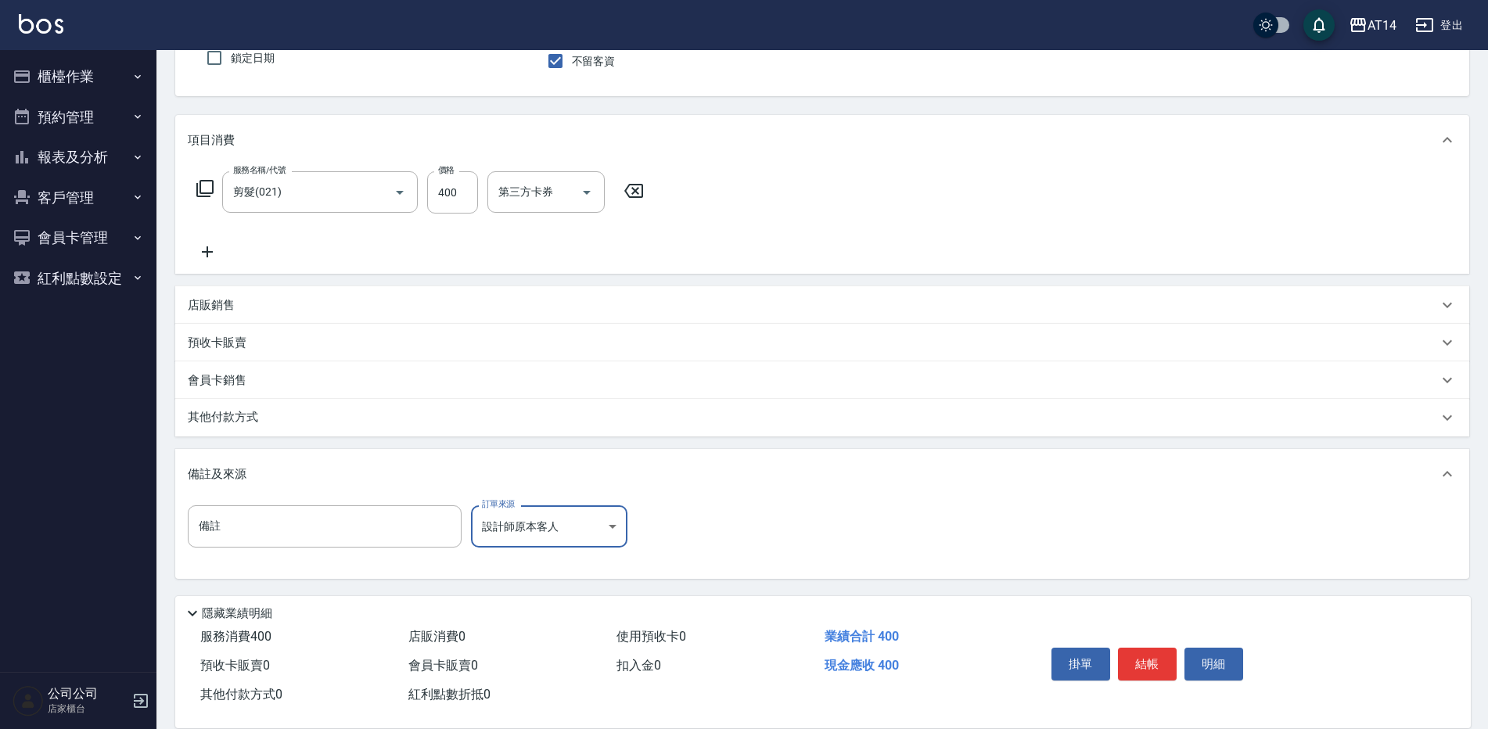
click at [1143, 661] on button "結帳" at bounding box center [1147, 664] width 59 height 33
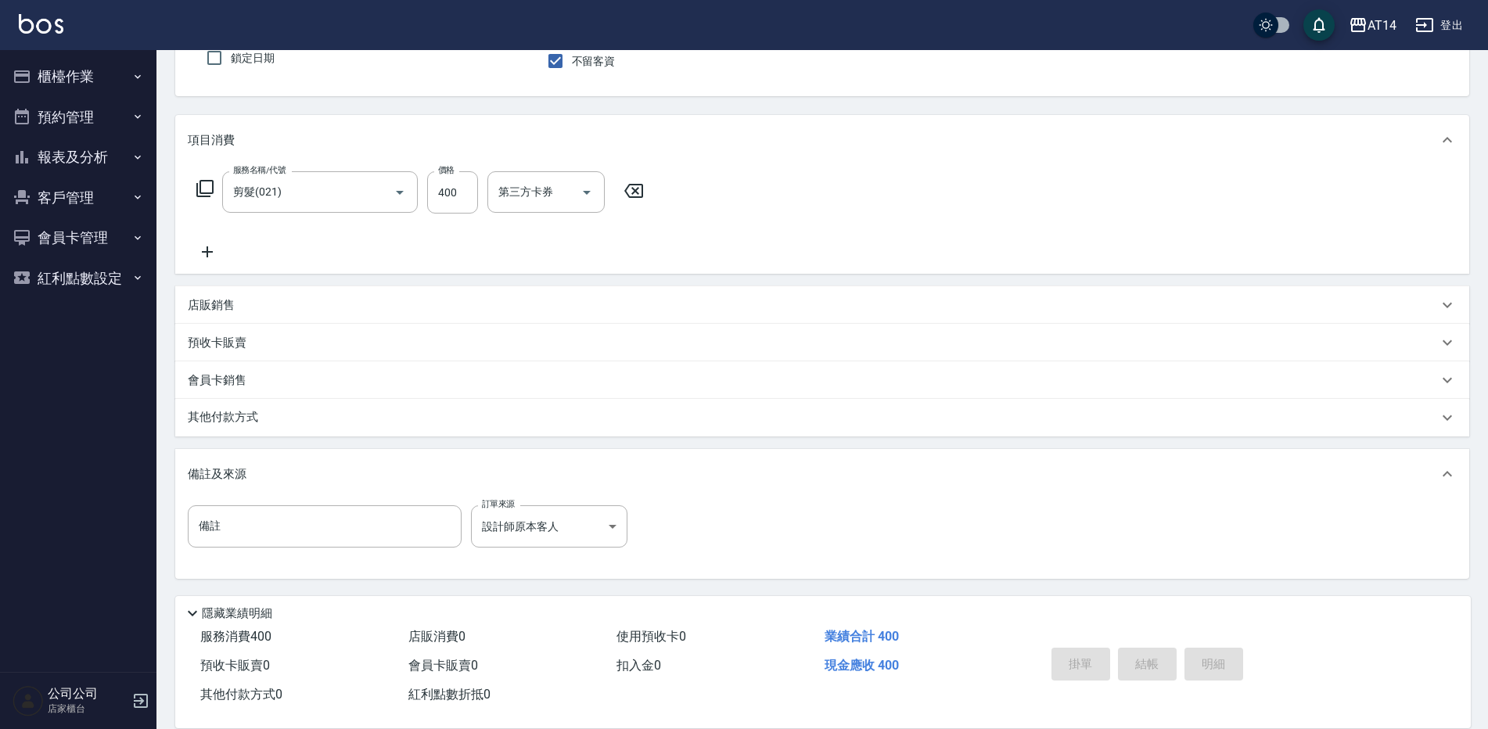
type input "2025/10/12 18:22"
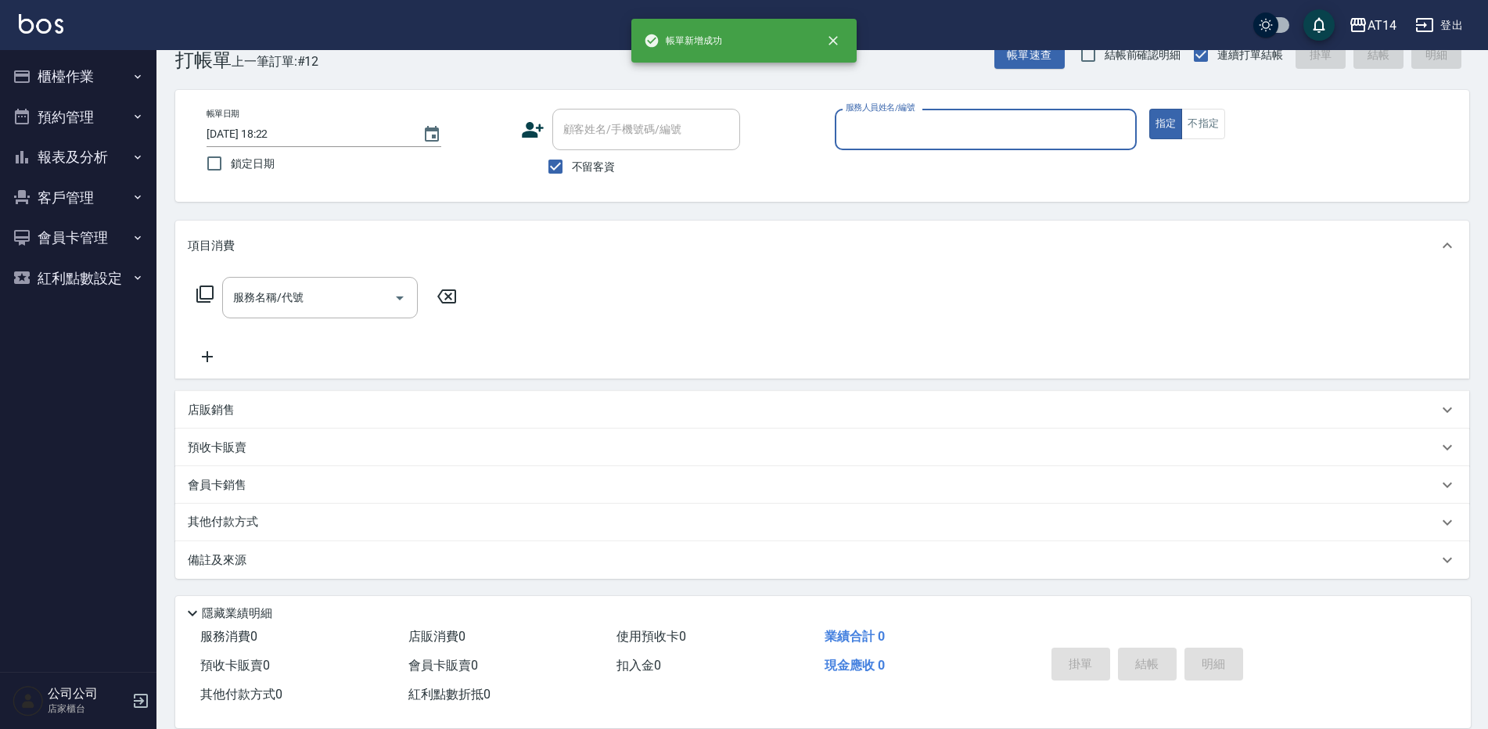
scroll to position [36, 0]
click at [103, 73] on button "櫃檯作業" at bounding box center [78, 76] width 144 height 41
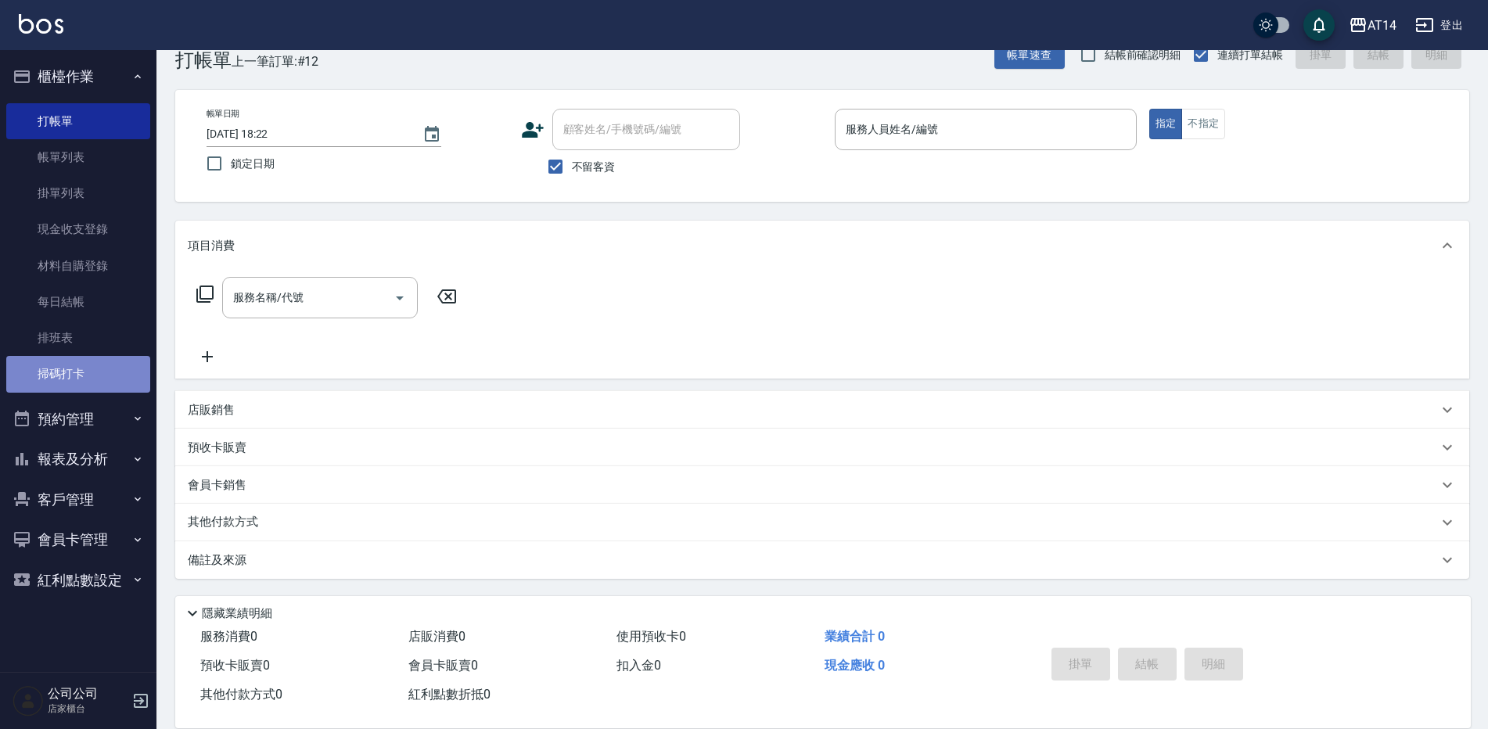
click at [97, 379] on link "掃碼打卡" at bounding box center [78, 374] width 144 height 36
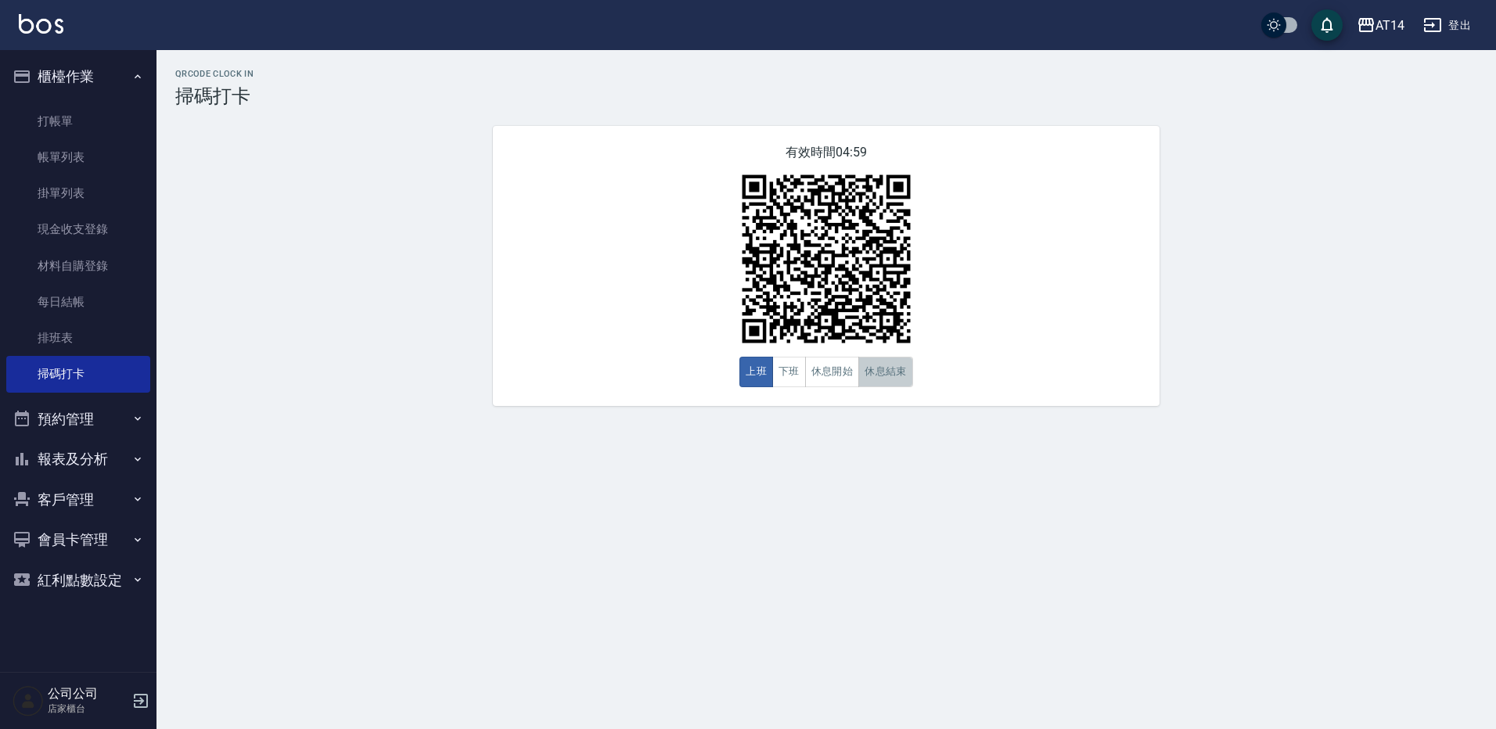
click at [883, 381] on button "休息結束" at bounding box center [885, 372] width 55 height 31
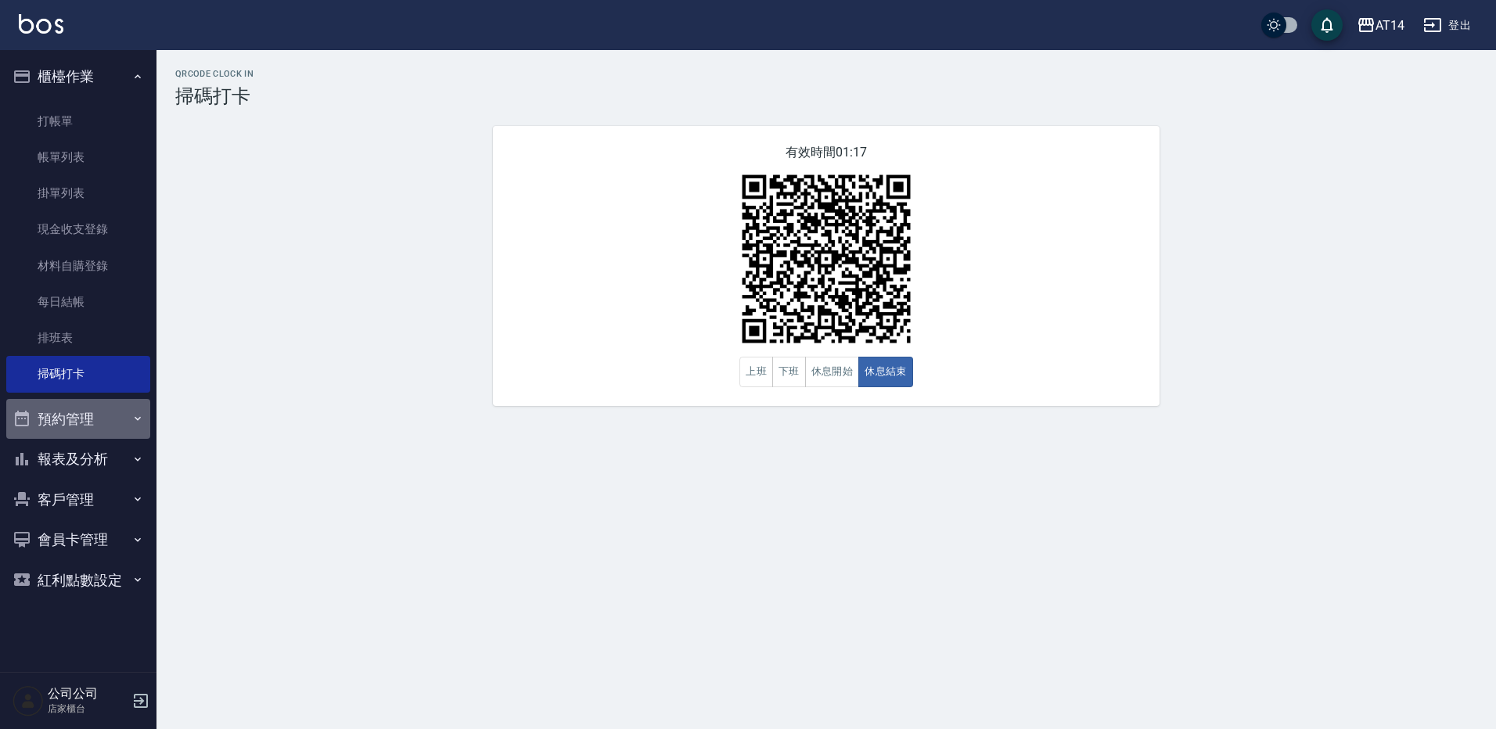
click at [101, 405] on button "預約管理" at bounding box center [78, 419] width 144 height 41
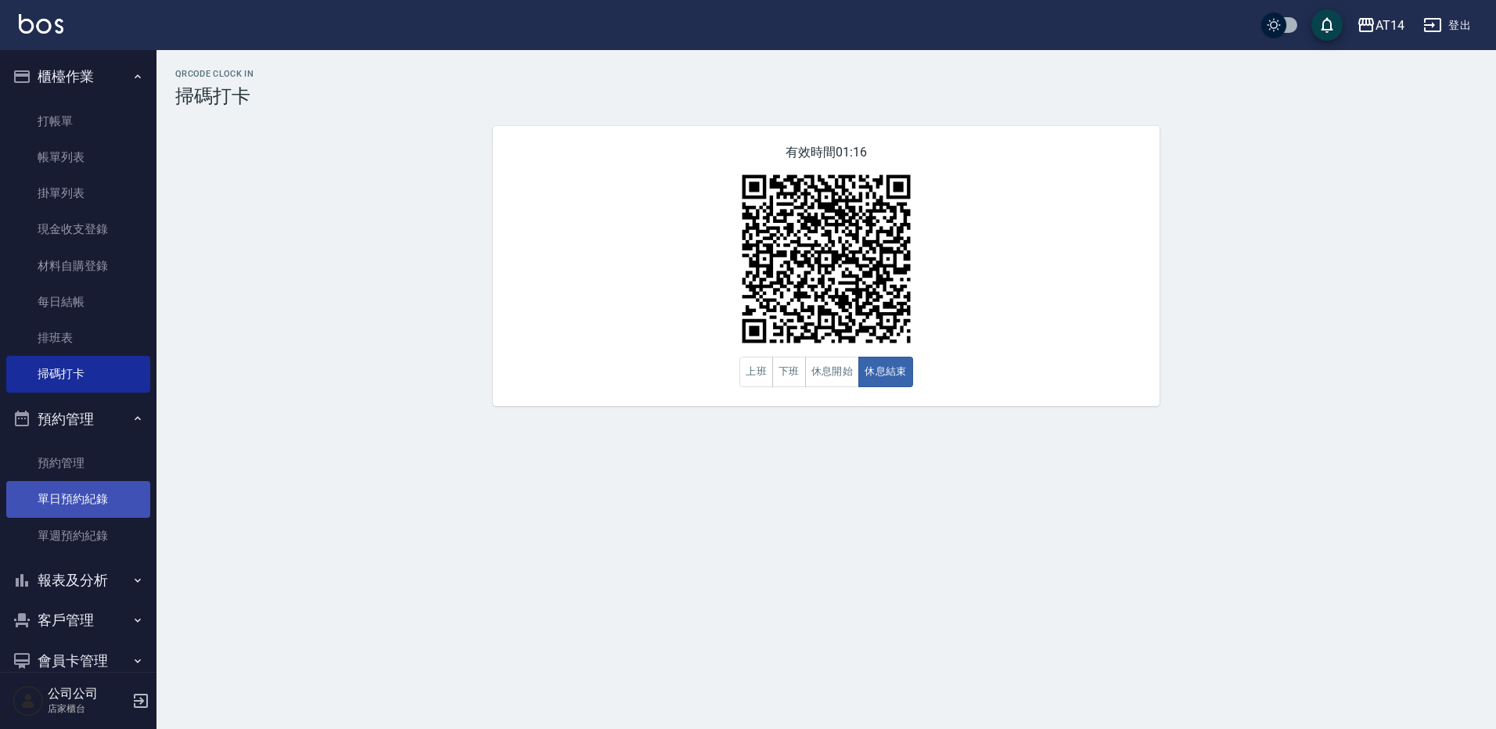
click at [102, 486] on link "單日預約紀錄" at bounding box center [78, 499] width 144 height 36
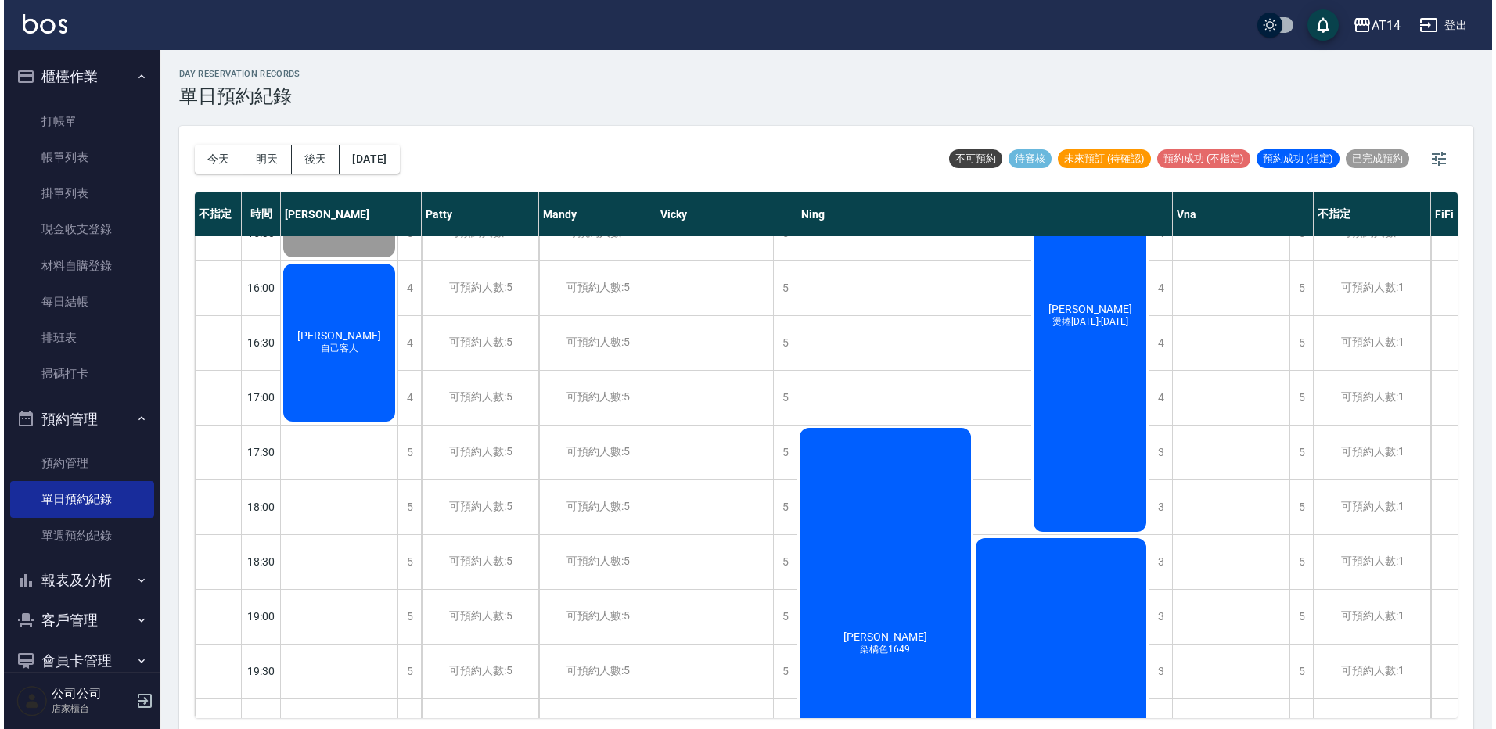
scroll to position [548, 0]
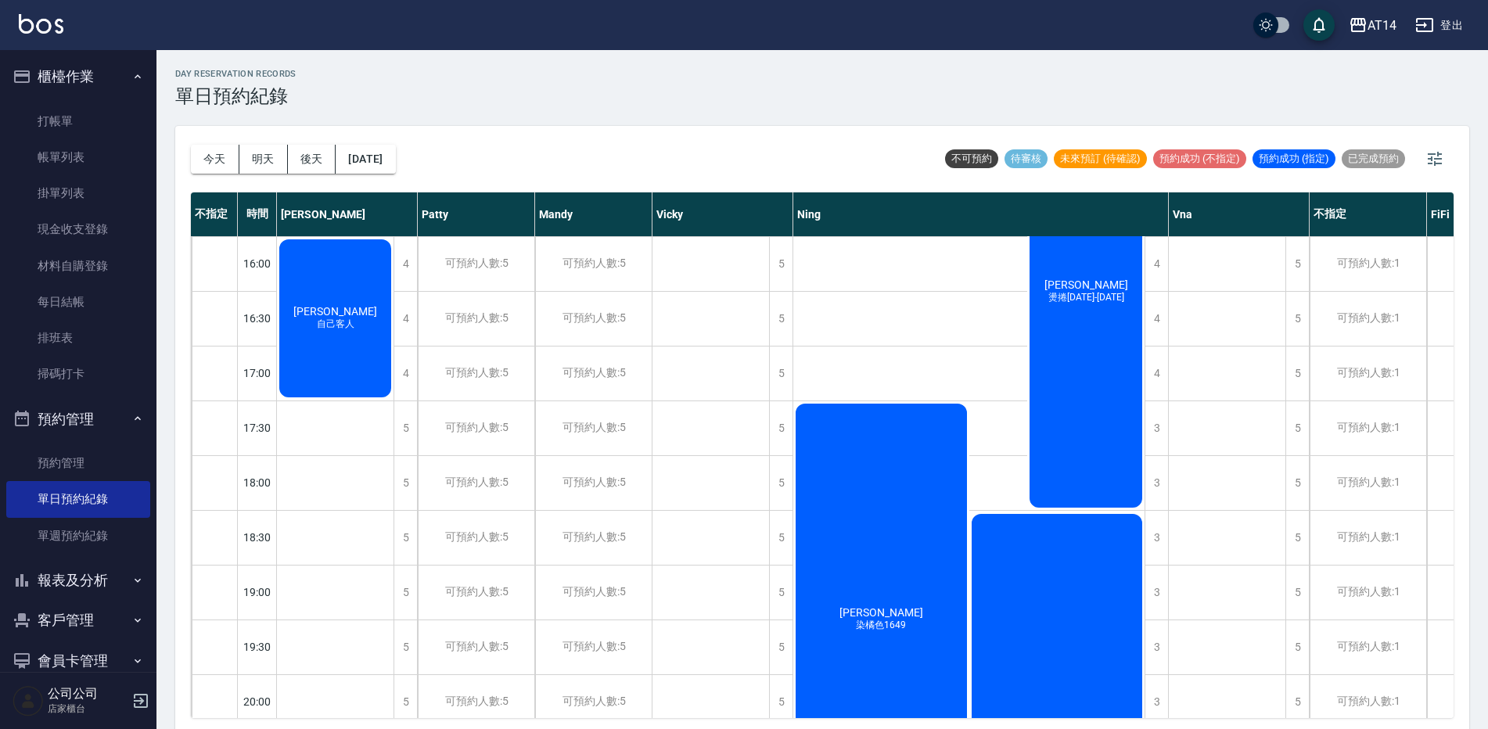
drag, startPoint x: 1080, startPoint y: 360, endPoint x: 1062, endPoint y: 346, distance: 22.9
click at [1062, 346] on div "何昭儀 燙捲1299-1899" at bounding box center [1086, 292] width 117 height 437
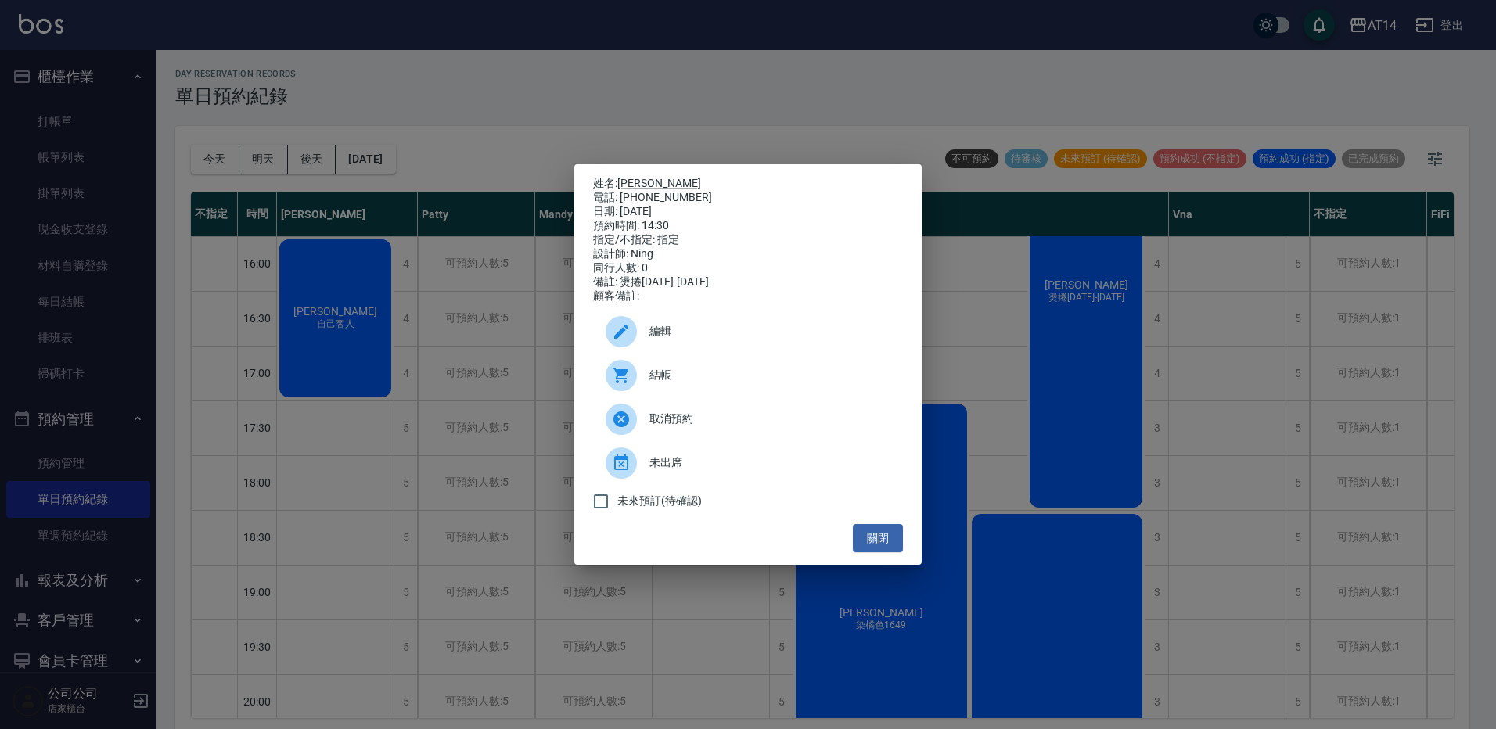
click at [724, 419] on span "取消預約" at bounding box center [770, 419] width 241 height 16
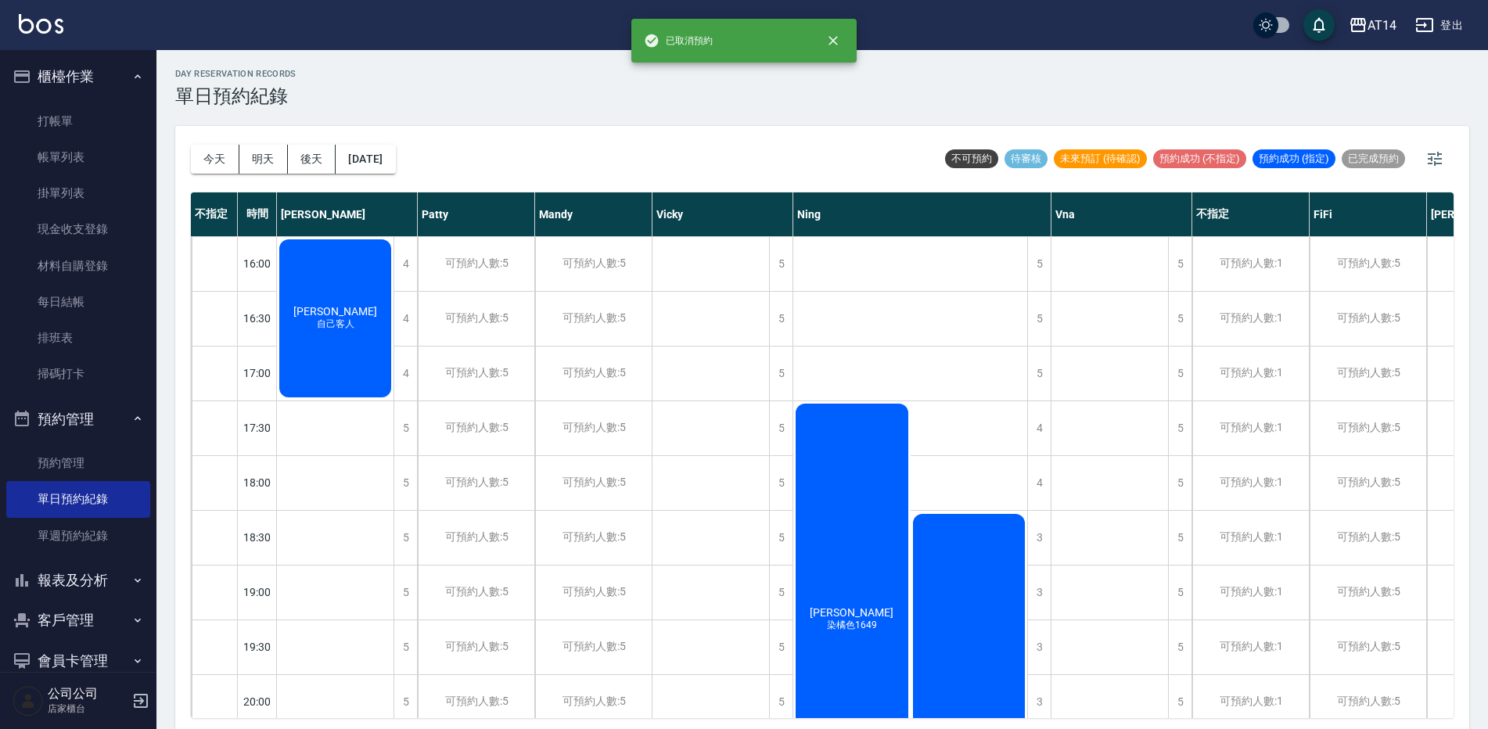
click at [851, 563] on div "劉庭妘 染橘色1649" at bounding box center [852, 619] width 117 height 437
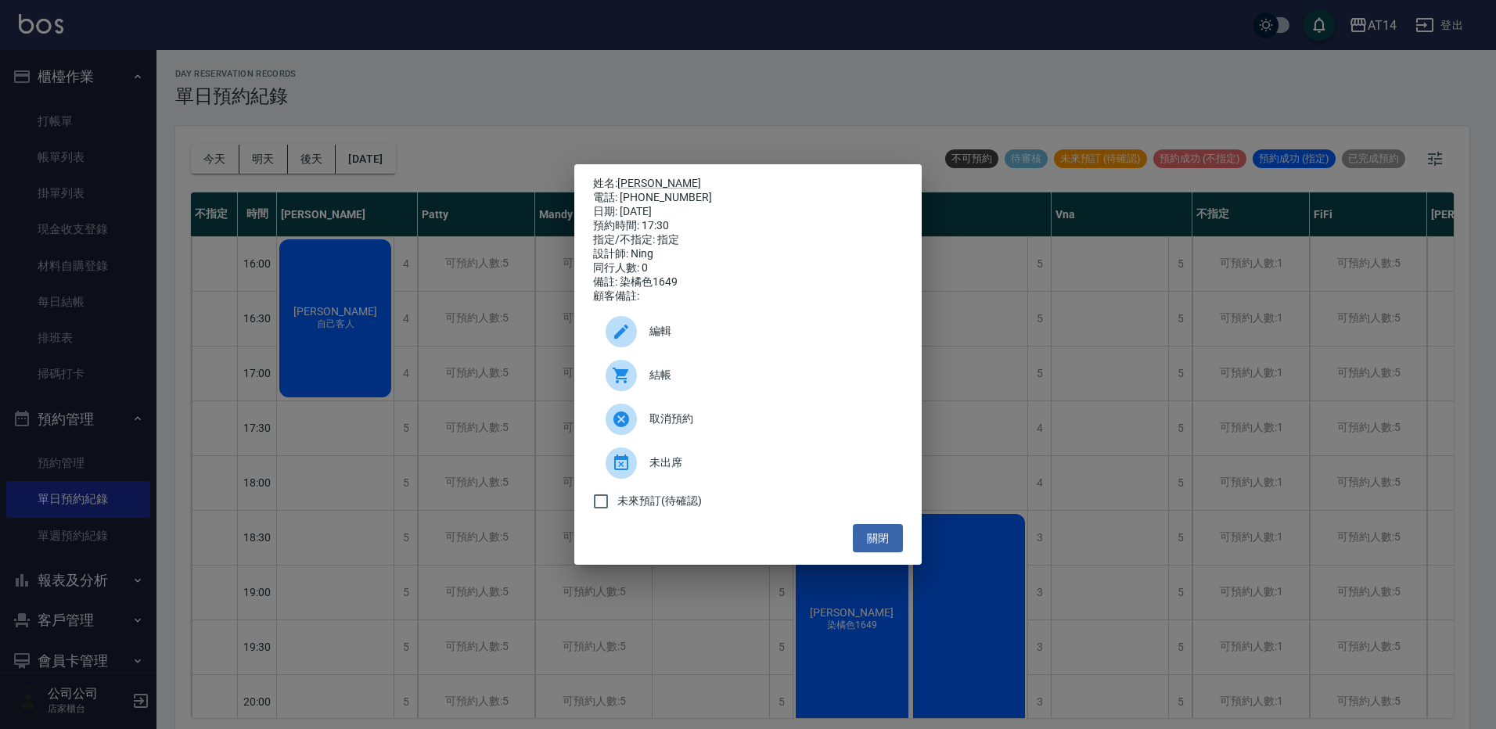
click at [716, 382] on span "結帳" at bounding box center [770, 375] width 241 height 16
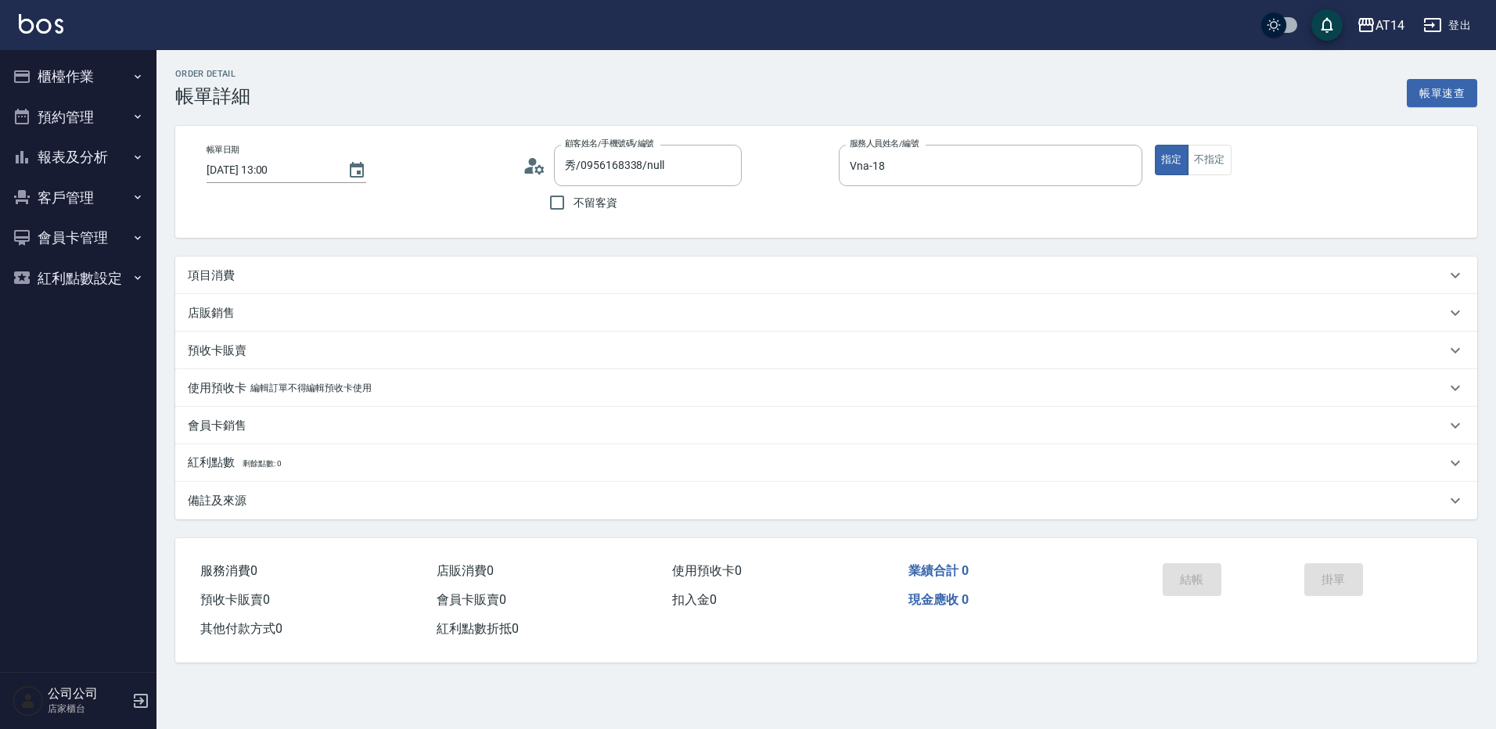
click at [532, 164] on circle at bounding box center [533, 162] width 8 height 8
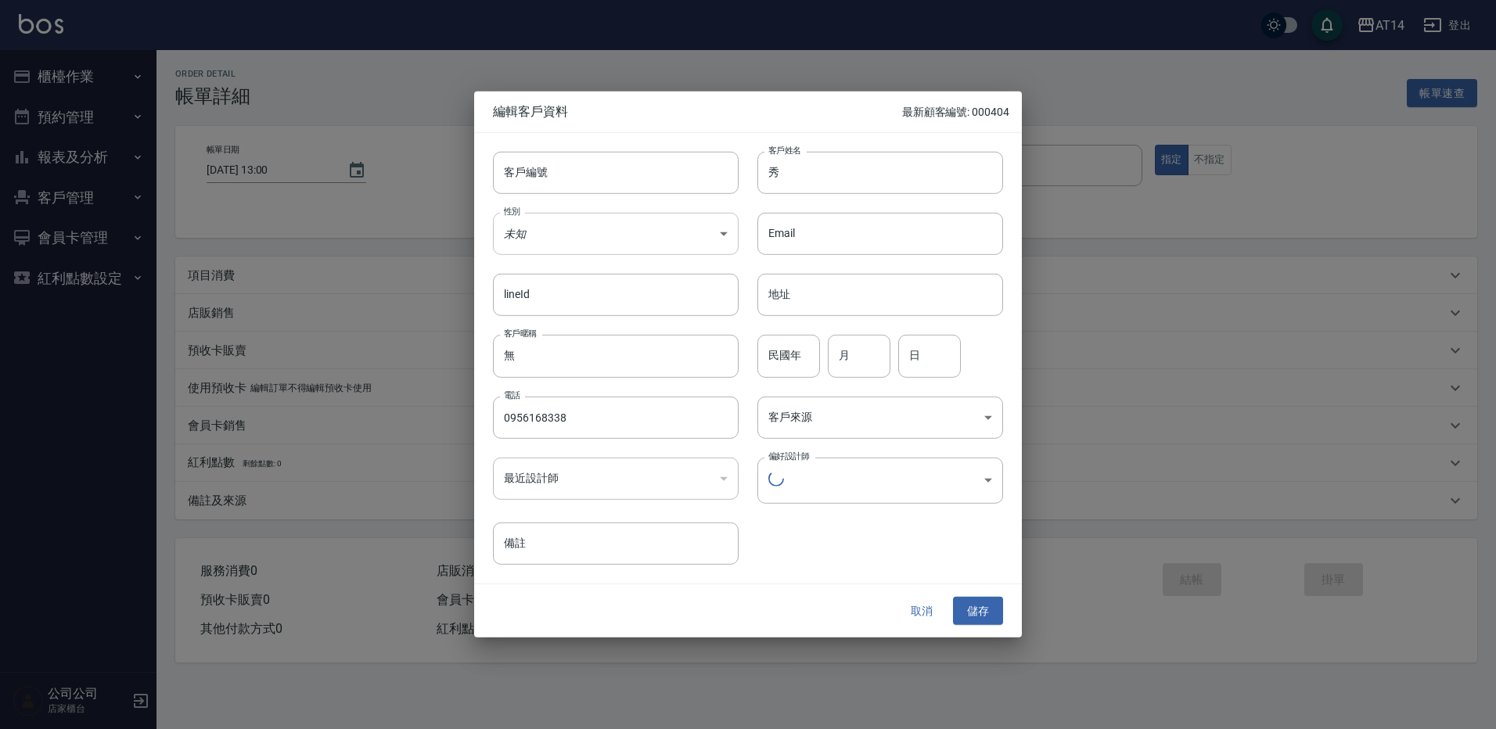
click at [538, 236] on body "AT14 登出 櫃檯作業 打帳單 帳單列表 掛單列表 現金收支登錄 材料自購登錄 每日結帳 排班表 掃碼打卡 預約管理 預約管理 單日預約紀錄 單週預約紀錄 …" at bounding box center [748, 364] width 1496 height 729
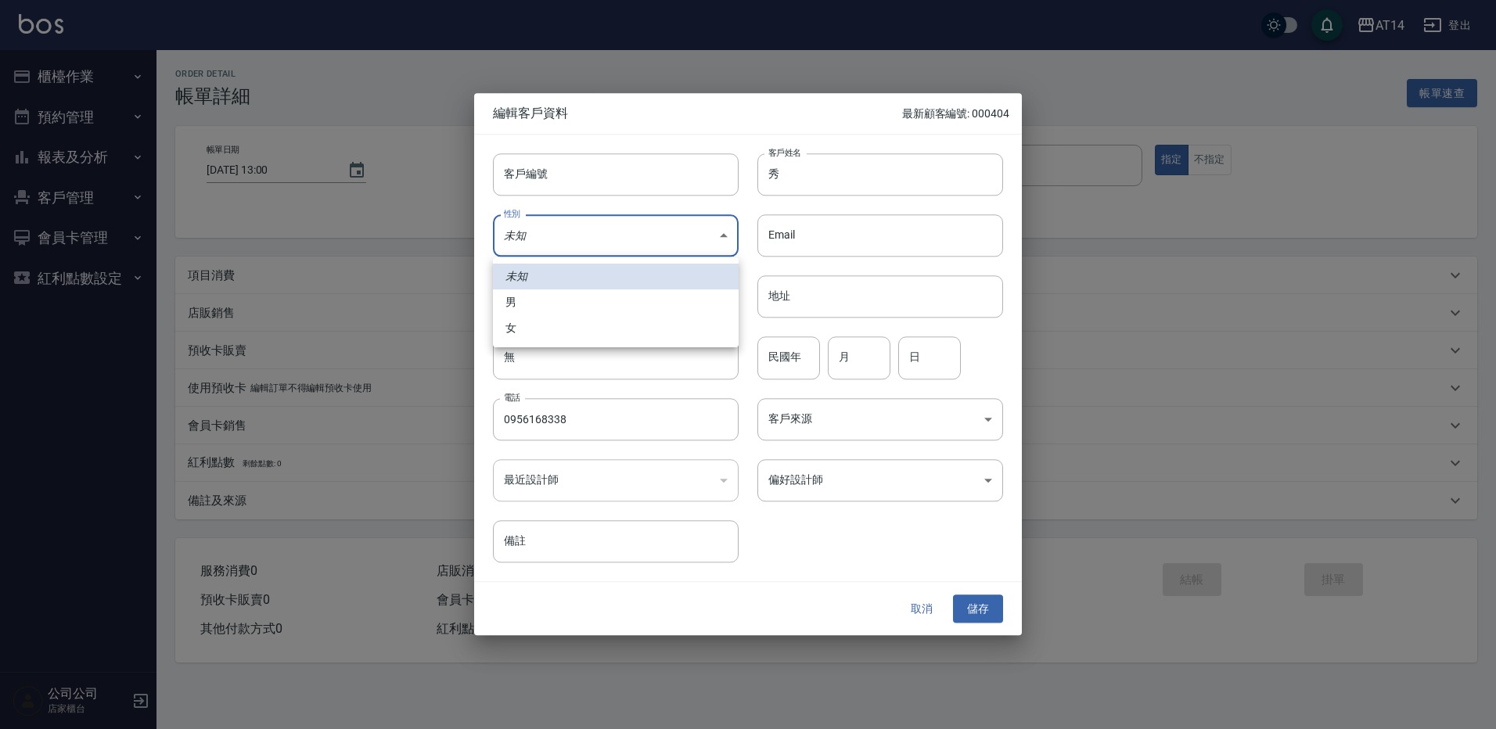
click at [554, 317] on li "女" at bounding box center [616, 328] width 246 height 26
type input "FEMALE"
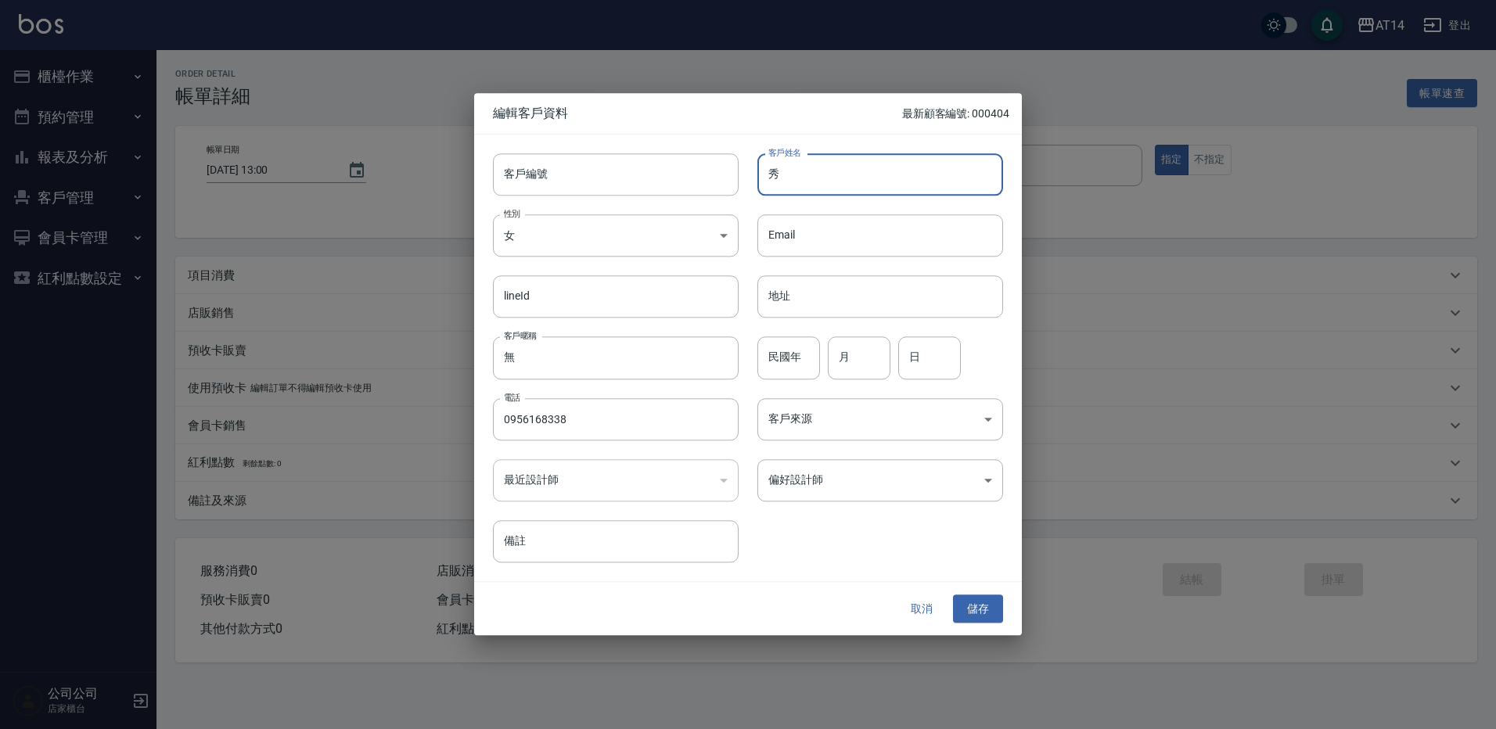
click at [772, 180] on input "秀" at bounding box center [881, 174] width 246 height 42
type input "江家秀"
click at [801, 346] on input "民國年" at bounding box center [789, 358] width 63 height 42
type input "61"
type input "7"
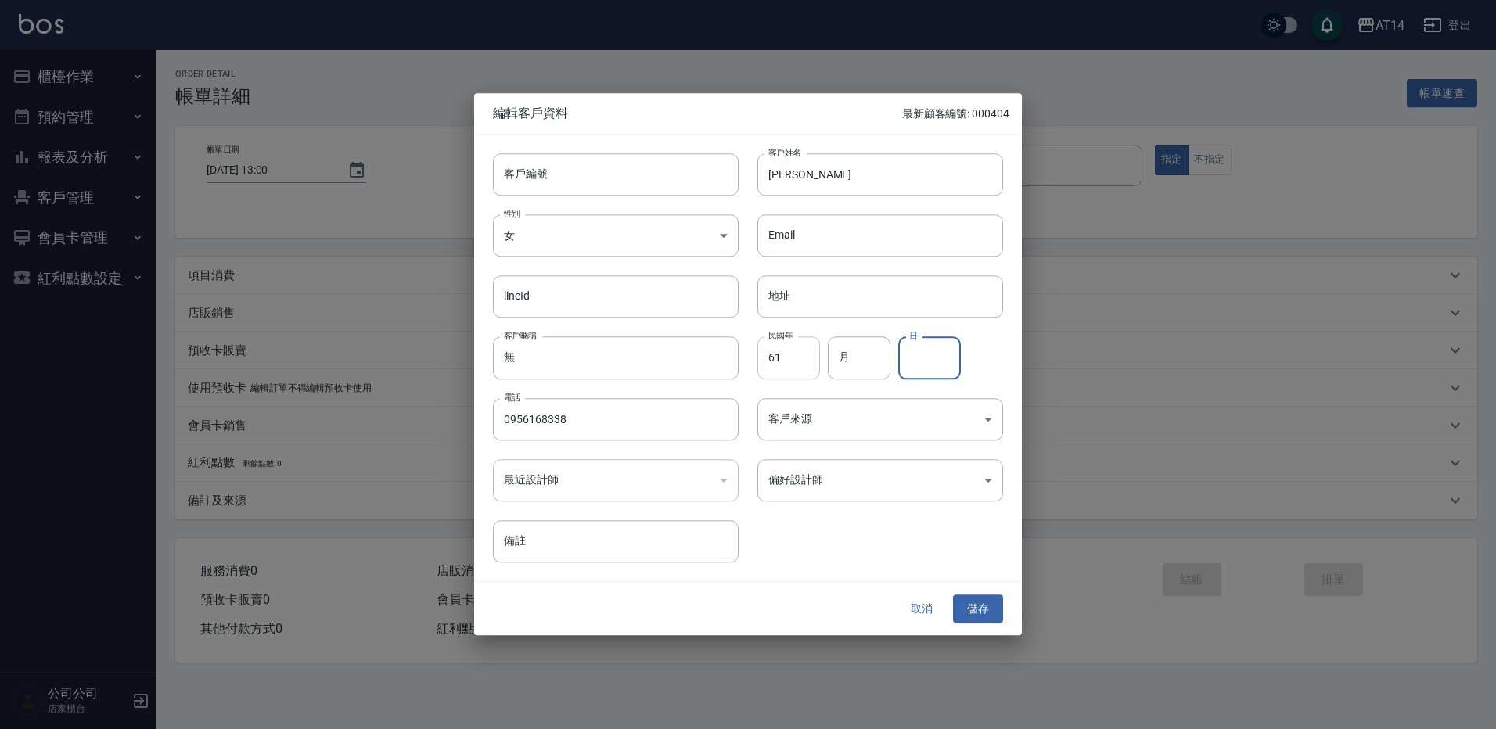
type input "9"
click at [909, 366] on input "9" at bounding box center [929, 358] width 63 height 42
click at [862, 367] on input "月" at bounding box center [859, 358] width 63 height 42
type input "9"
type input "17"
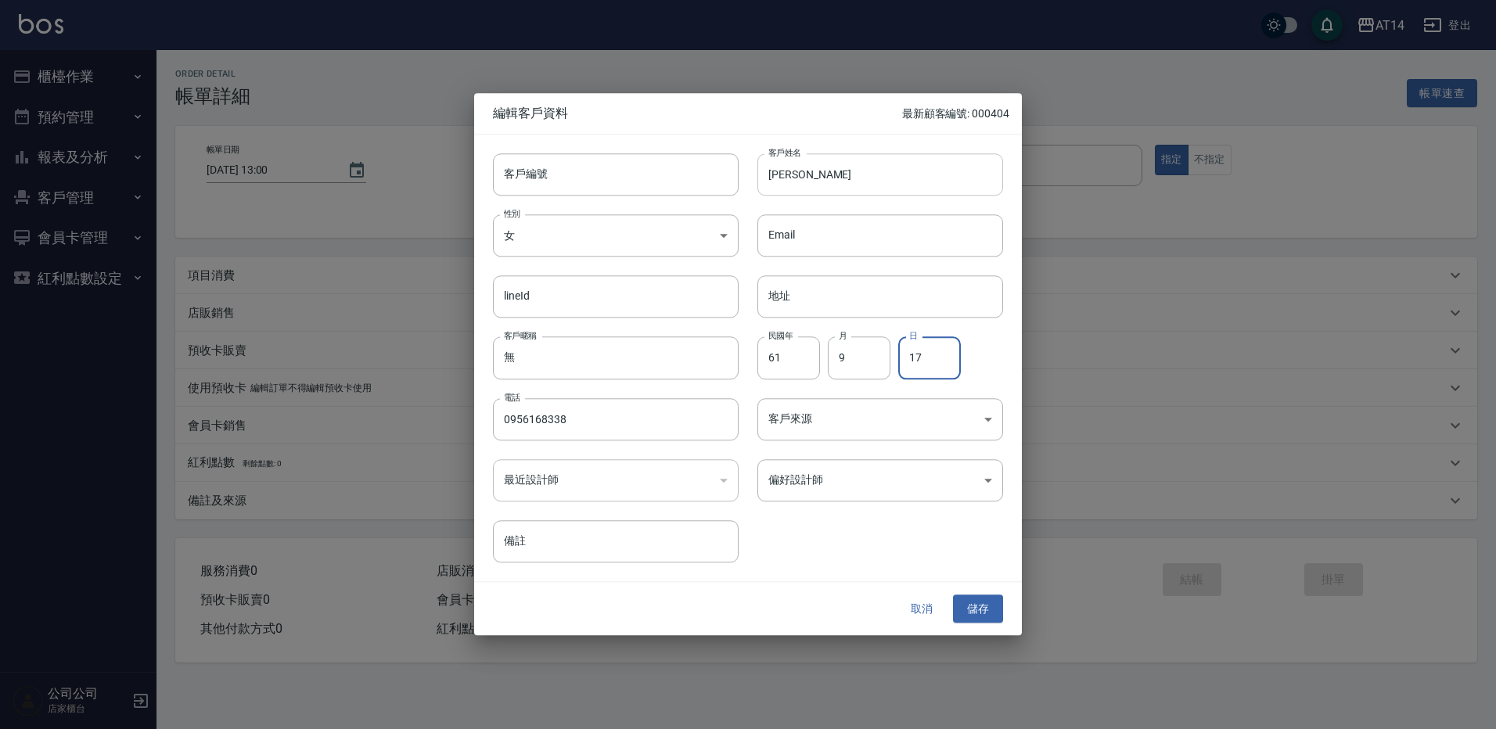
click at [763, 168] on input "江家秀" at bounding box center [881, 174] width 246 height 42
paste input "♍"
type input "♍江家秀"
click at [786, 446] on div "偏好設計師 ​ 偏好設計師" at bounding box center [871, 471] width 265 height 61
click at [794, 432] on body "AT14 登出 櫃檯作業 打帳單 帳單列表 掛單列表 現金收支登錄 材料自購登錄 每日結帳 排班表 掃碼打卡 預約管理 預約管理 單日預約紀錄 單週預約紀錄 …" at bounding box center [748, 364] width 1496 height 729
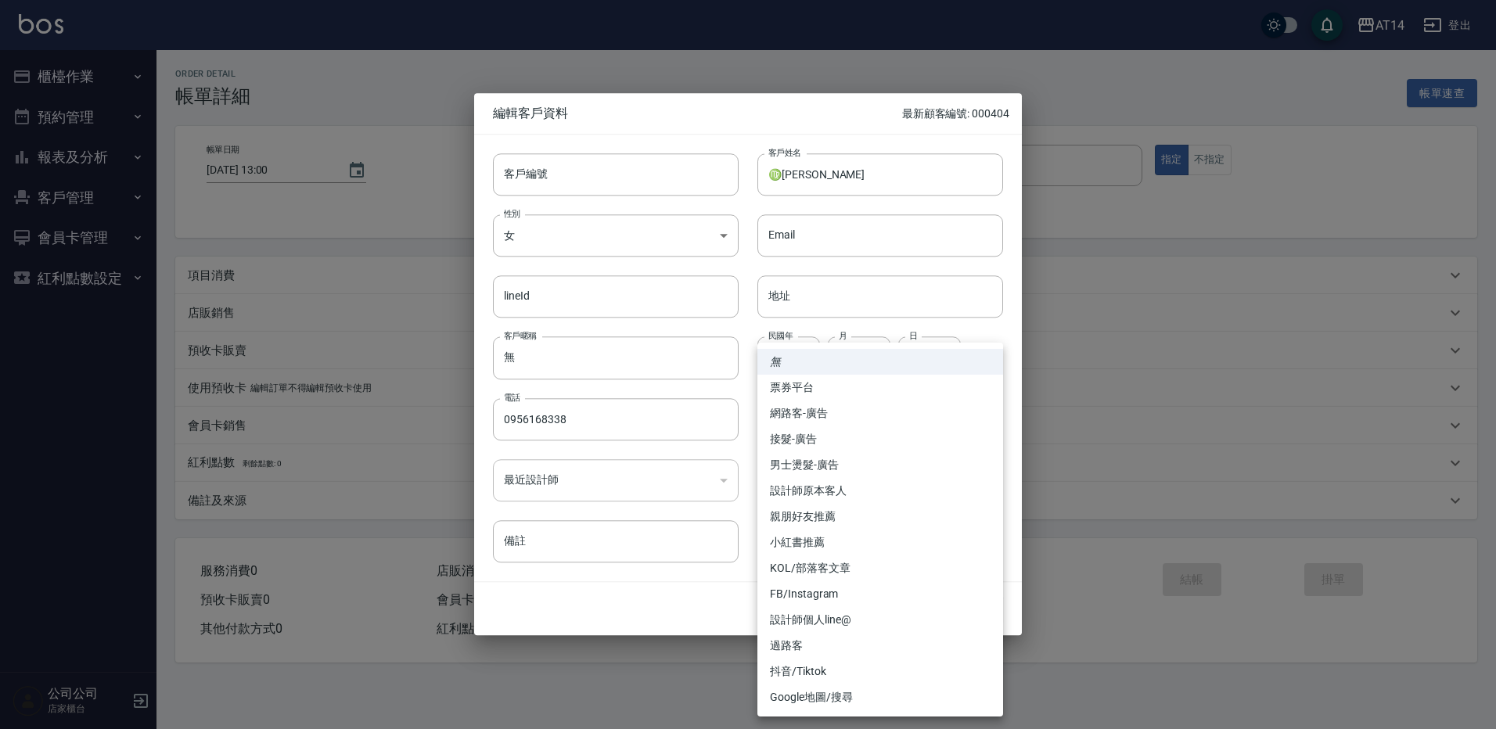
click at [806, 419] on li "網路客-廣告" at bounding box center [881, 414] width 246 height 26
type input "網路客-廣告"
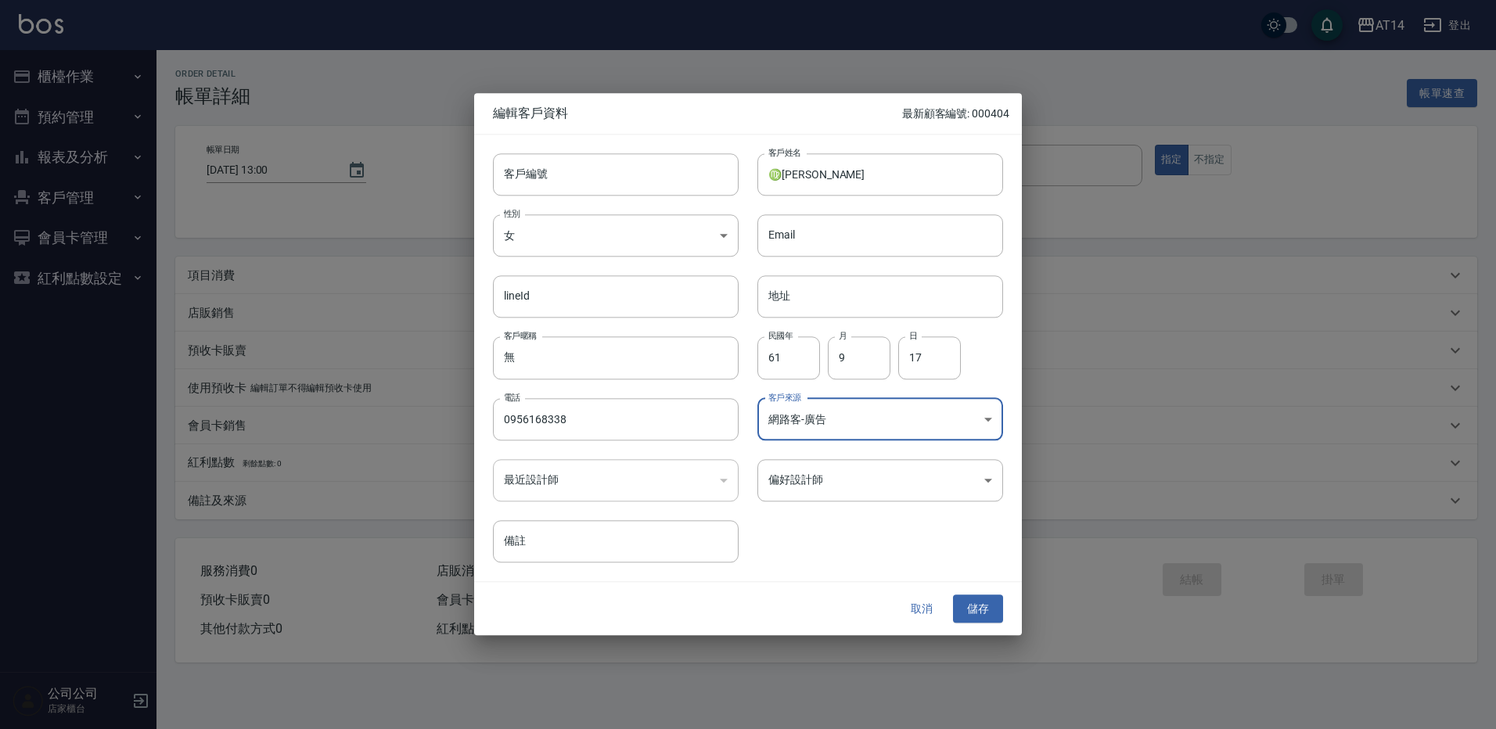
click at [828, 472] on body "AT14 登出 櫃檯作業 打帳單 帳單列表 掛單列表 現金收支登錄 材料自購登錄 每日結帳 排班表 掃碼打卡 預約管理 預約管理 單日預約紀錄 單週預約紀錄 …" at bounding box center [748, 364] width 1496 height 729
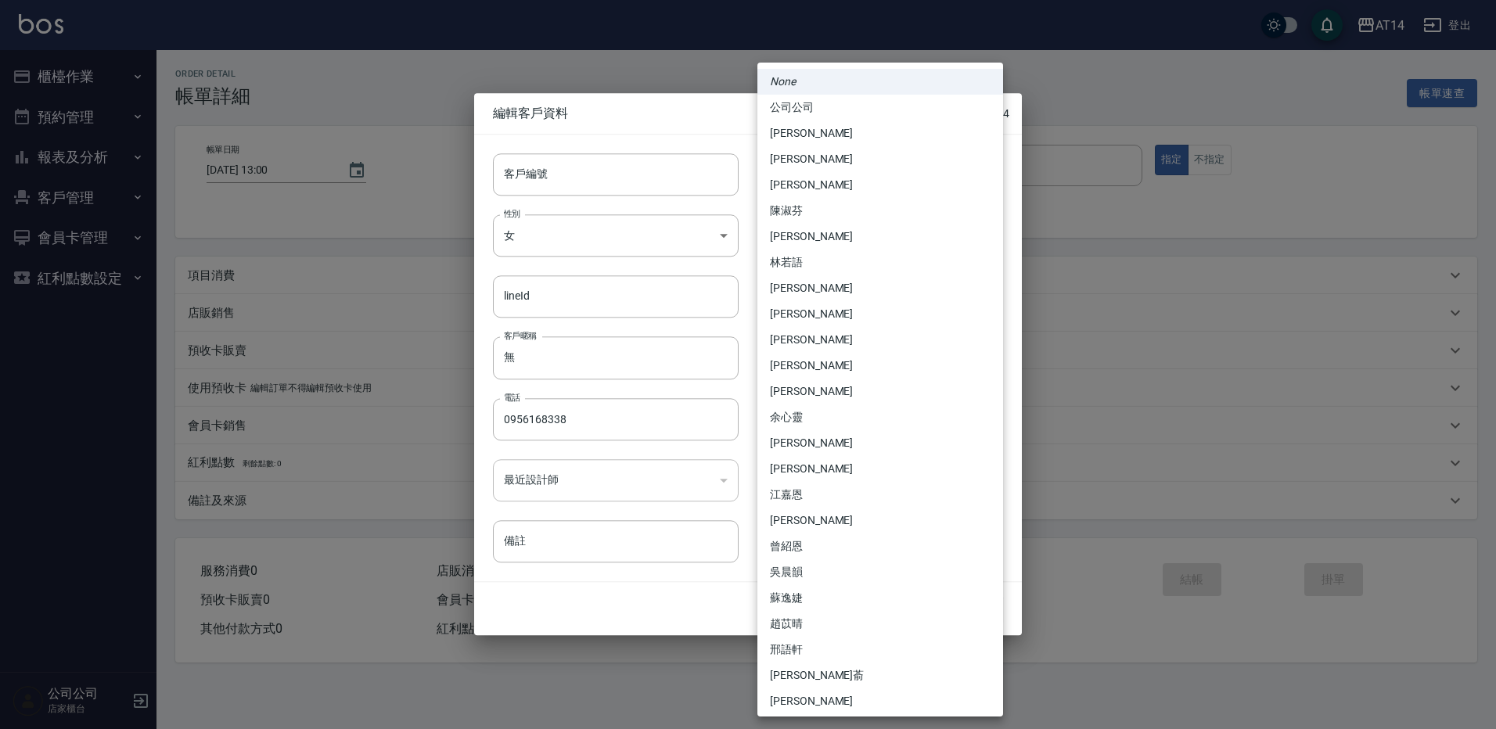
click at [891, 402] on li "[PERSON_NAME]" at bounding box center [881, 392] width 246 height 26
type input "a28628ff-da1c-4c39-97bc-07c072e98a5a"
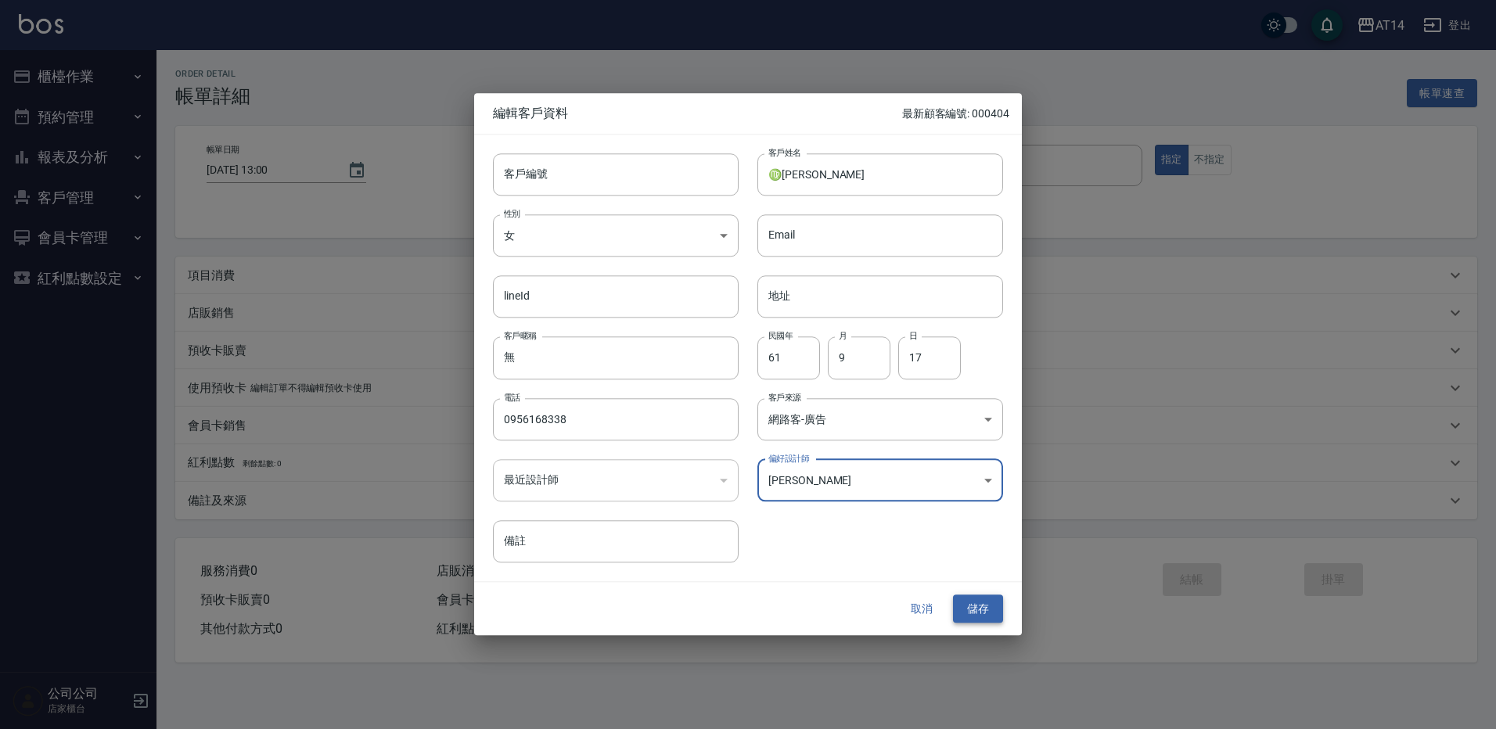
click at [984, 604] on button "儲存" at bounding box center [978, 609] width 50 height 29
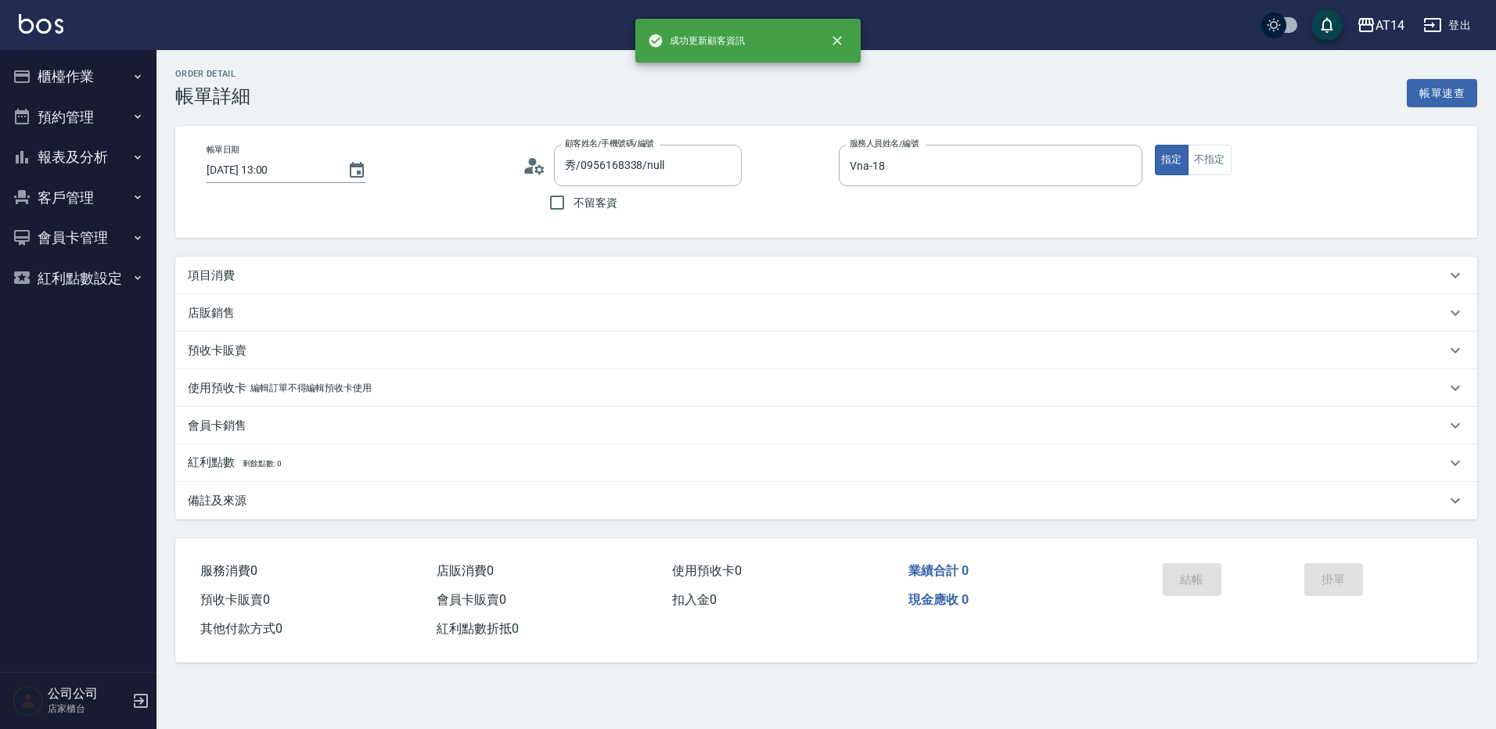
type input "♍江家秀/0956168338/"
click at [232, 261] on div "項目消費" at bounding box center [826, 276] width 1302 height 38
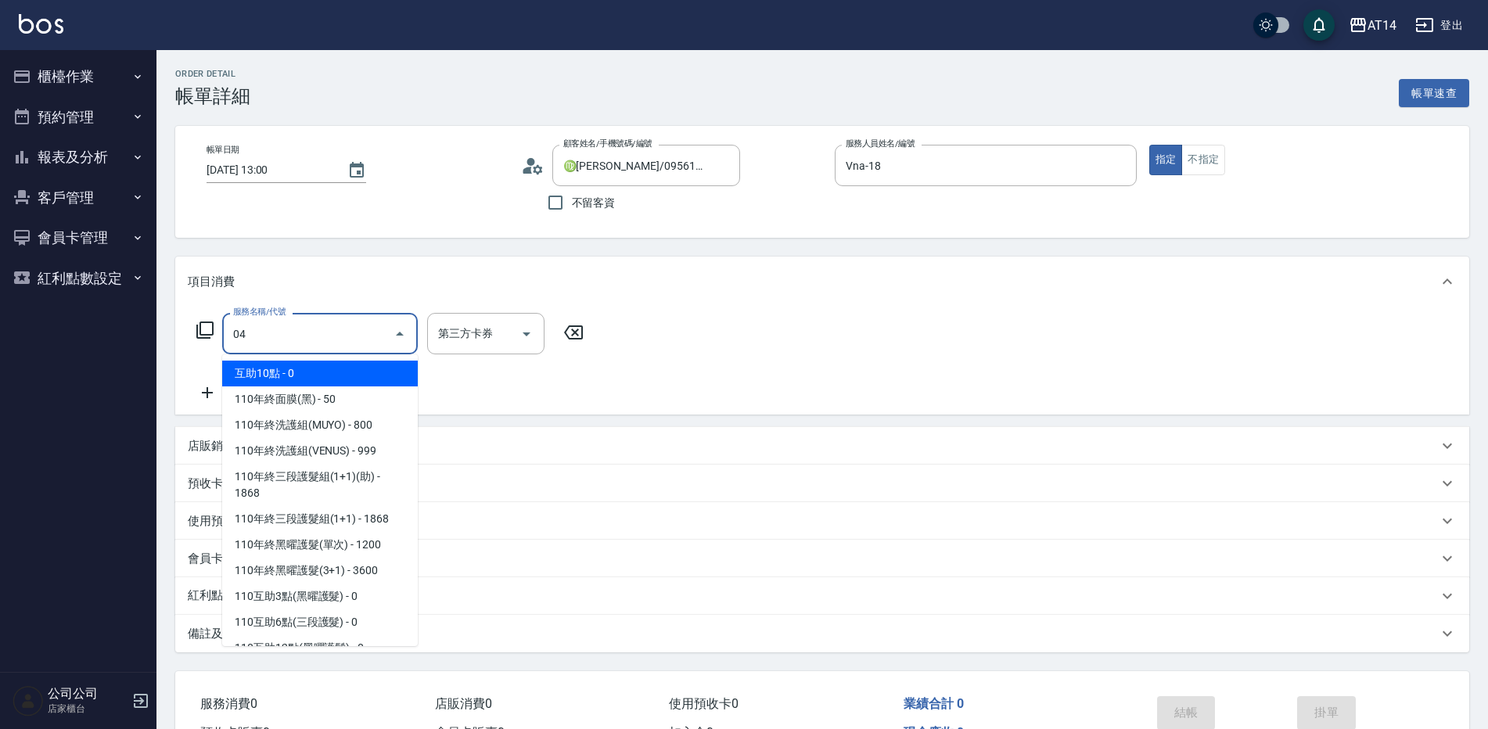
type input "041"
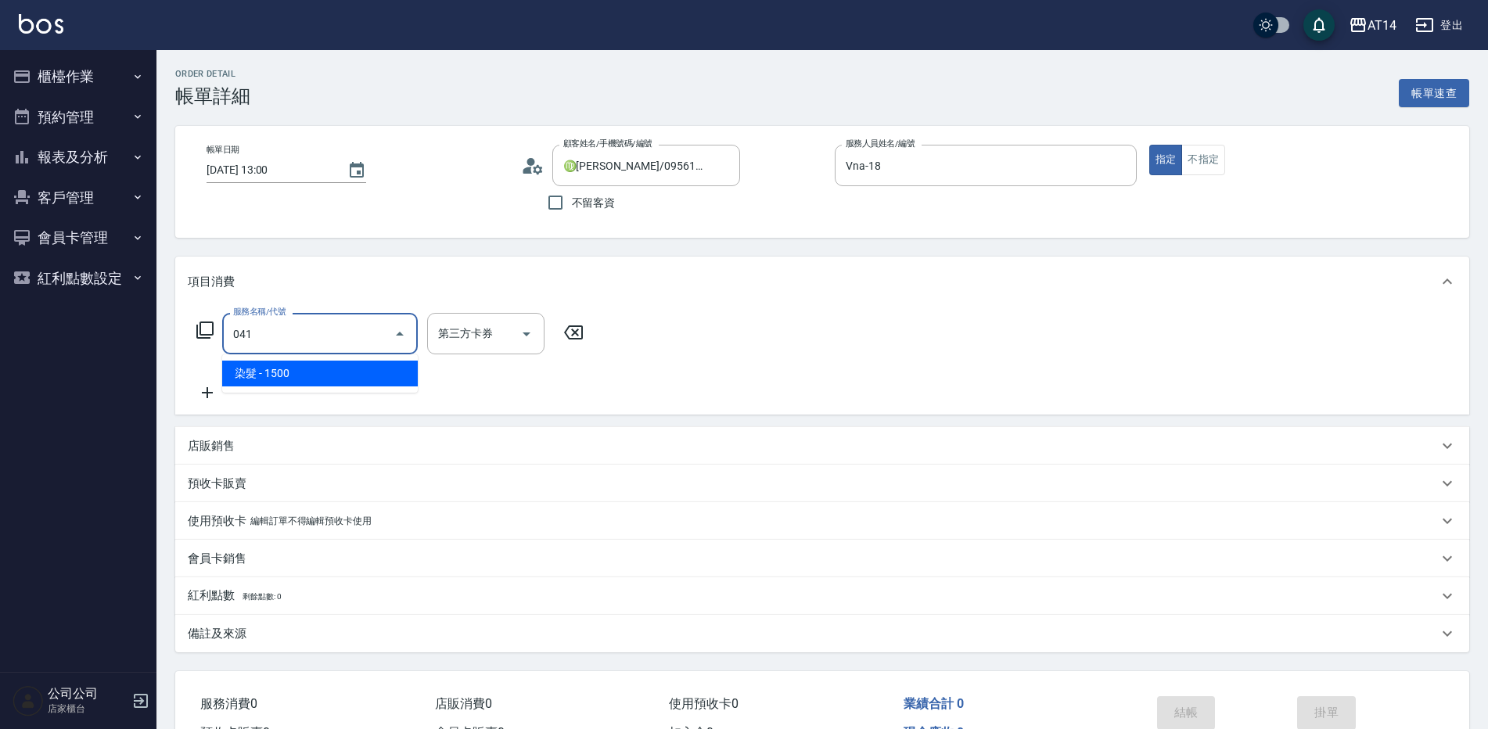
type input "3"
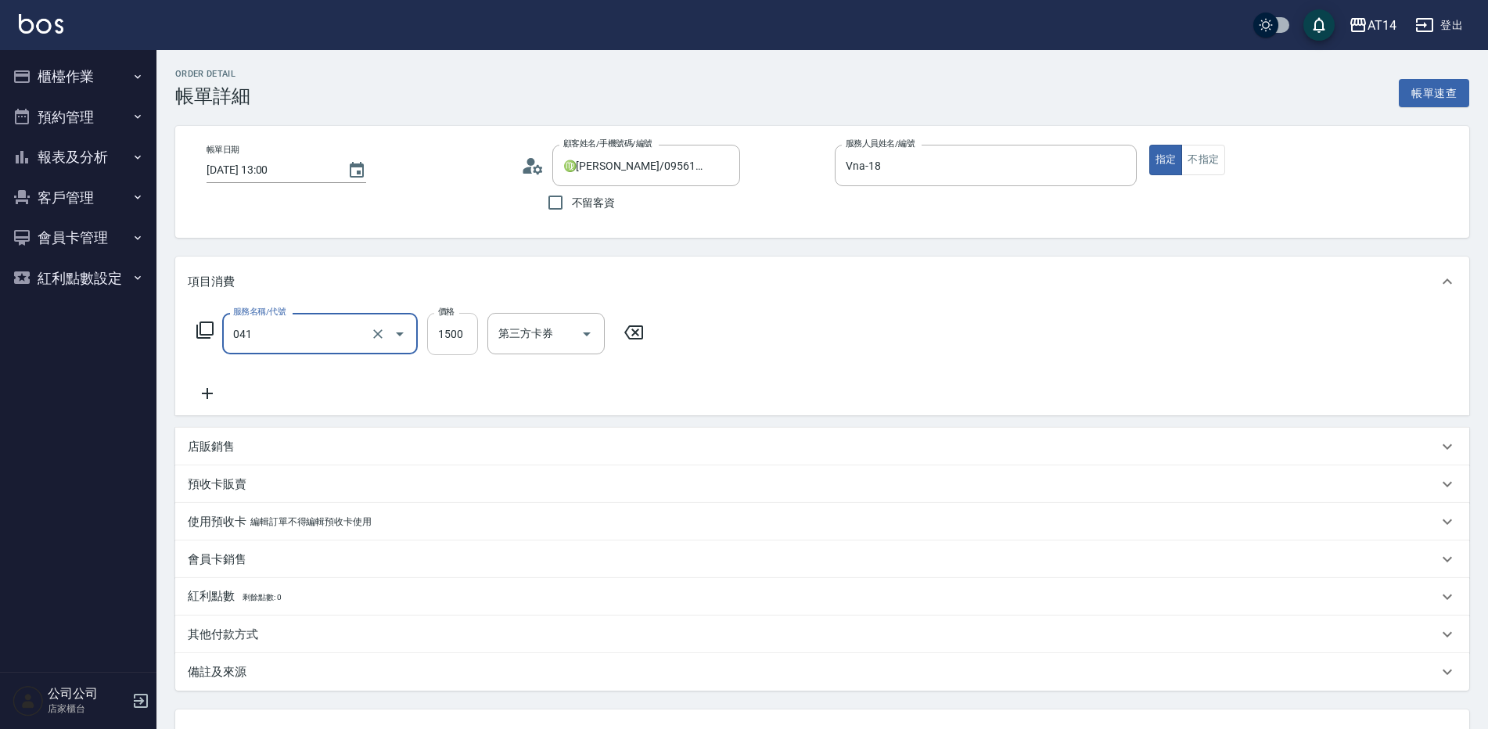
type input "染髮(041)"
click at [448, 336] on input "1500" at bounding box center [452, 334] width 51 height 42
type input "3"
type input "0"
type input "300"
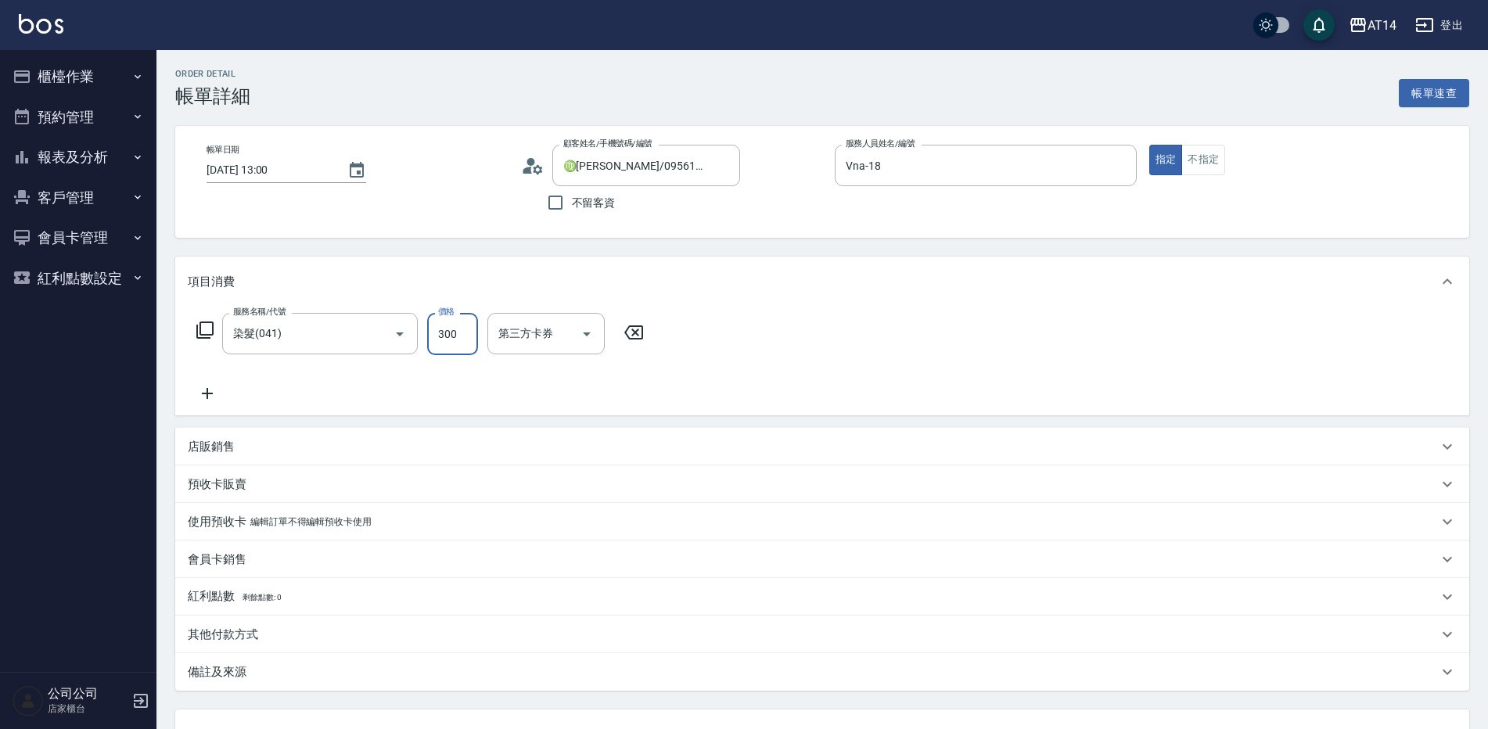
type input "1"
type input "3000"
type input "6"
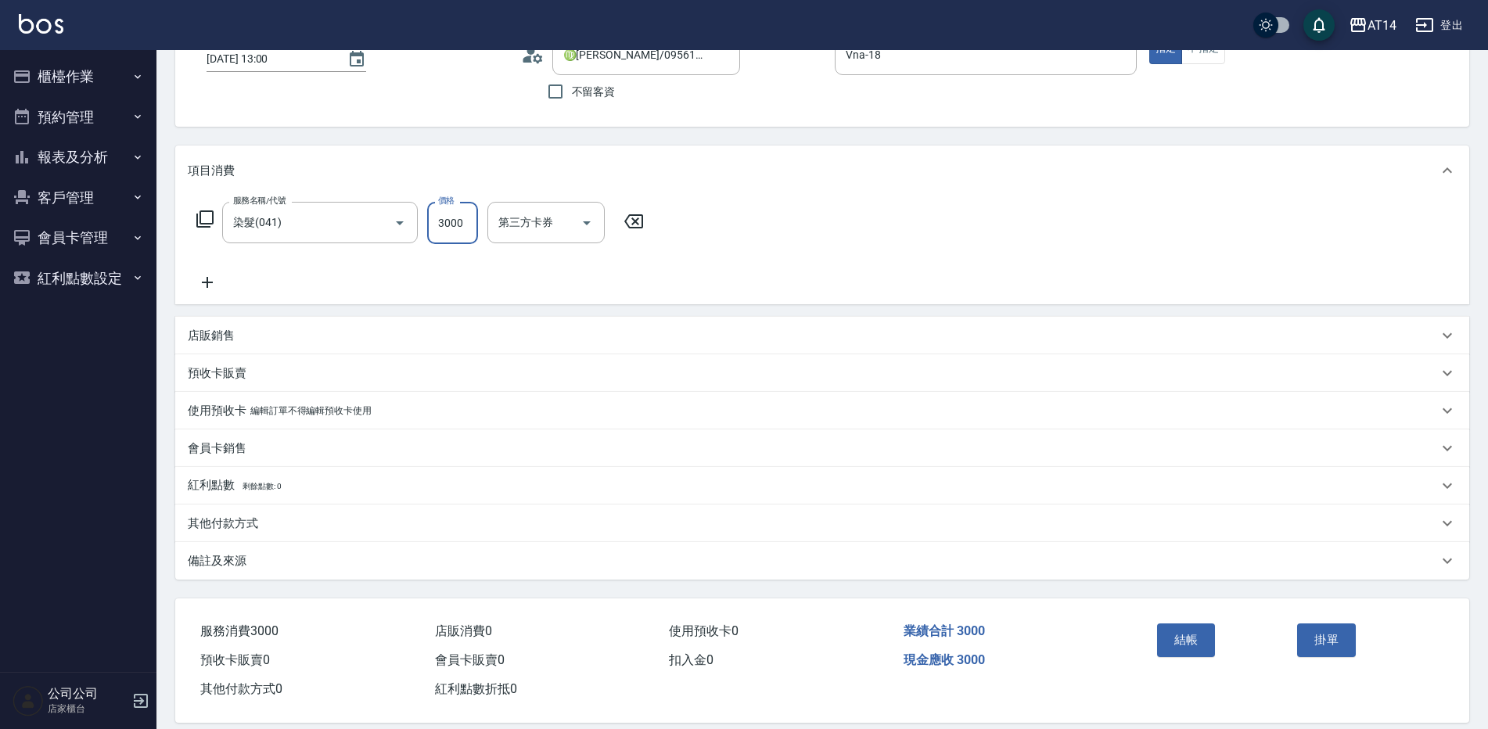
scroll to position [131, 0]
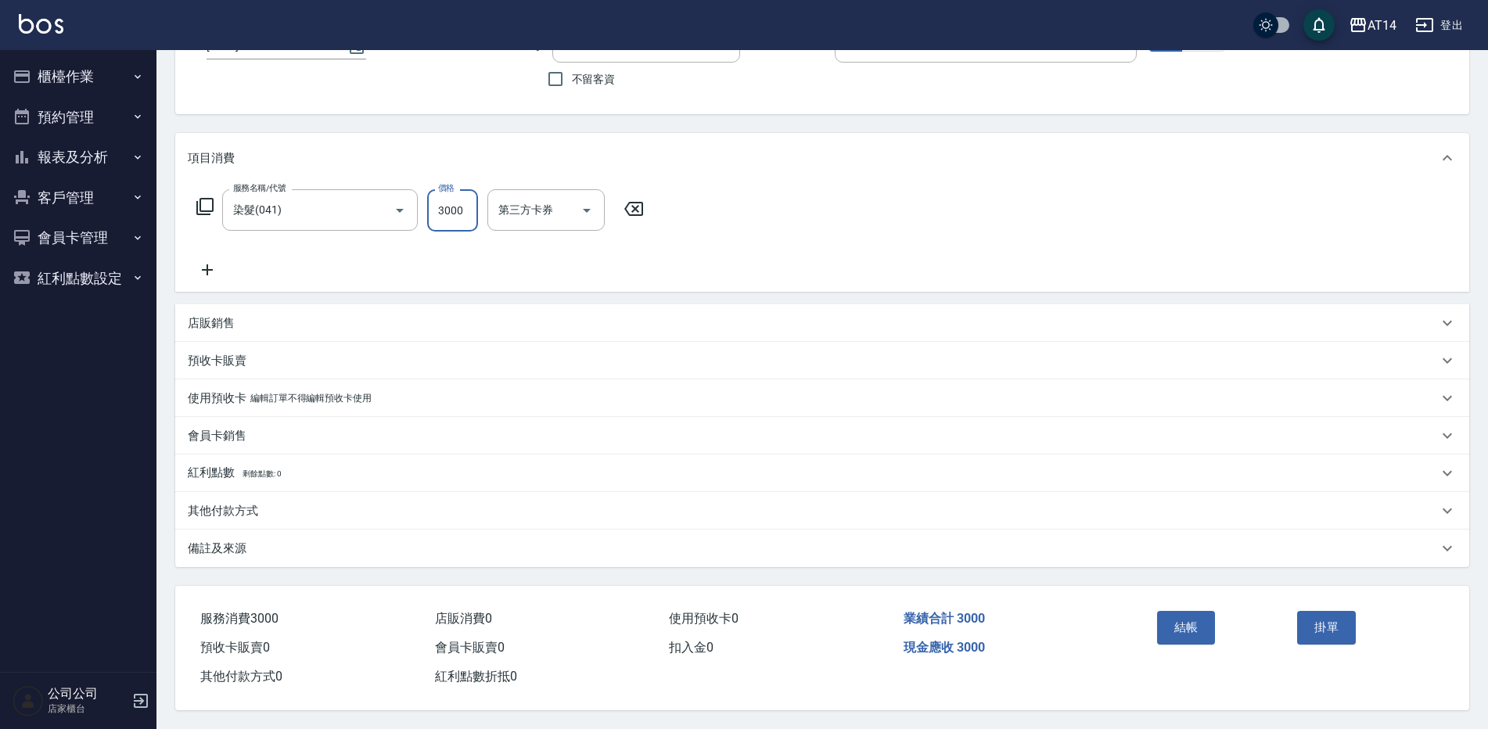
type input "3000"
click at [370, 541] on div "備註及來源" at bounding box center [813, 549] width 1251 height 16
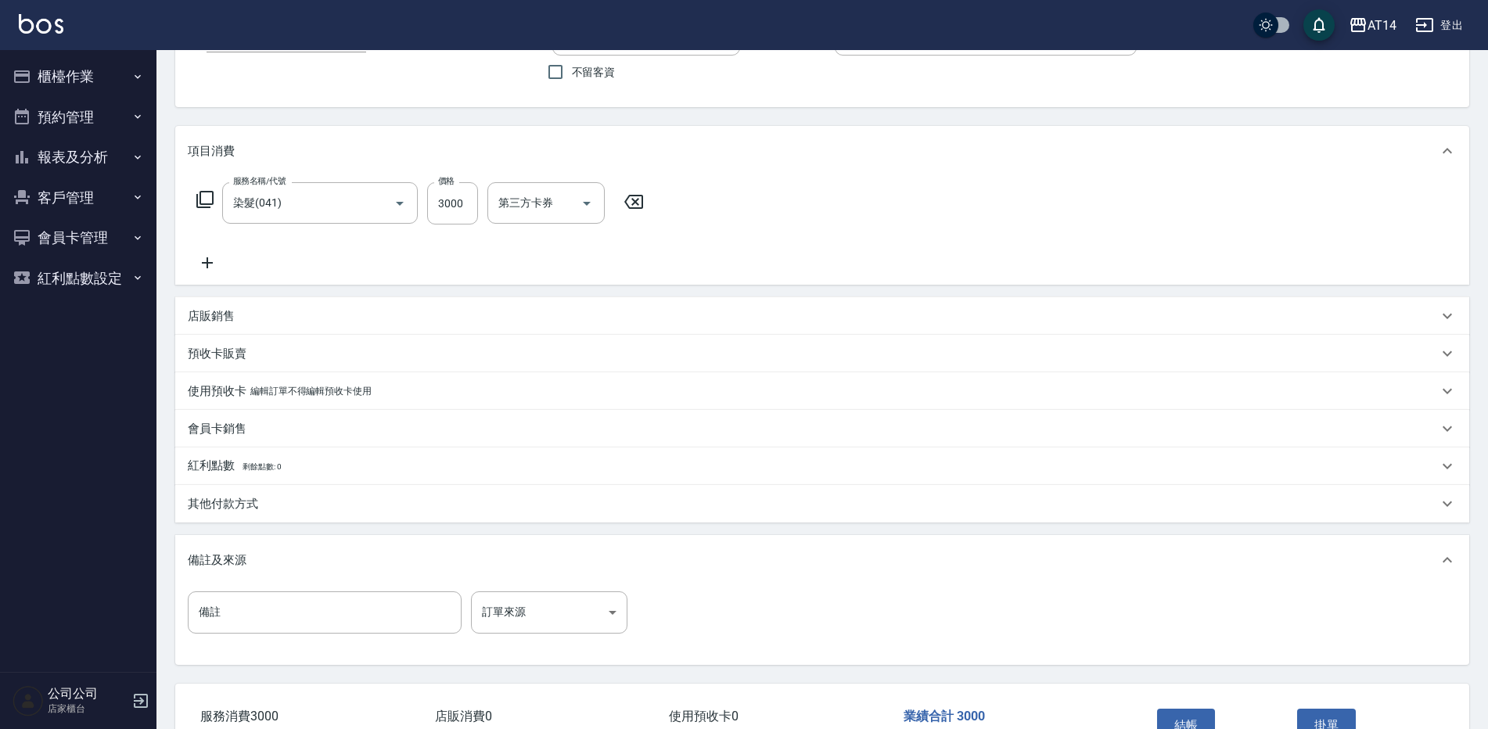
click at [502, 589] on div "備註 備註 訂單來源 ​ 訂單來源" at bounding box center [822, 625] width 1294 height 80
click at [509, 598] on body "AT14 登出 櫃檯作業 打帳單 帳單列表 掛單列表 現金收支登錄 材料自購登錄 每日結帳 排班表 掃碼打卡 預約管理 預約管理 單日預約紀錄 單週預約紀錄 …" at bounding box center [744, 348] width 1488 height 958
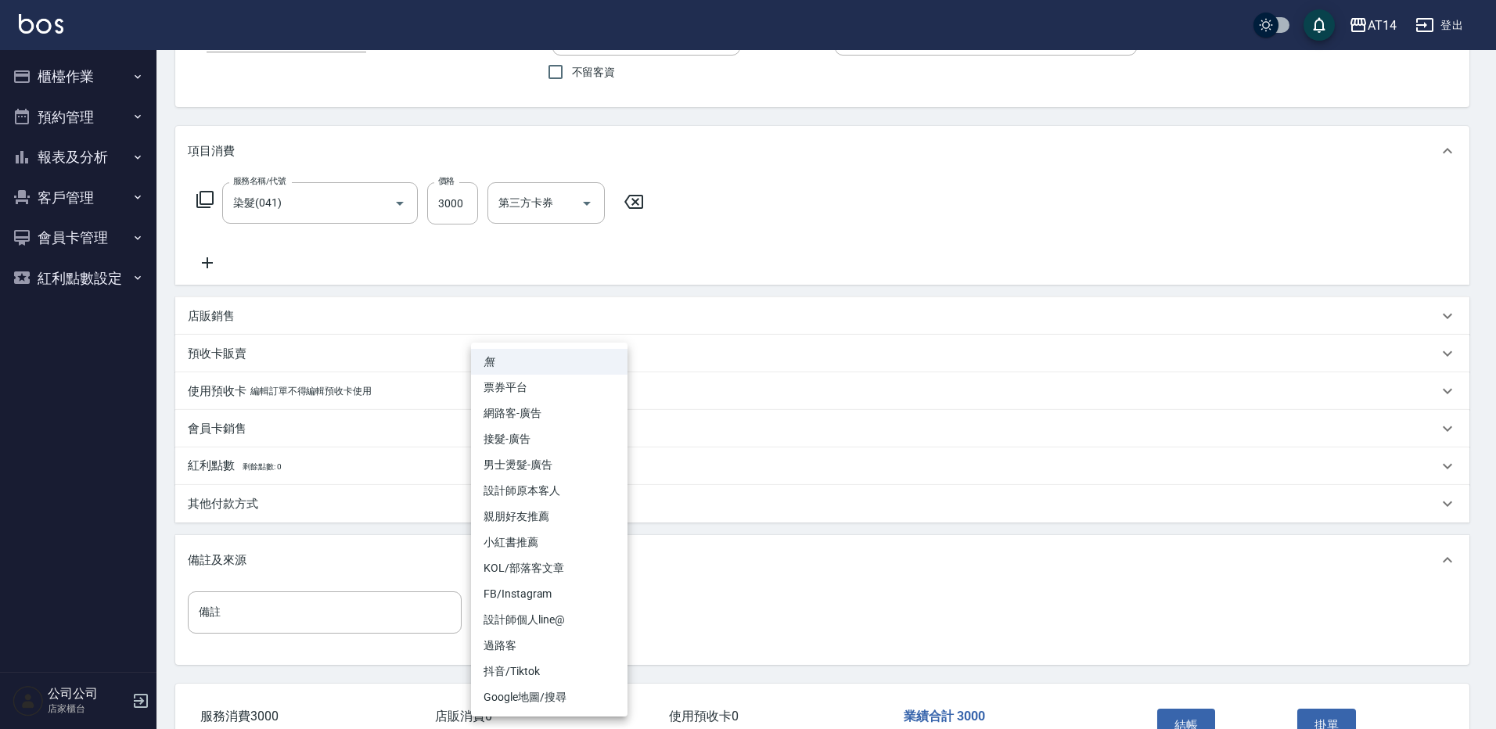
click at [558, 408] on li "網路客-廣告" at bounding box center [549, 414] width 157 height 26
type input "網路客-廣告"
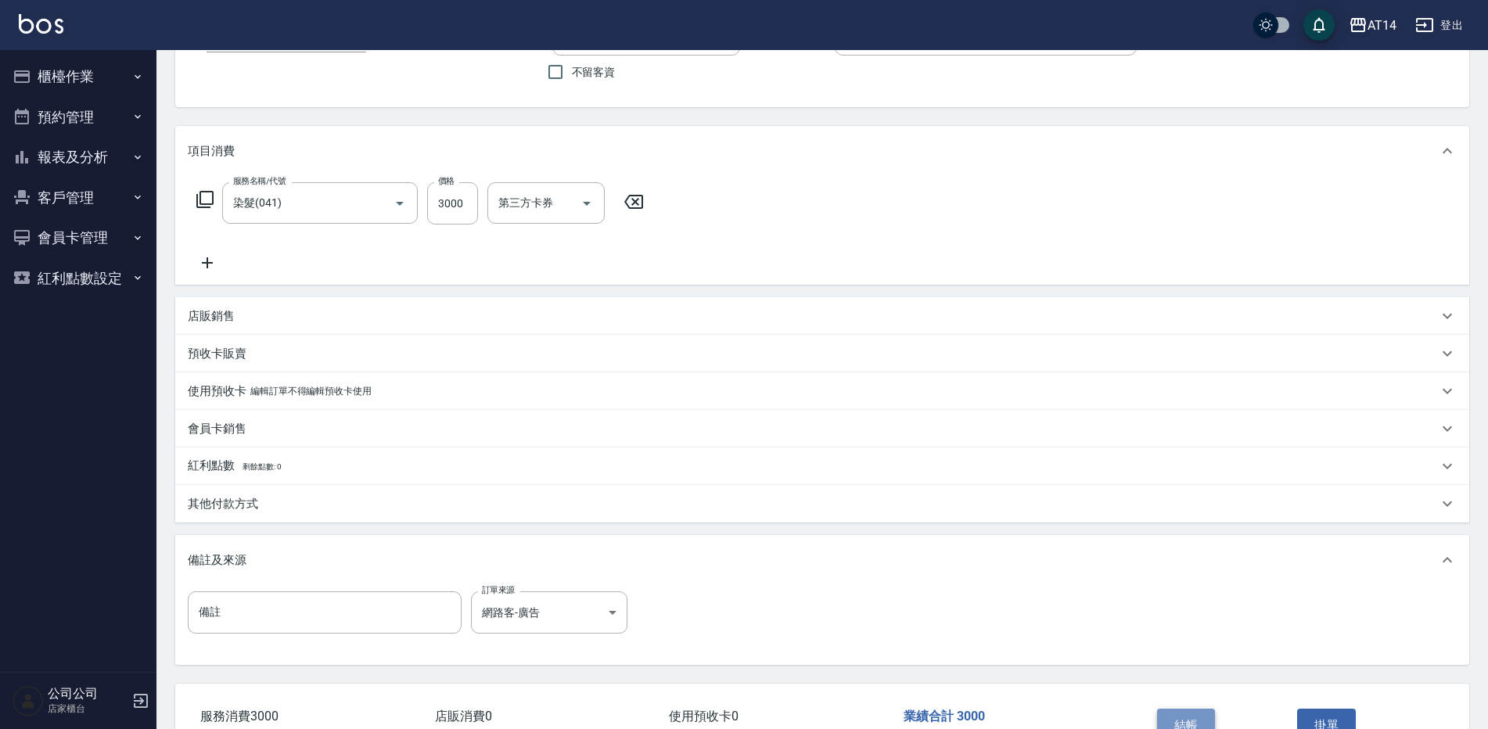
click at [1193, 721] on button "結帳" at bounding box center [1186, 725] width 59 height 33
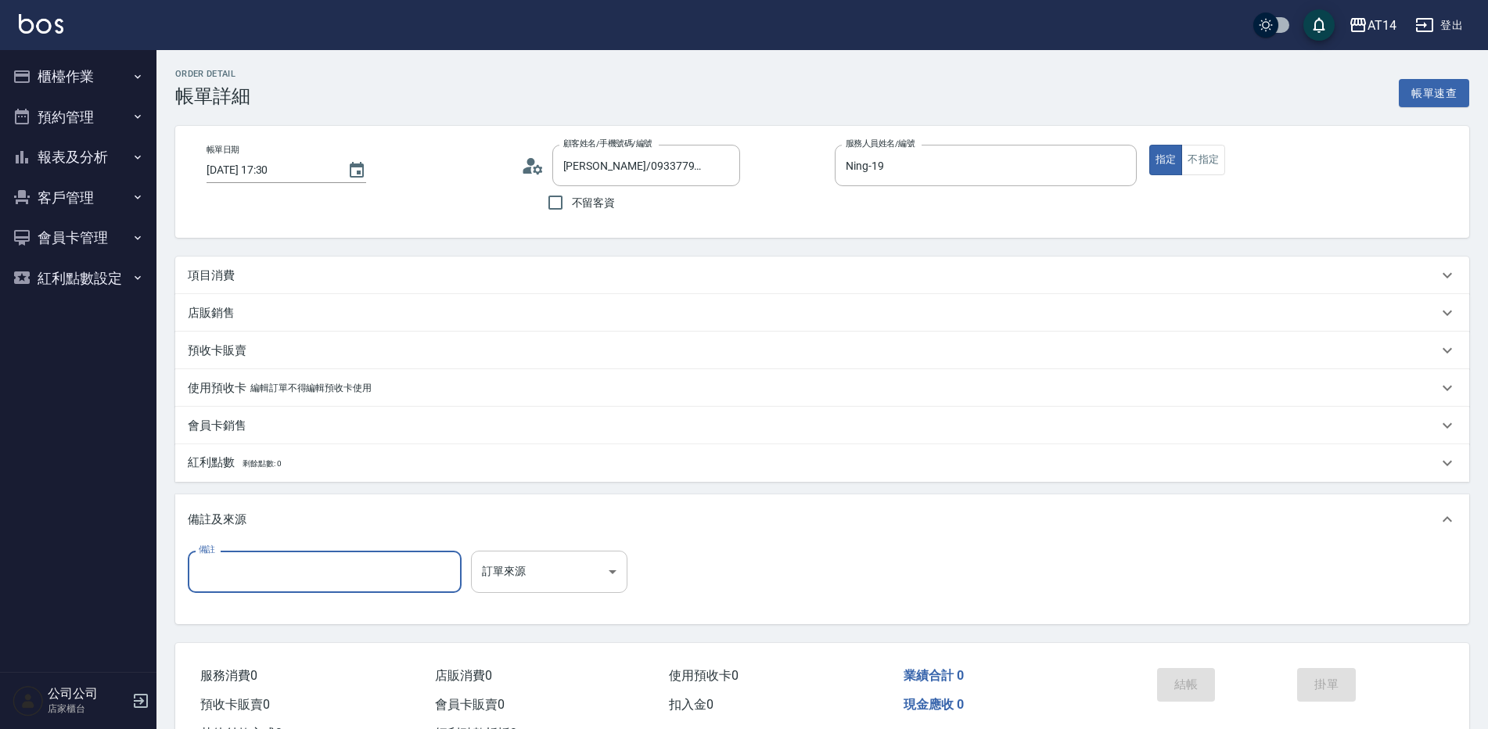
click at [495, 563] on body "AT14 登出 櫃檯作業 打帳單 帳單列表 掛單列表 現金收支登錄 材料自購登錄 每日結帳 排班表 掃碼打卡 預約管理 預約管理 單日預約紀錄 單週預約紀錄 …" at bounding box center [744, 393] width 1488 height 786
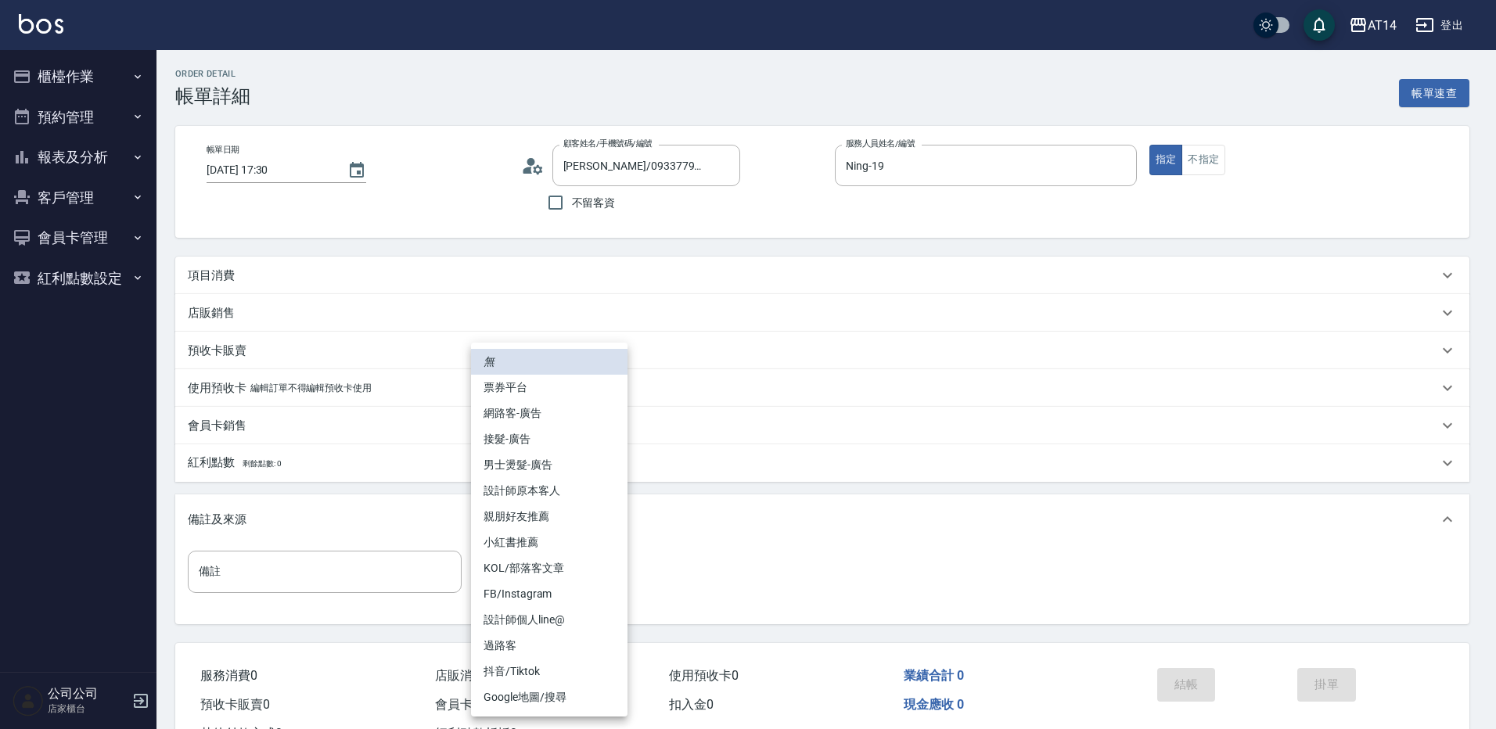
click at [512, 418] on li "網路客-廣告" at bounding box center [549, 414] width 157 height 26
type input "網路客-廣告"
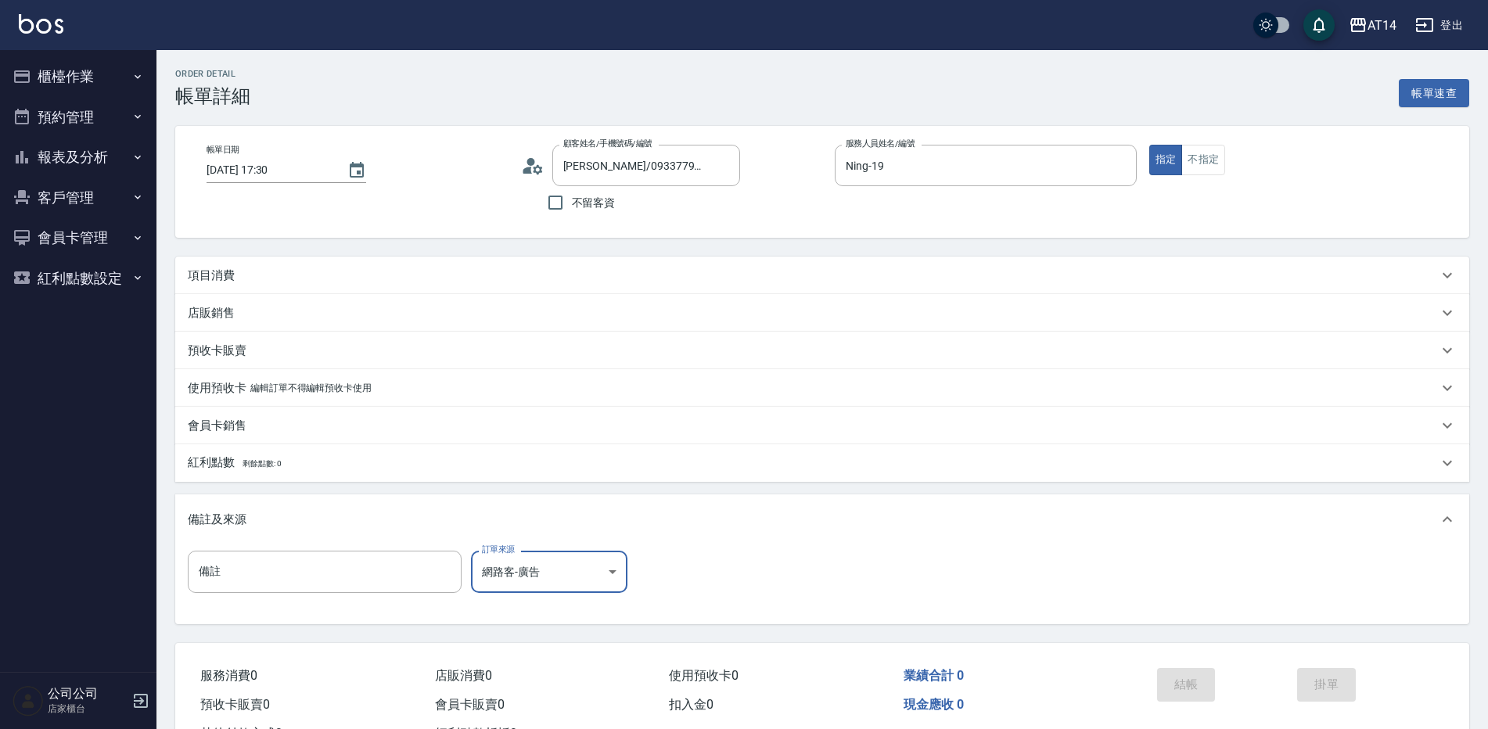
click at [277, 274] on div "項目消費" at bounding box center [813, 276] width 1251 height 16
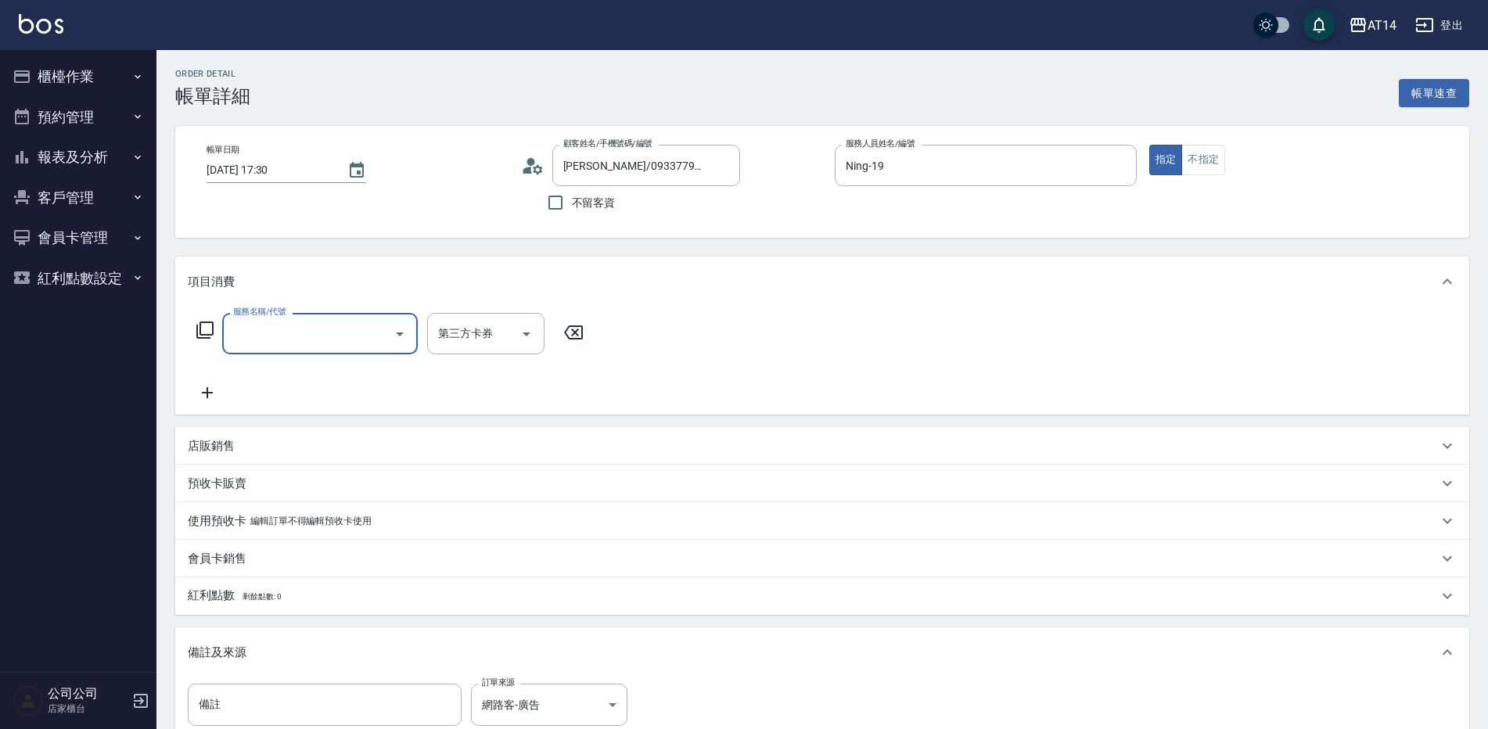
click at [275, 337] on input "服務名稱/代號" at bounding box center [308, 333] width 158 height 27
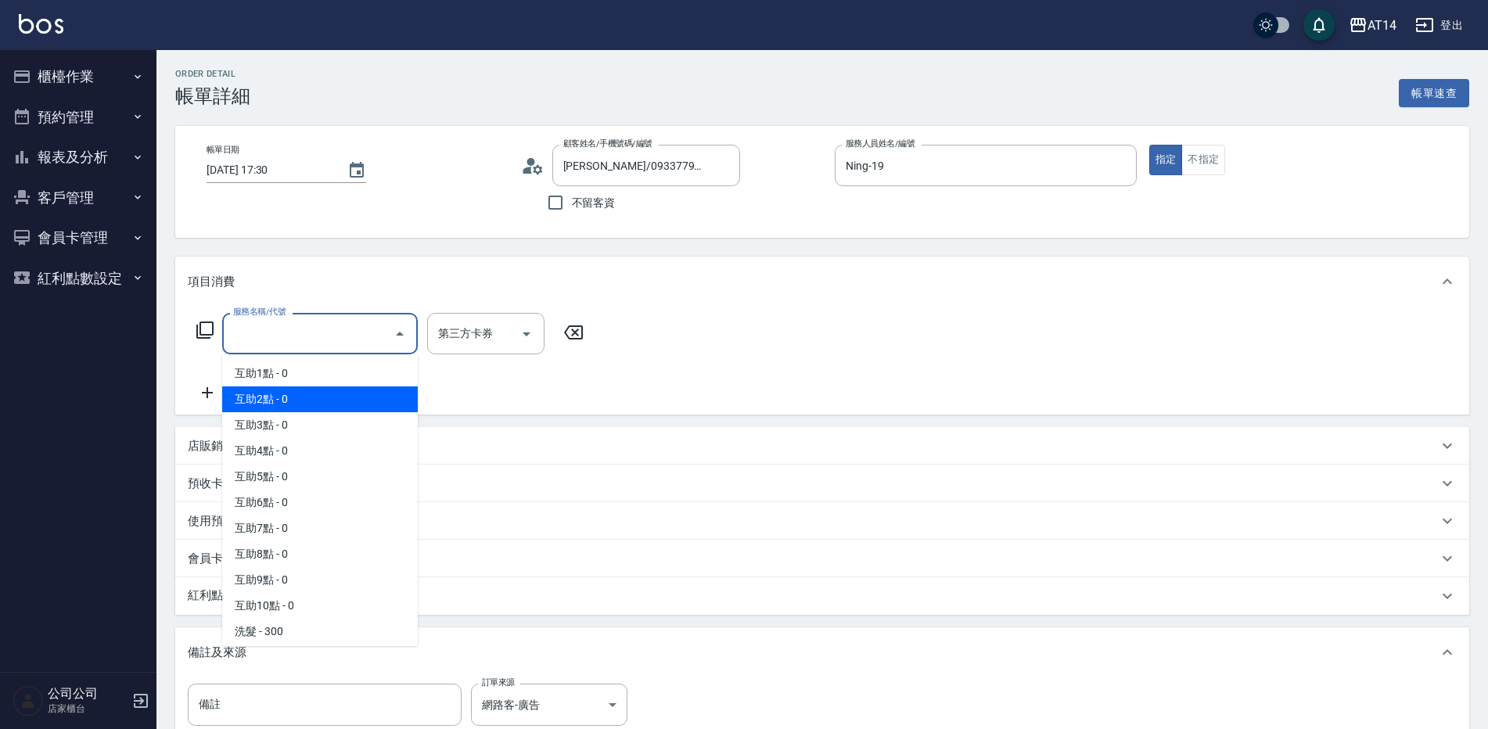
drag, startPoint x: 318, startPoint y: 405, endPoint x: 357, endPoint y: 395, distance: 40.2
click at [319, 404] on span "互助2點 - 0" at bounding box center [320, 400] width 196 height 26
type input "互助2點(002)"
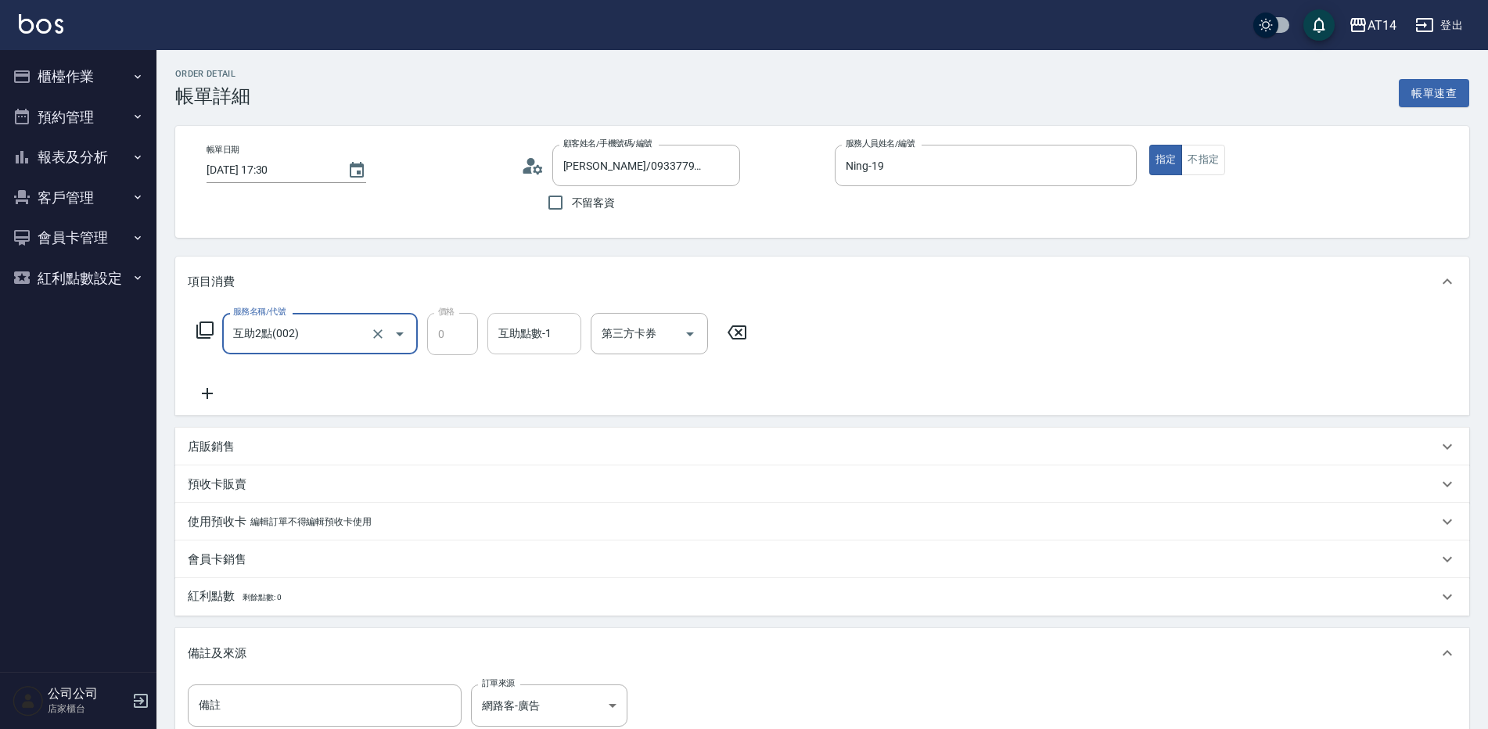
click at [532, 330] on div "互助點數-1 互助點數-1" at bounding box center [535, 333] width 94 height 41
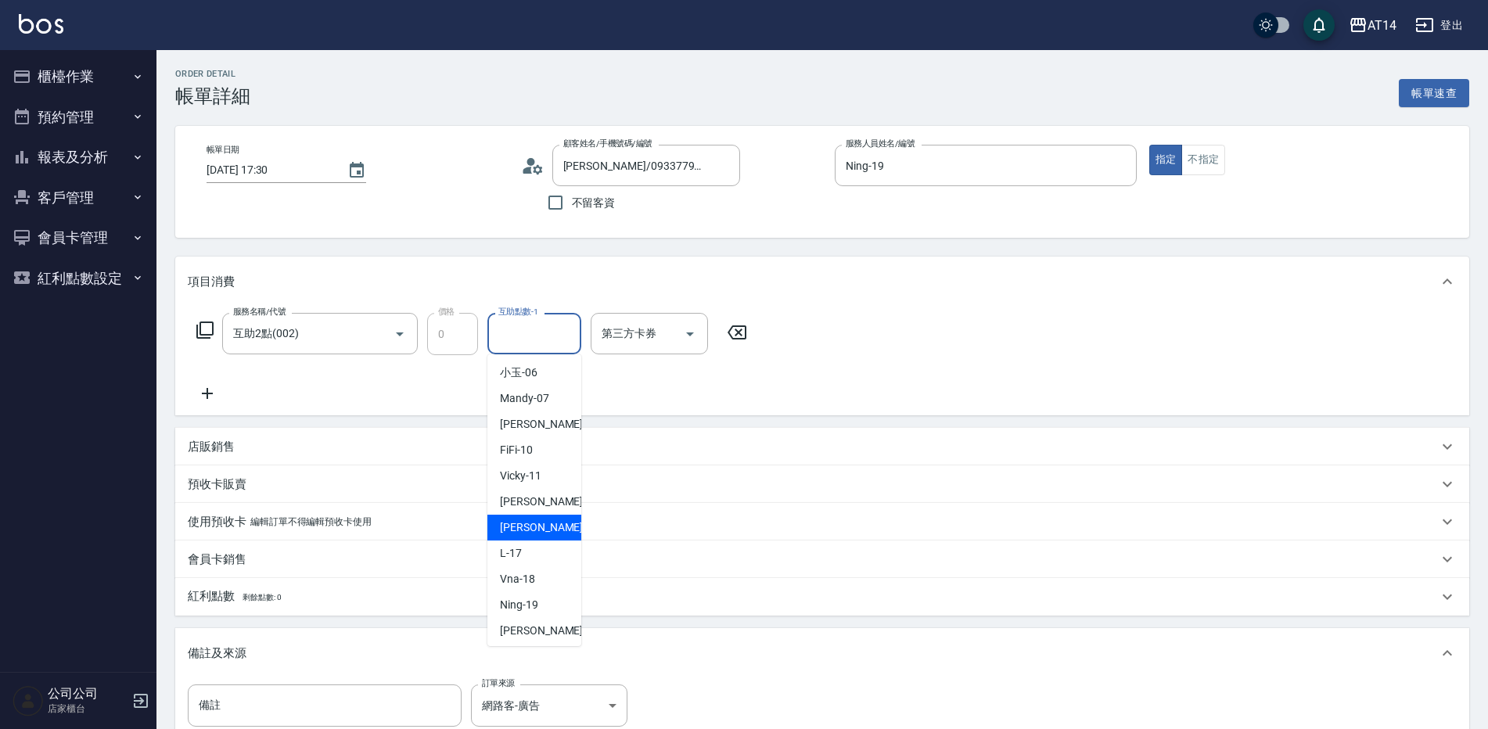
scroll to position [235, 0]
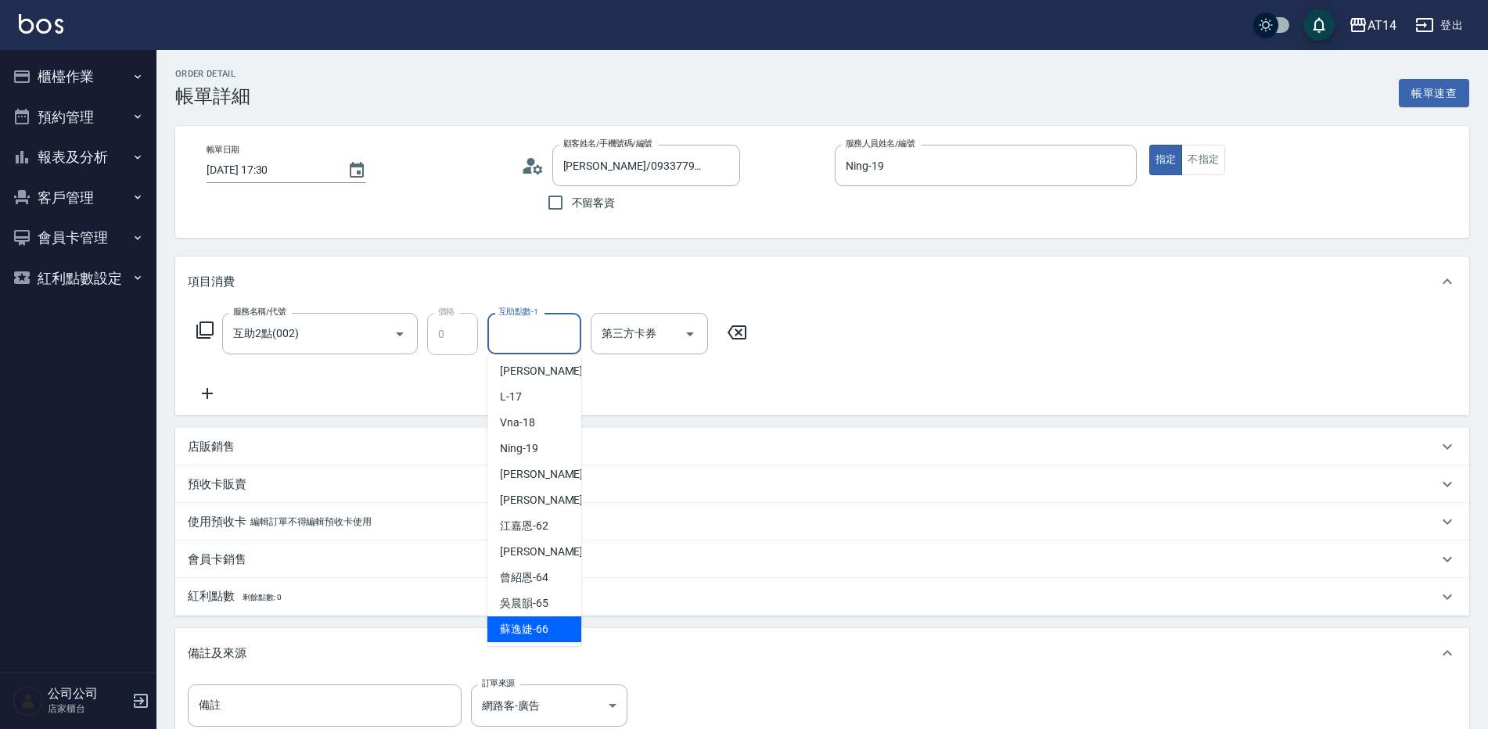
click at [550, 629] on div "[PERSON_NAME]-66" at bounding box center [535, 630] width 94 height 26
type input "[PERSON_NAME]-66"
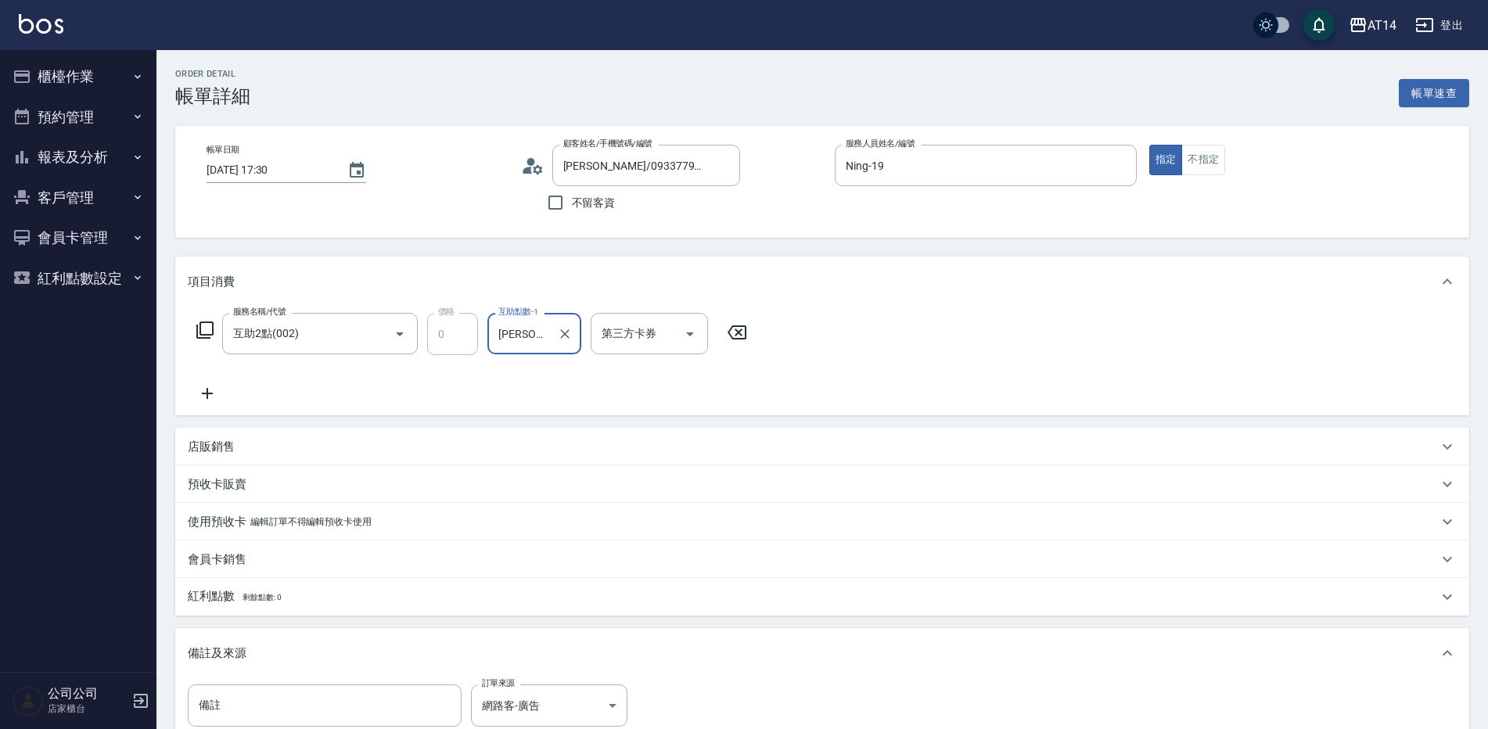
click at [193, 393] on icon at bounding box center [207, 393] width 39 height 19
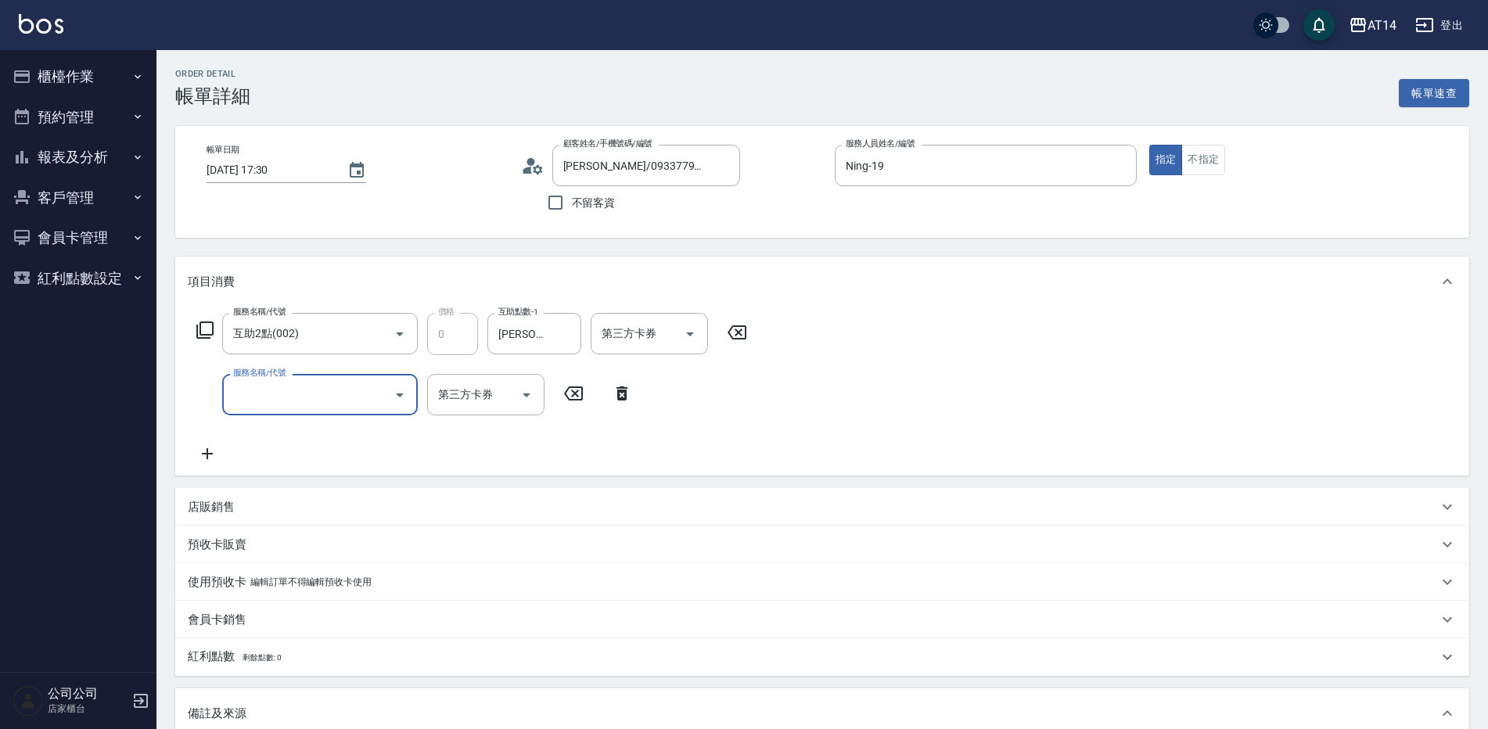
click at [218, 396] on div "服務名稱/代號 服務名稱/代號 第三方卡券 第三方卡券" at bounding box center [415, 394] width 454 height 41
click at [247, 394] on input "服務名稱/代號" at bounding box center [308, 394] width 158 height 27
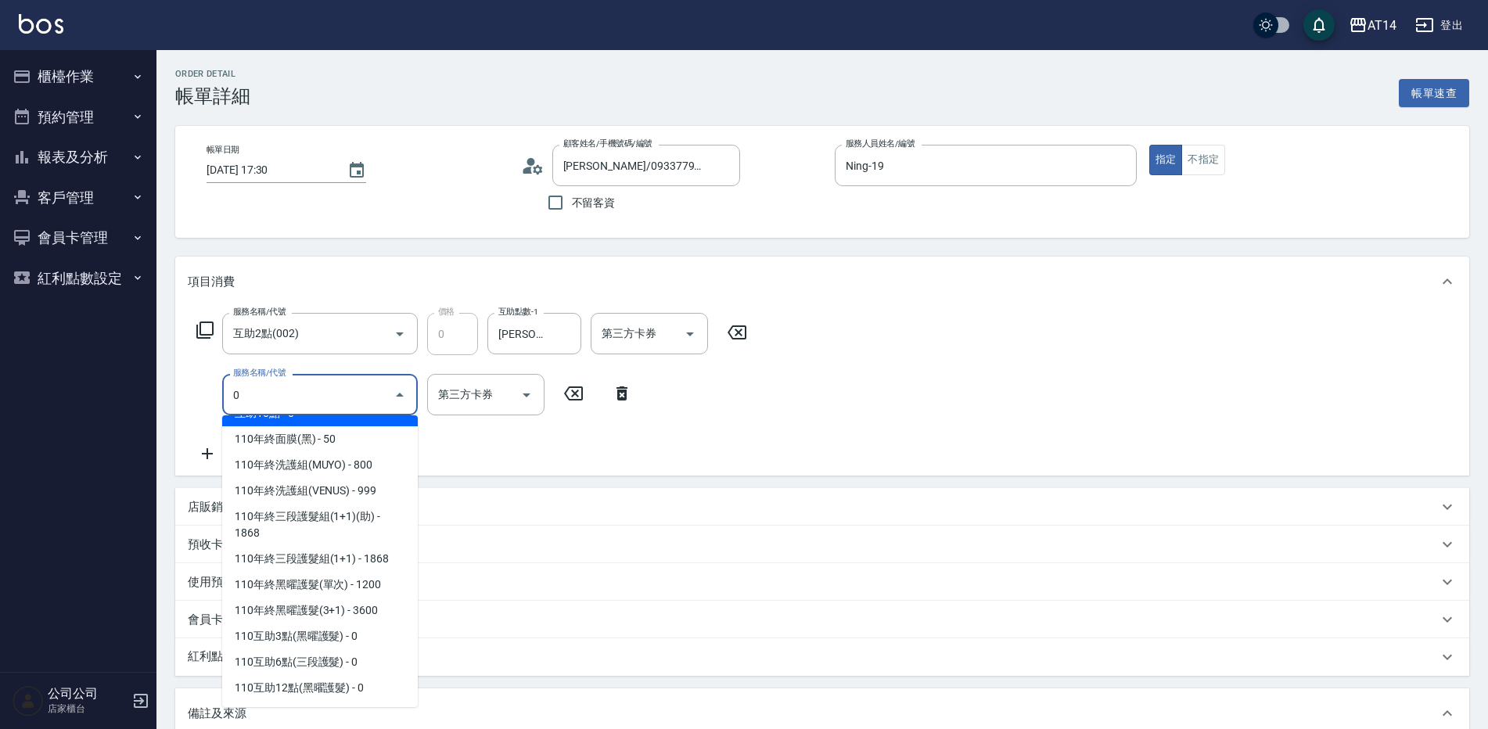
scroll to position [0, 0]
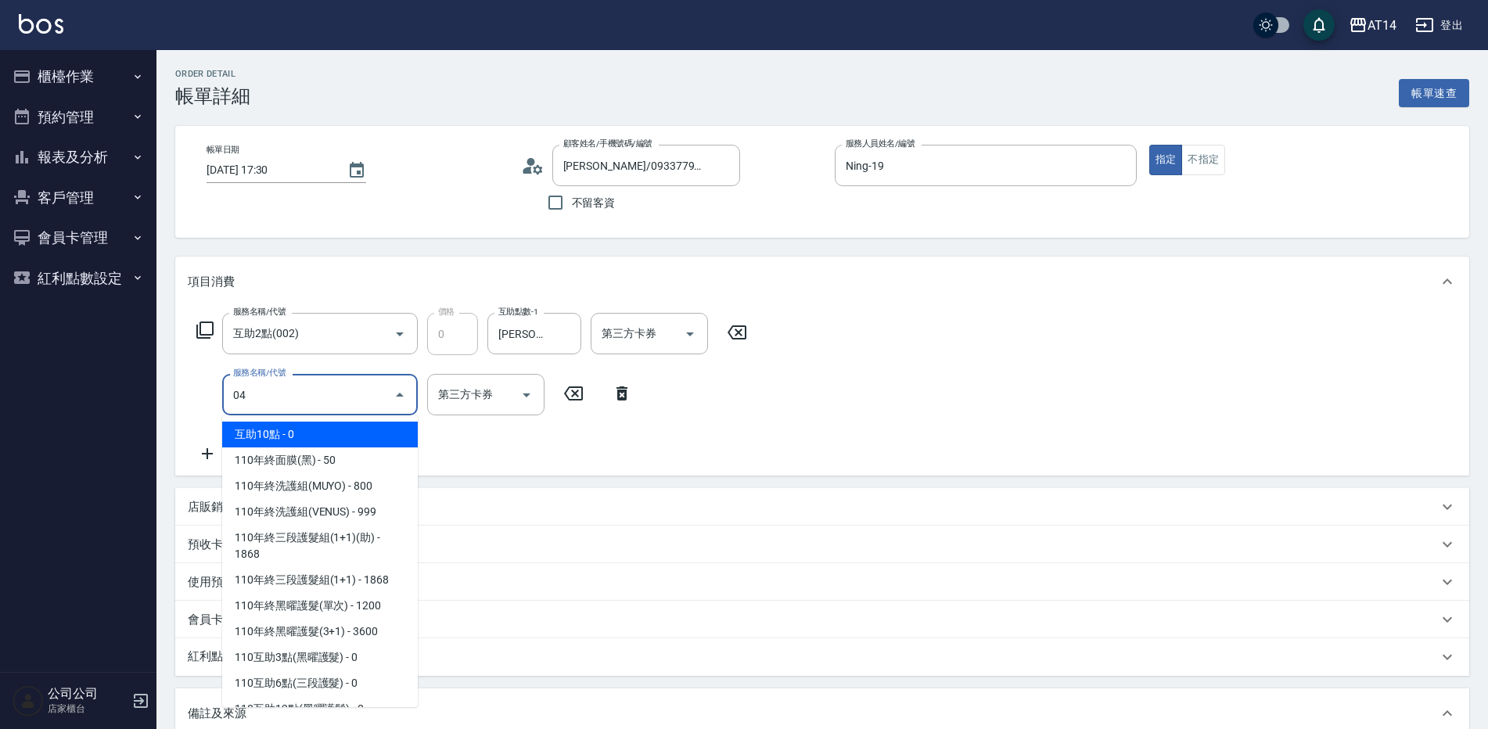
type input "041"
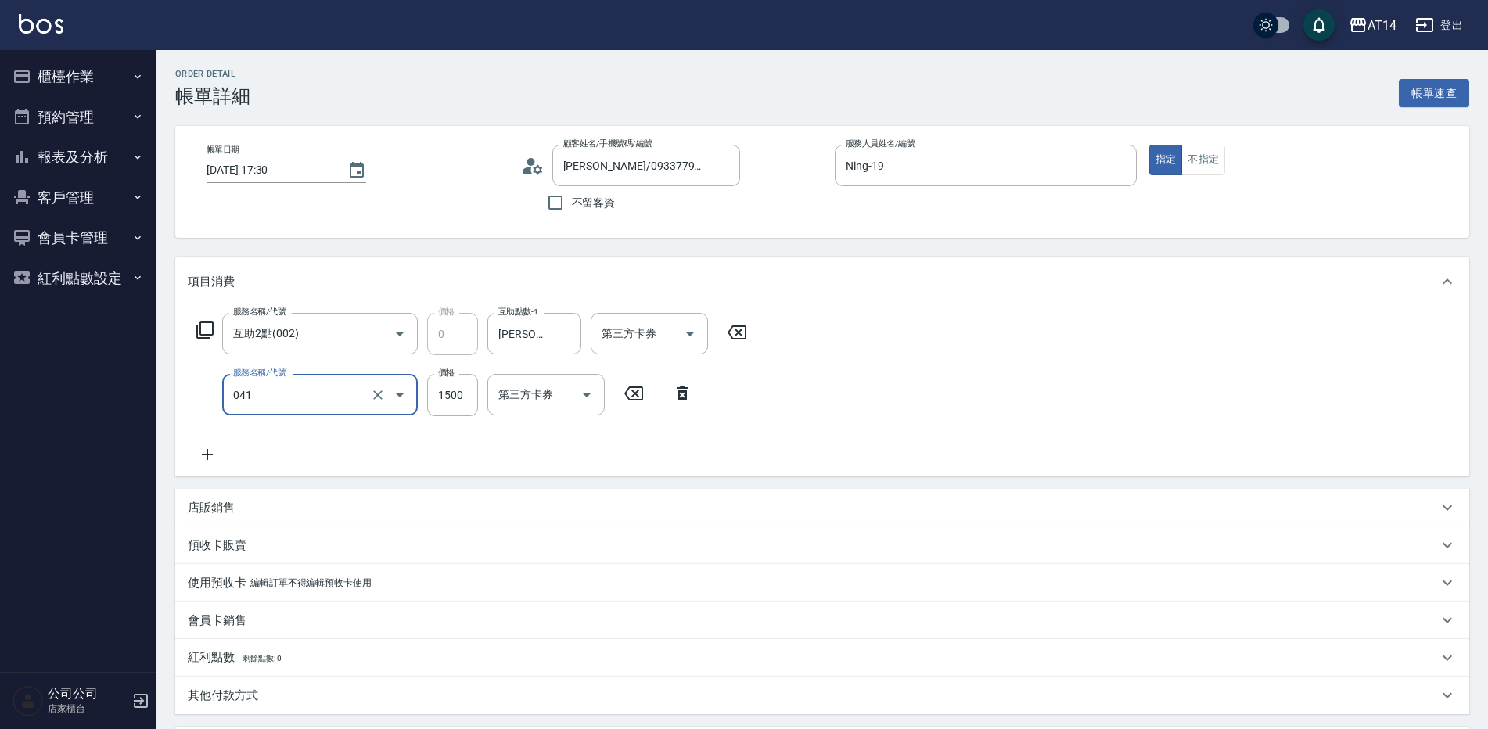
type input "3"
type input "染髮(041)"
click at [206, 457] on icon at bounding box center [207, 454] width 39 height 19
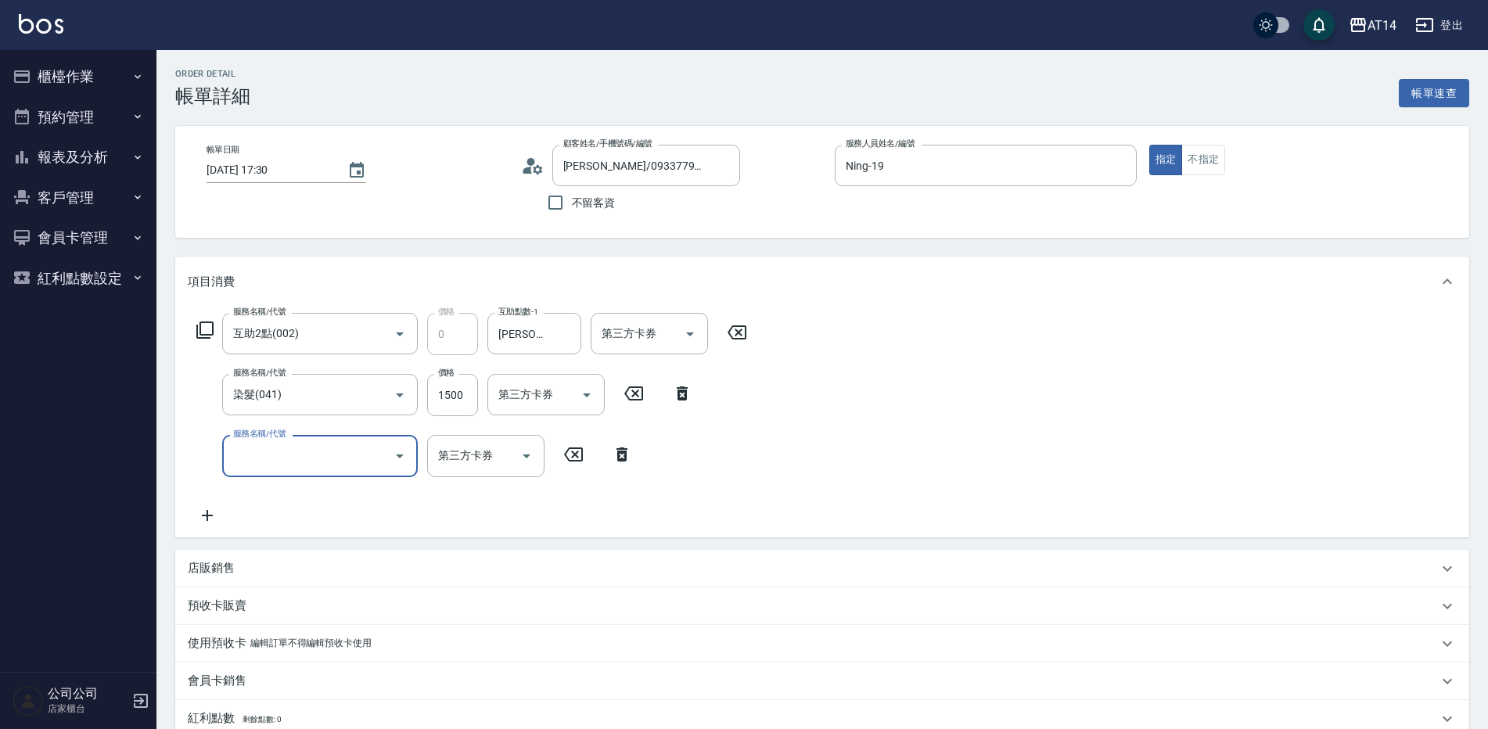
click at [274, 455] on input "服務名稱/代號" at bounding box center [308, 455] width 158 height 27
type input "051"
type input "5"
type input "護髮(051)"
drag, startPoint x: 441, startPoint y: 454, endPoint x: 433, endPoint y: 474, distance: 22.1
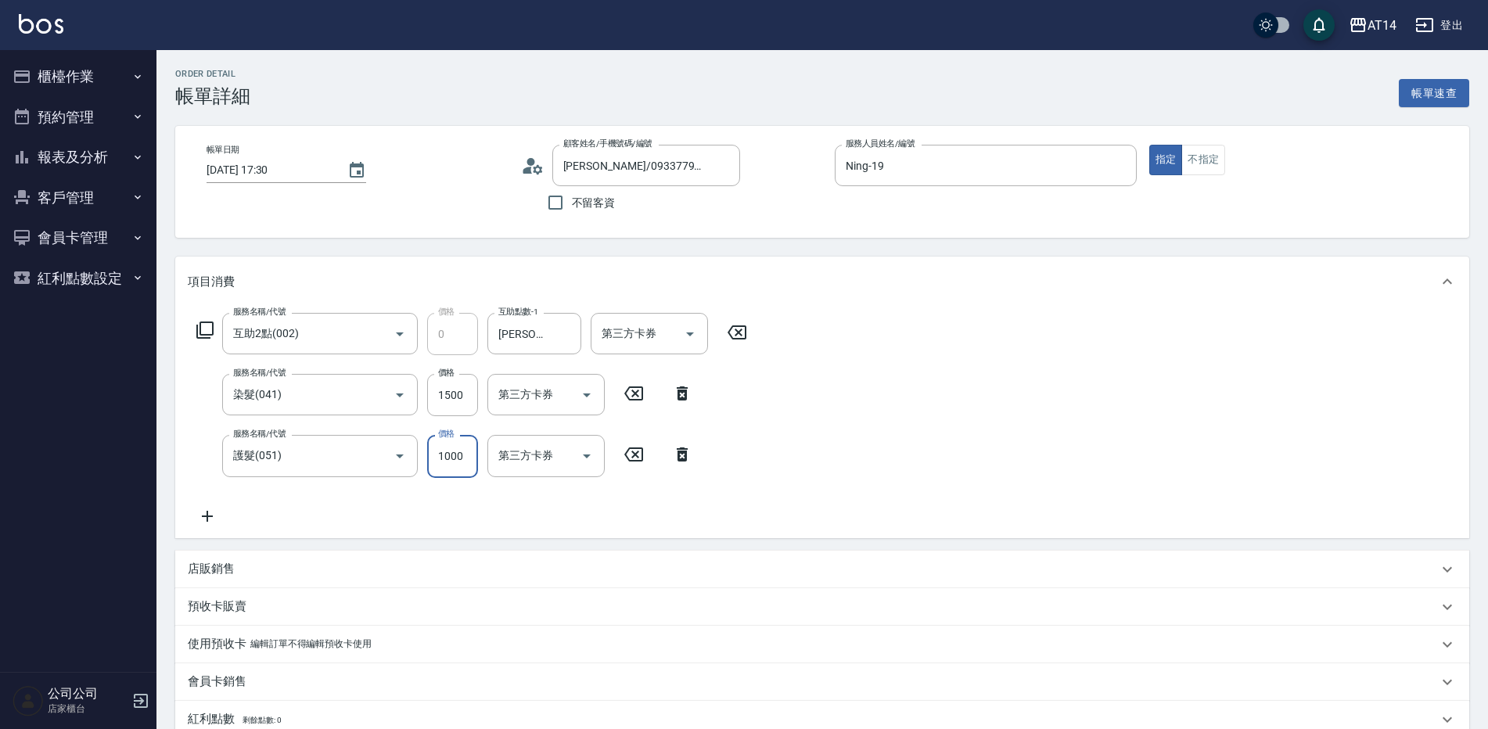
click at [441, 454] on input "1000" at bounding box center [452, 456] width 51 height 42
type input "1"
type input "3"
type input "1800"
type input "7"
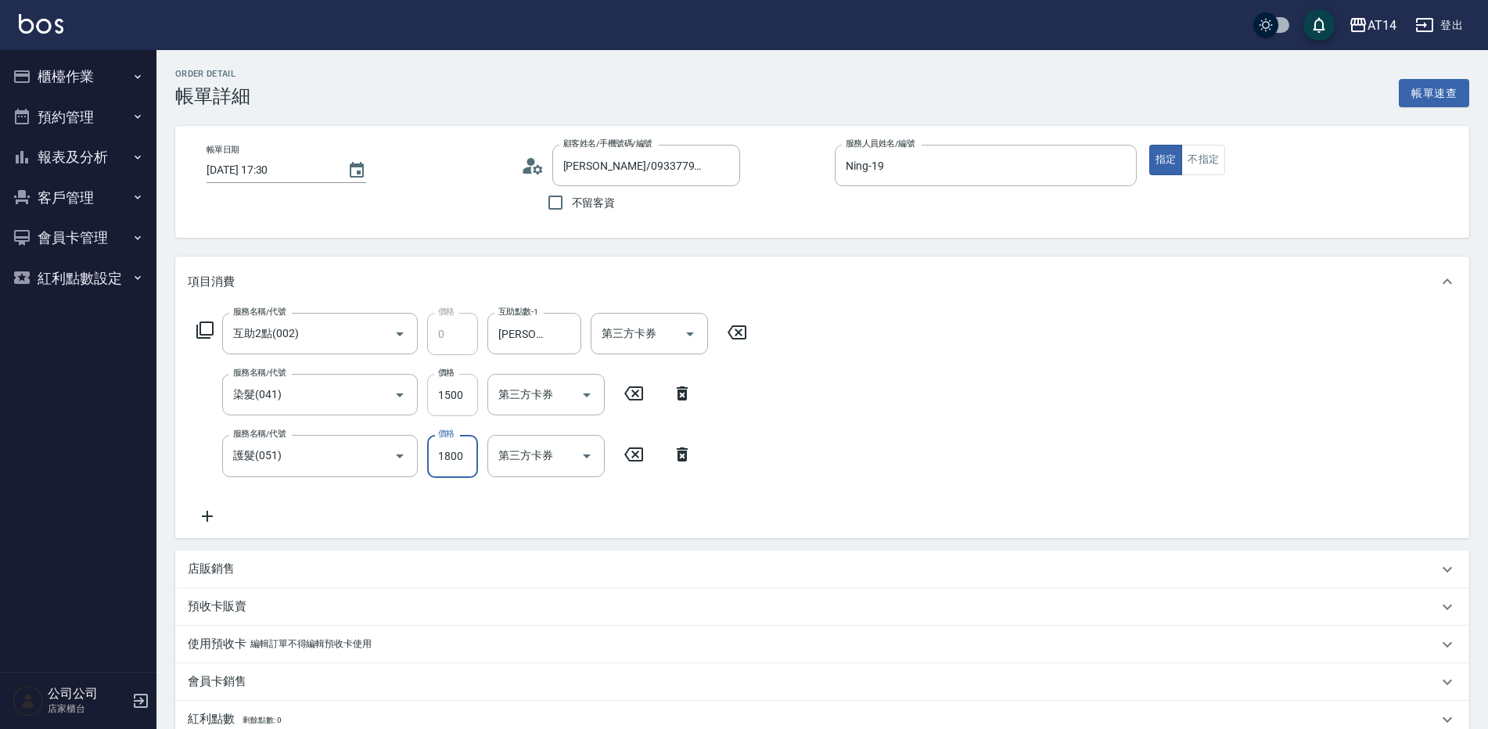
type input "1800"
click at [440, 405] on input "1500" at bounding box center [452, 395] width 51 height 42
type input "1"
type input "4"
type input "1649"
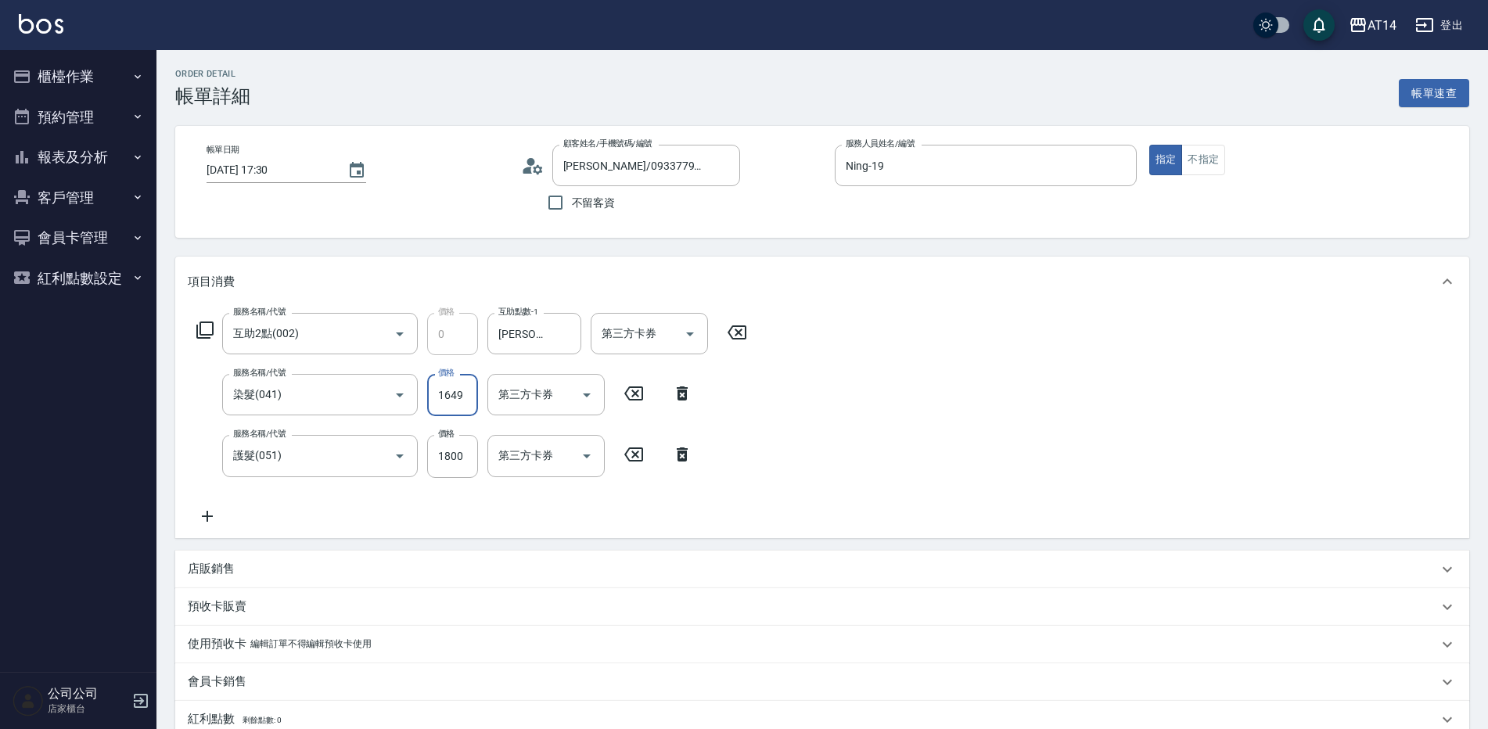
type input "7"
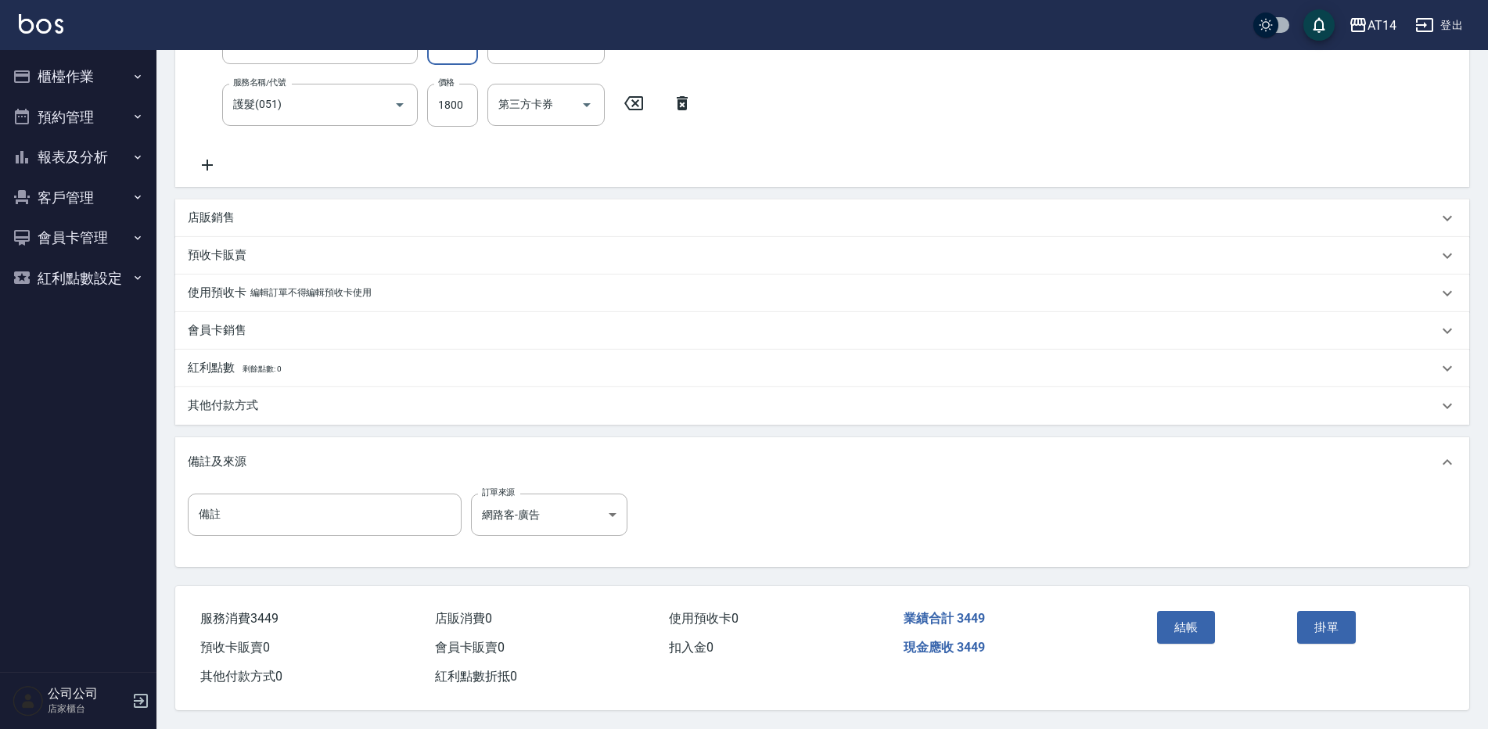
scroll to position [358, 0]
type input "1649"
click at [1196, 618] on button "結帳" at bounding box center [1186, 627] width 59 height 33
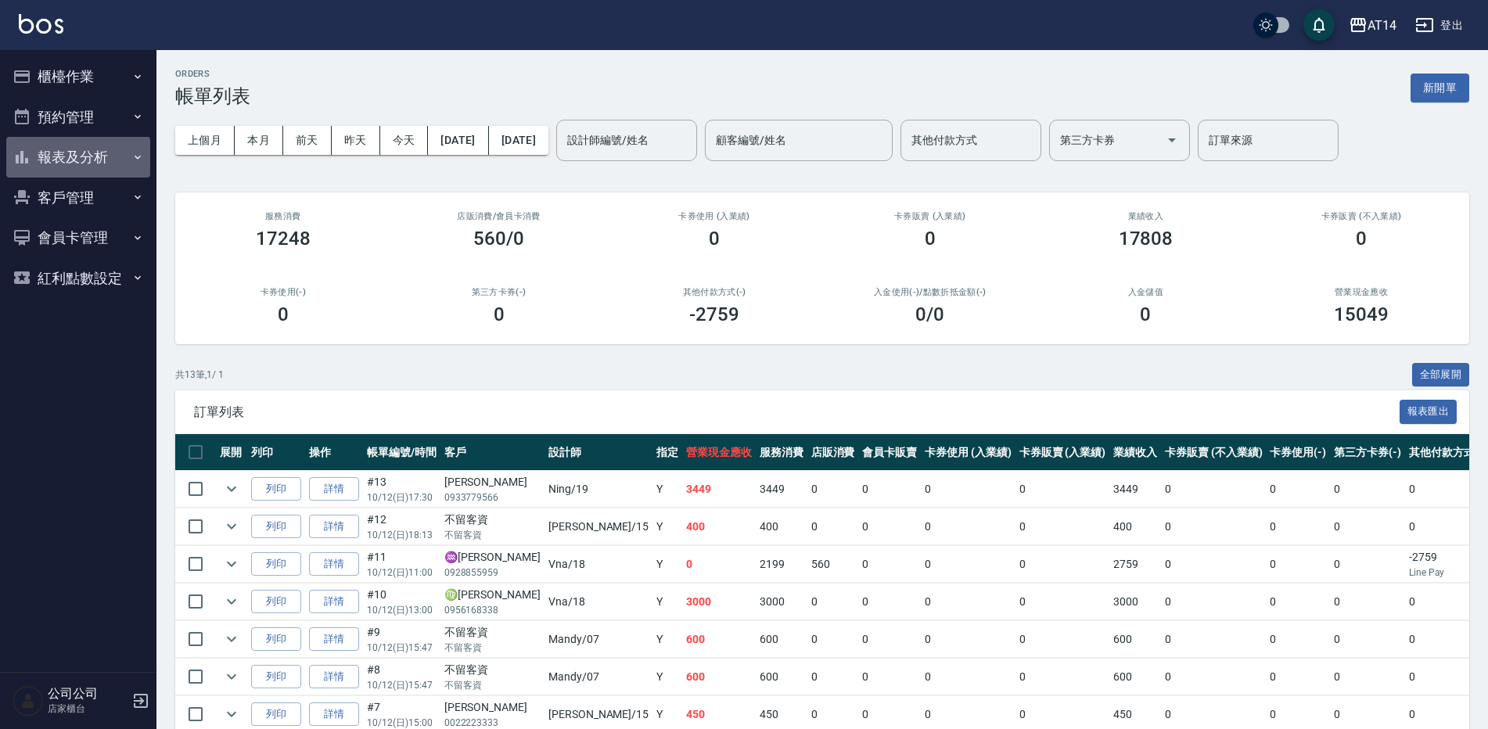
click at [104, 151] on button "報表及分析" at bounding box center [78, 157] width 144 height 41
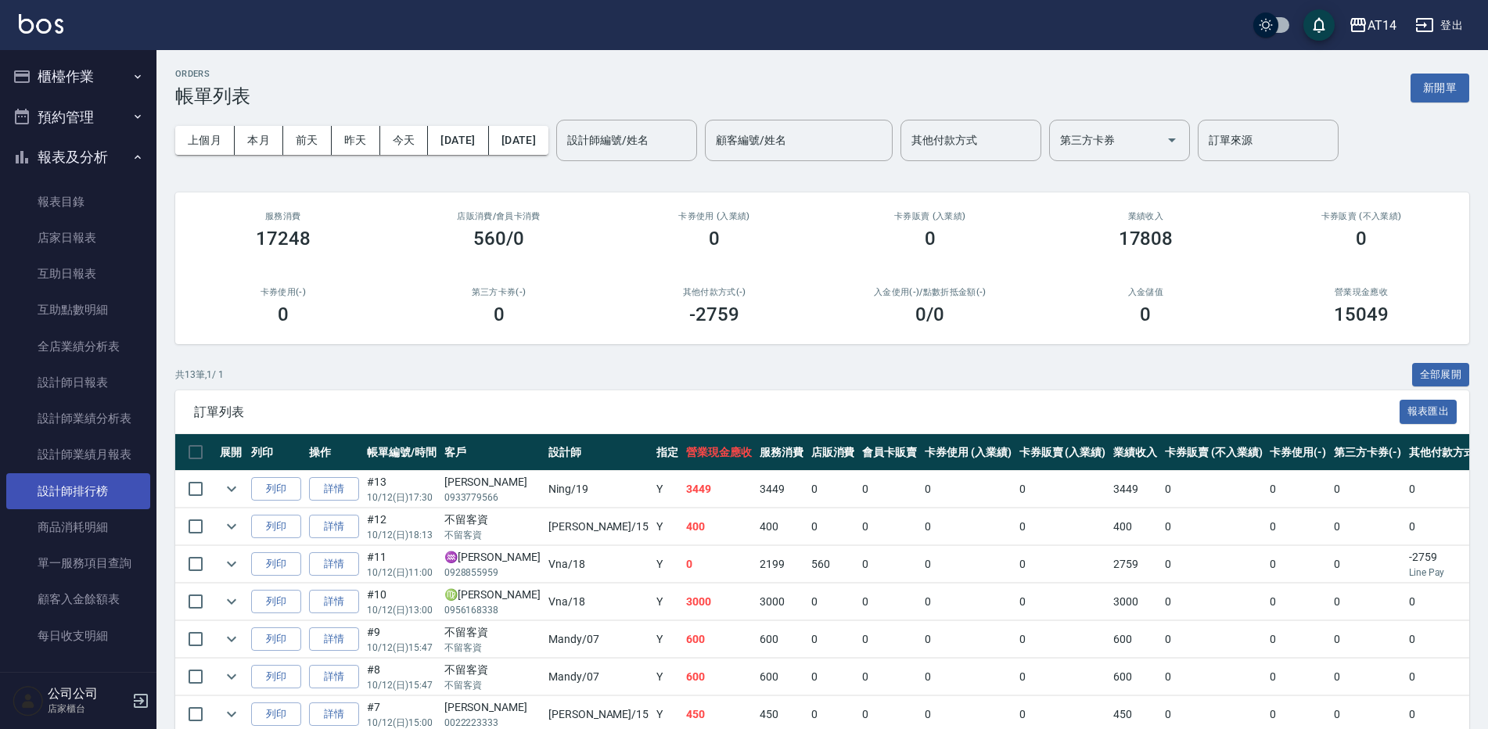
click at [117, 495] on link "設計師排行榜" at bounding box center [78, 491] width 144 height 36
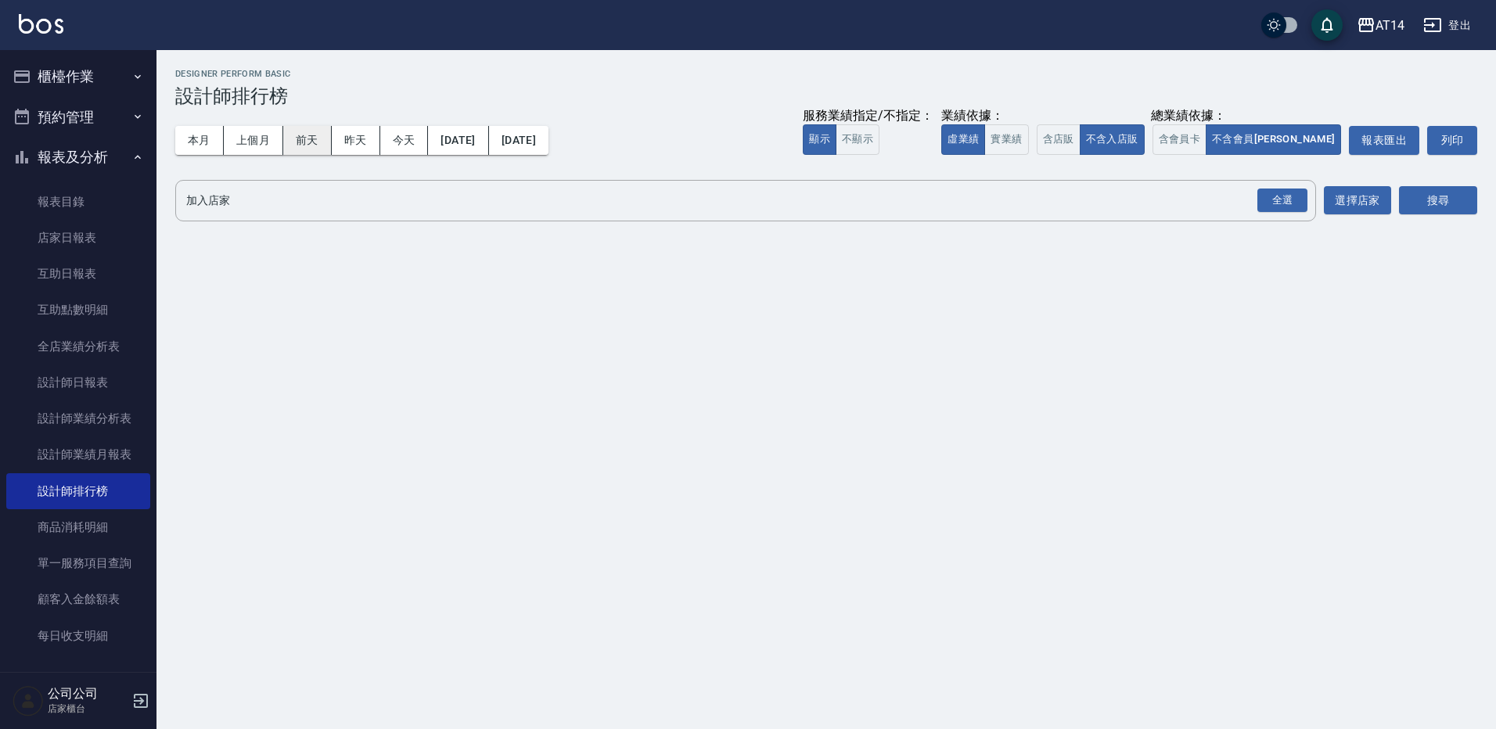
click at [207, 139] on button "本月" at bounding box center [199, 140] width 49 height 29
drag, startPoint x: 1280, startPoint y: 195, endPoint x: 1313, endPoint y: 195, distance: 33.7
click at [1280, 195] on div "全選" at bounding box center [1283, 201] width 50 height 24
click at [1459, 194] on button "搜尋" at bounding box center [1438, 201] width 78 height 29
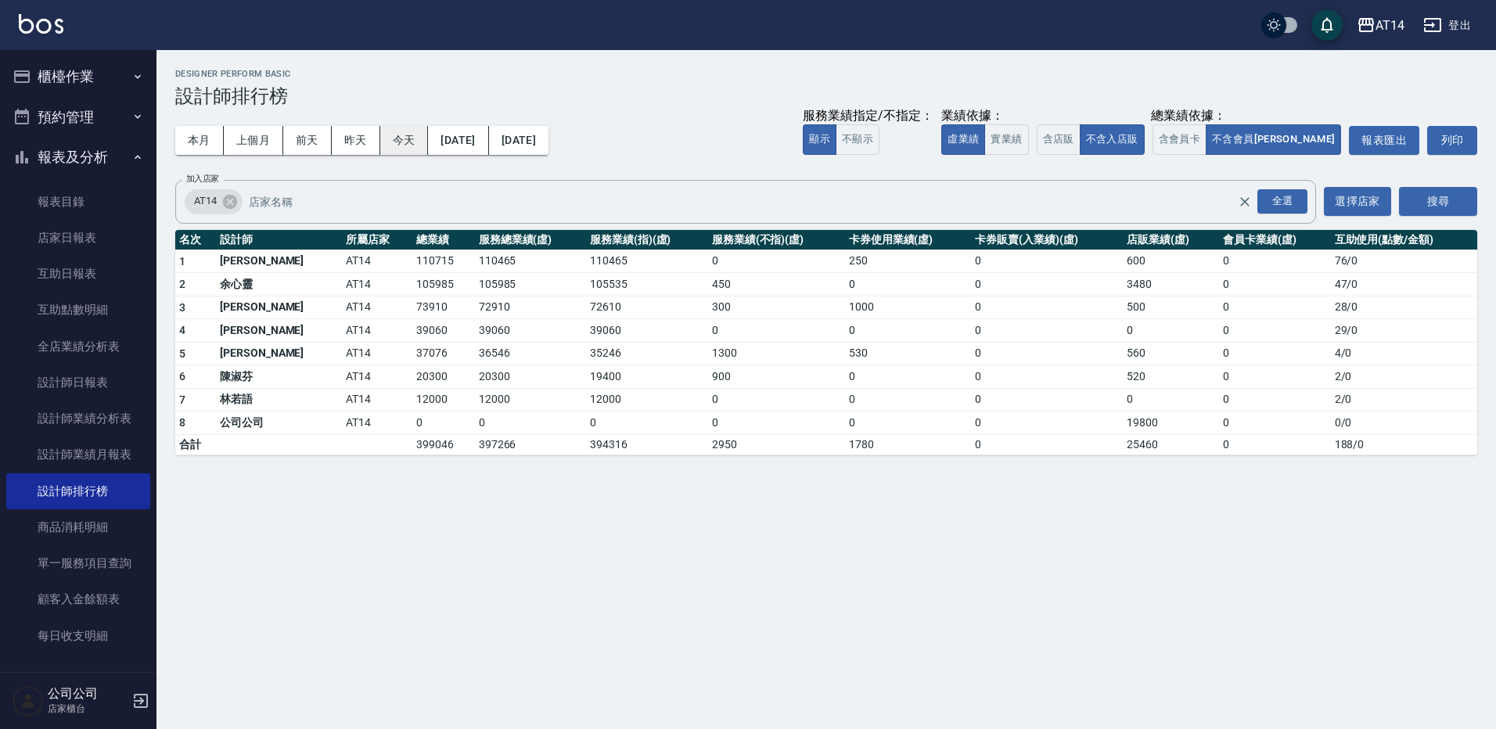
click at [396, 141] on button "今天" at bounding box center [404, 140] width 49 height 29
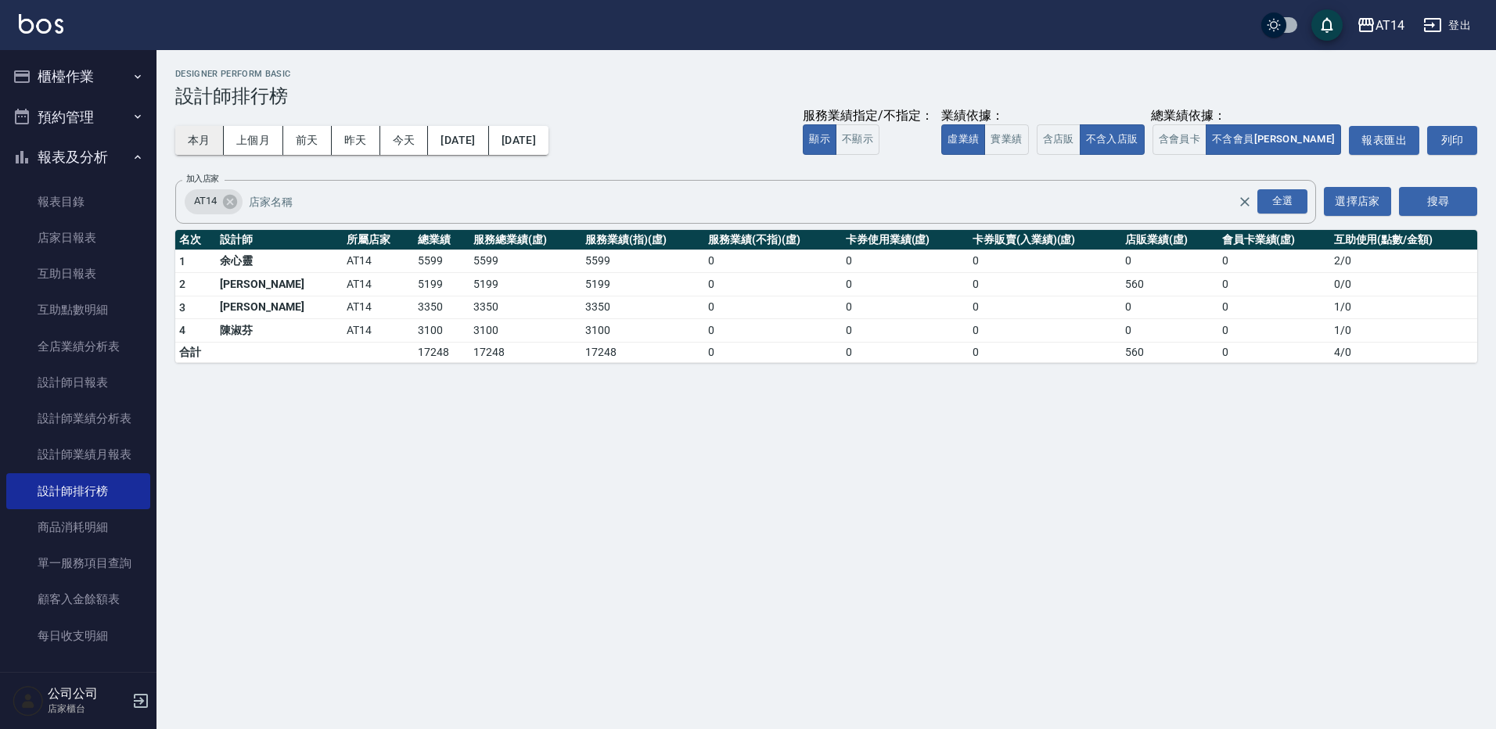
click at [207, 140] on button "本月" at bounding box center [199, 140] width 49 height 29
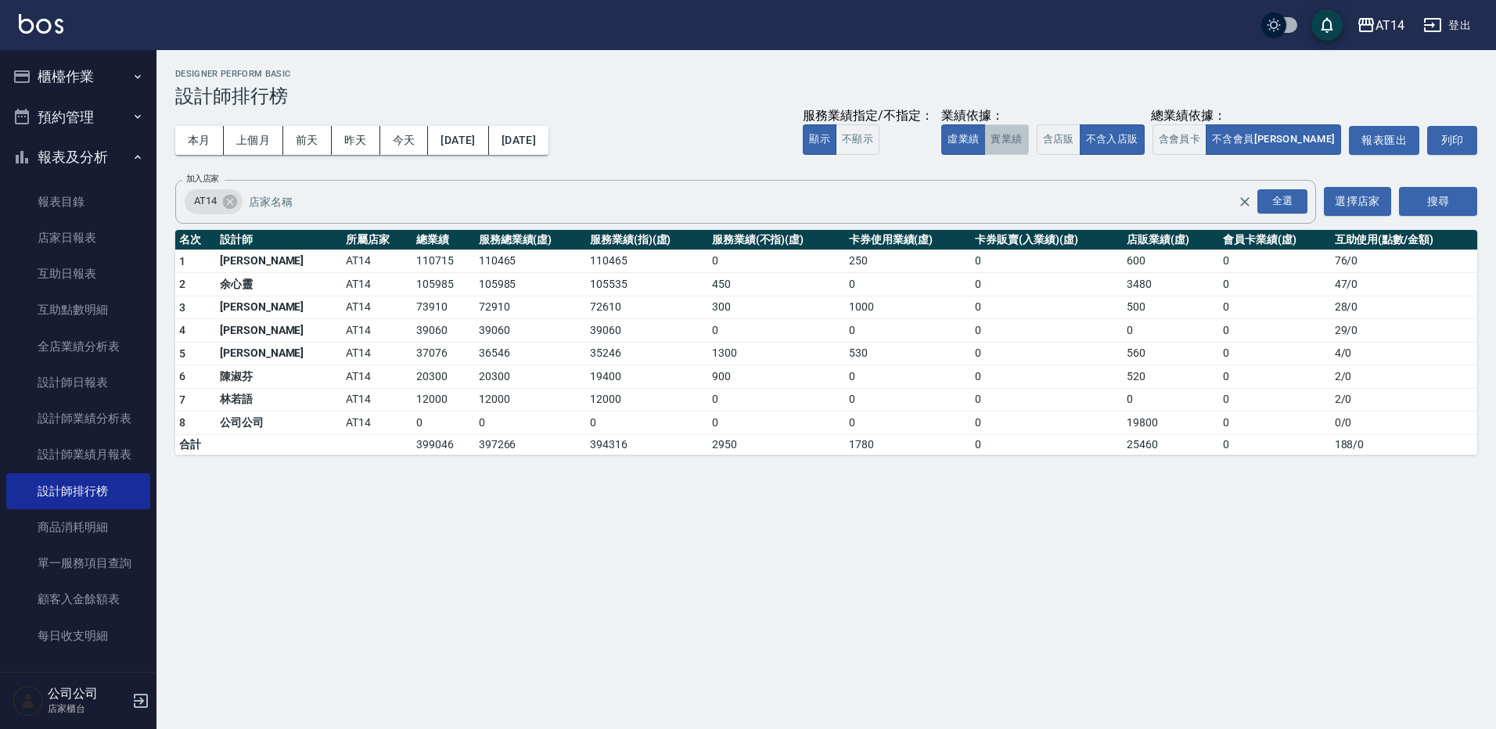
click at [1028, 142] on button "實業績" at bounding box center [1006, 139] width 44 height 31
click at [985, 141] on button "虛業績" at bounding box center [963, 139] width 44 height 31
